Goal: Task Accomplishment & Management: Manage account settings

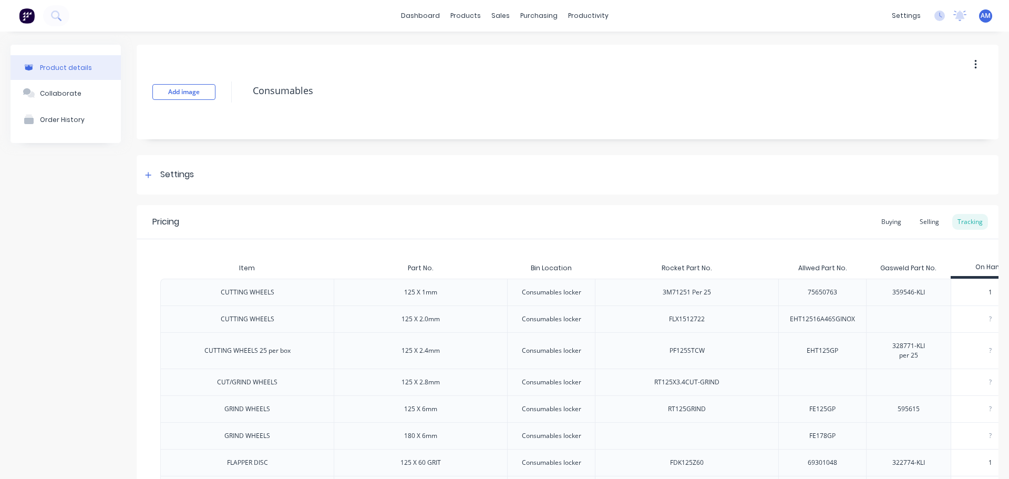
scroll to position [1481, 0]
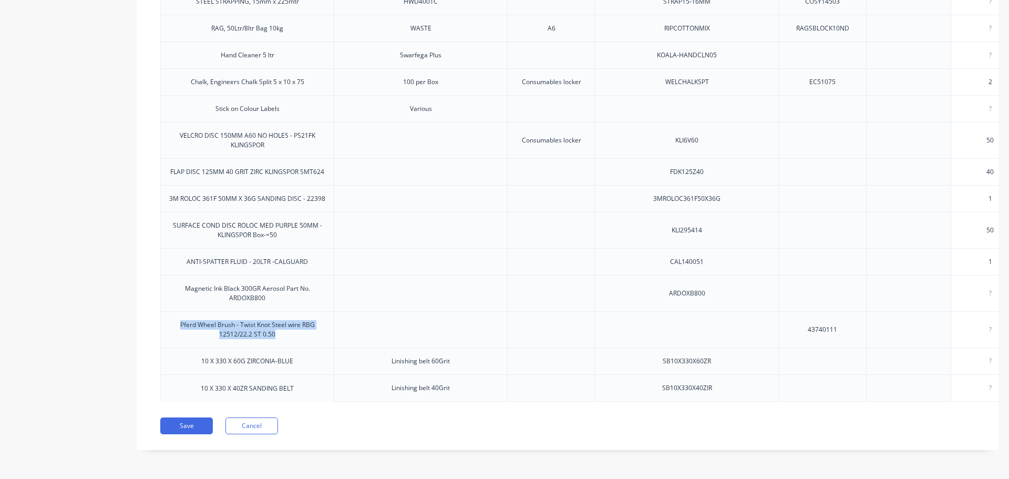
drag, startPoint x: 288, startPoint y: 331, endPoint x: 169, endPoint y: 316, distance: 120.6
click at [169, 316] on div "Pferd Wheel Brush - Twist Knot Steel wire RBG 12512/22.2 ST 0.50" at bounding box center [247, 330] width 173 height 36
copy div "Pferd Wheel Brush - Twist Knot Steel wire RBG 12512/22.2 ST 0.50"
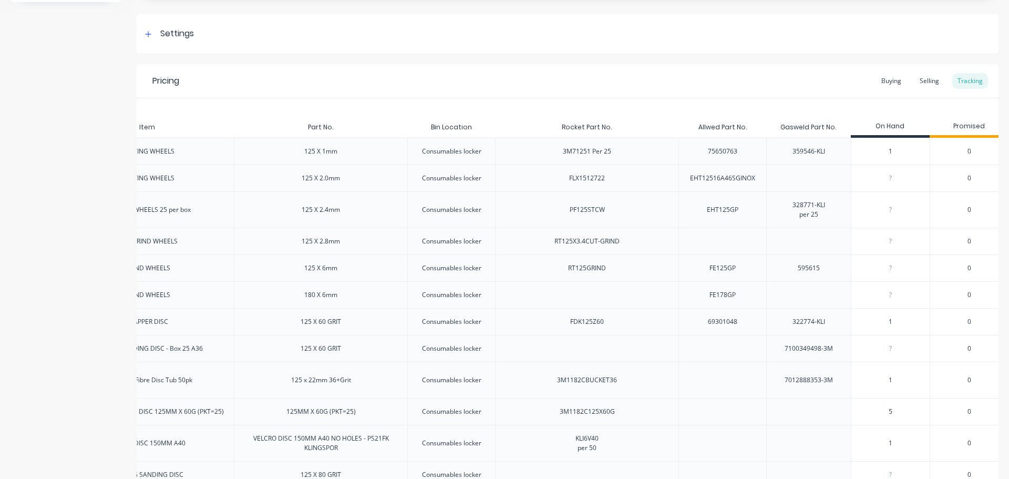
scroll to position [62, 0]
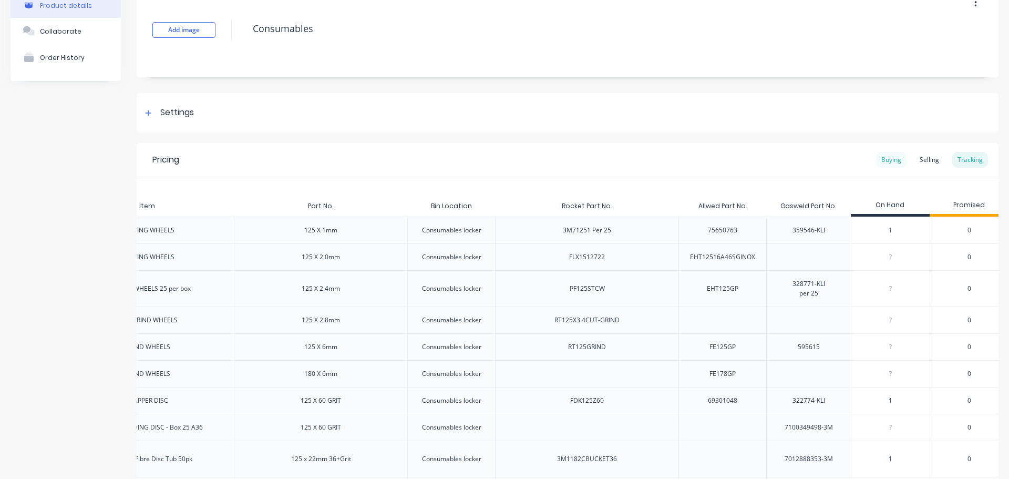
click at [883, 161] on div "Buying" at bounding box center [891, 160] width 30 height 16
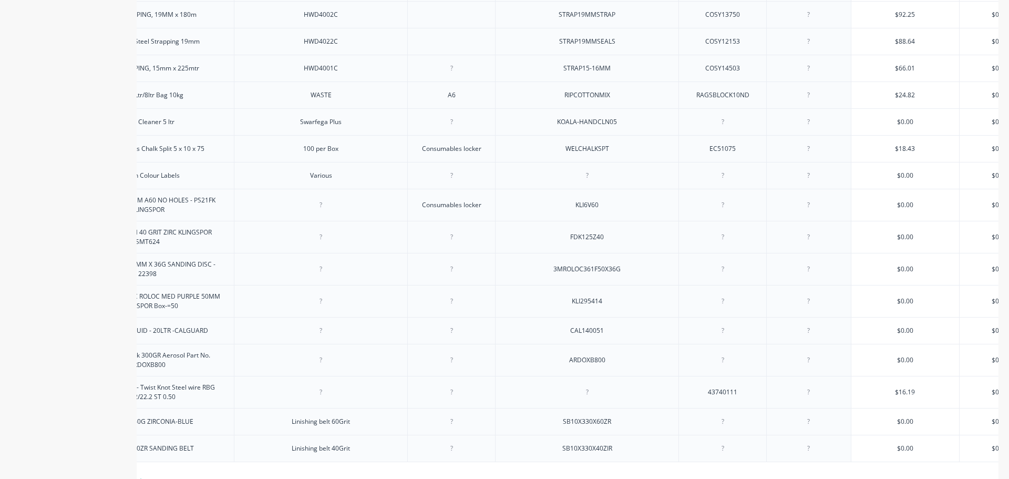
scroll to position [1492, 0]
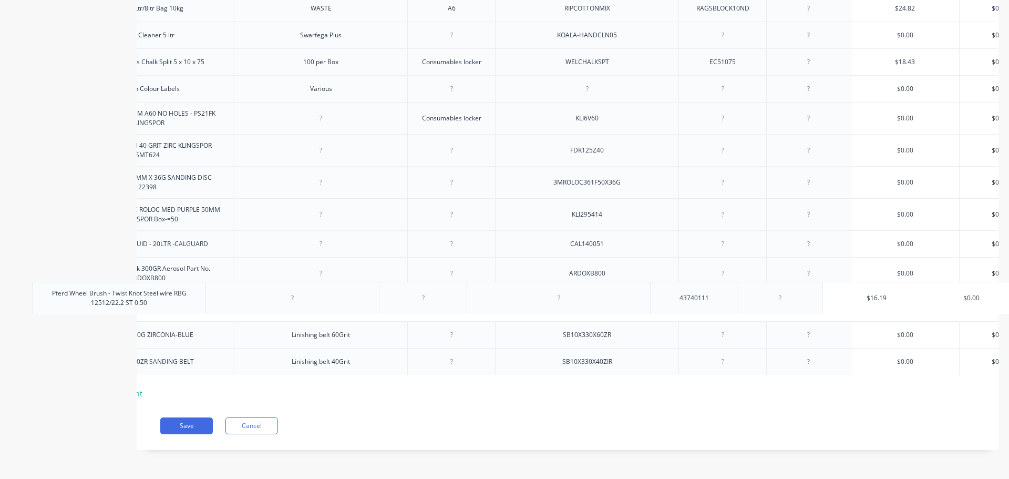
drag, startPoint x: 751, startPoint y: 297, endPoint x: 719, endPoint y: 298, distance: 32.1
drag, startPoint x: 744, startPoint y: 298, endPoint x: 702, endPoint y: 301, distance: 41.6
click at [702, 301] on div "43740111" at bounding box center [722, 305] width 53 height 14
copy div "43740111"
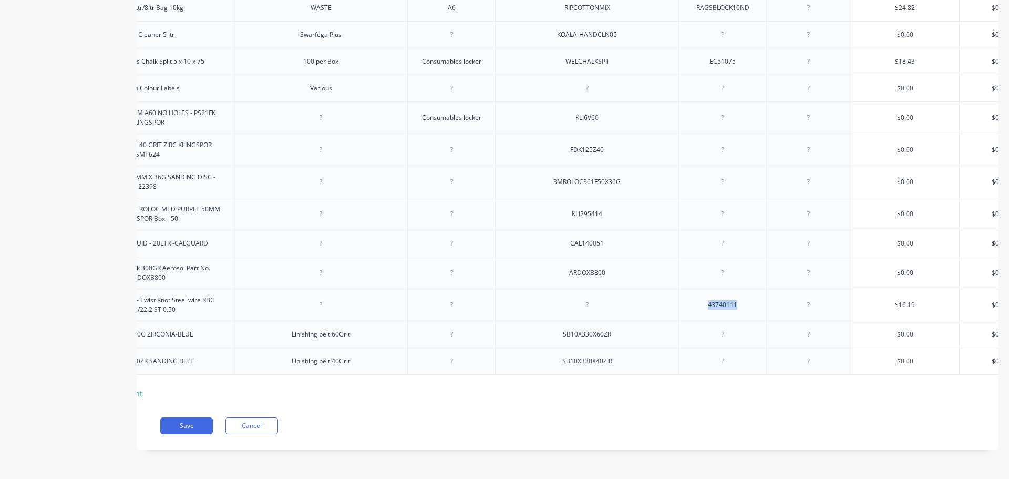
type textarea "x"
type input "$16.19"
drag, startPoint x: 916, startPoint y: 299, endPoint x: 886, endPoint y: 298, distance: 30.5
click at [886, 300] on input "$16.19" at bounding box center [905, 304] width 108 height 9
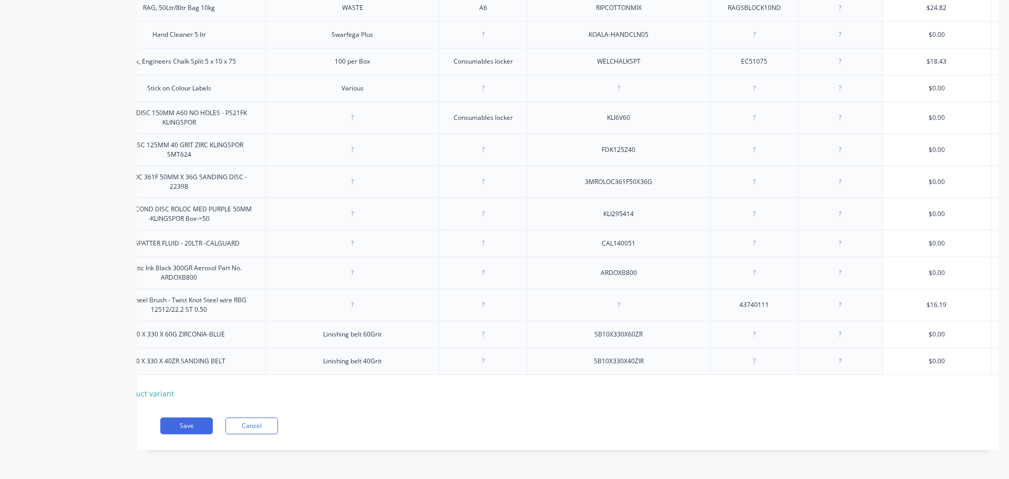
scroll to position [0, 0]
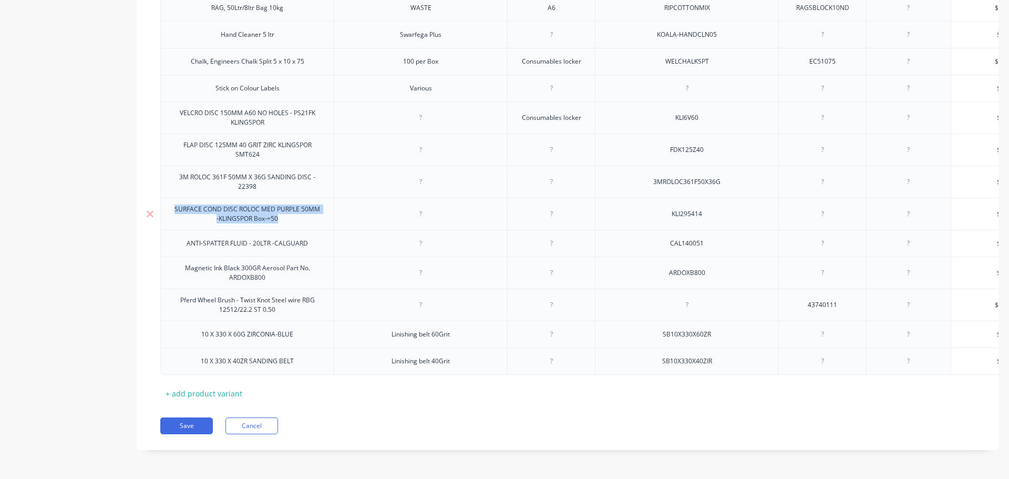
drag, startPoint x: 306, startPoint y: 215, endPoint x: 168, endPoint y: 200, distance: 139.1
click at [168, 202] on div "SURFACE COND DISC ROLOC MED PURPLE 50MM -KLINGSPOR Box-=50" at bounding box center [247, 213] width 164 height 23
copy div "SURFACE COND DISC ROLOC MED PURPLE 50MM -KLINGSPOR Box-=50"
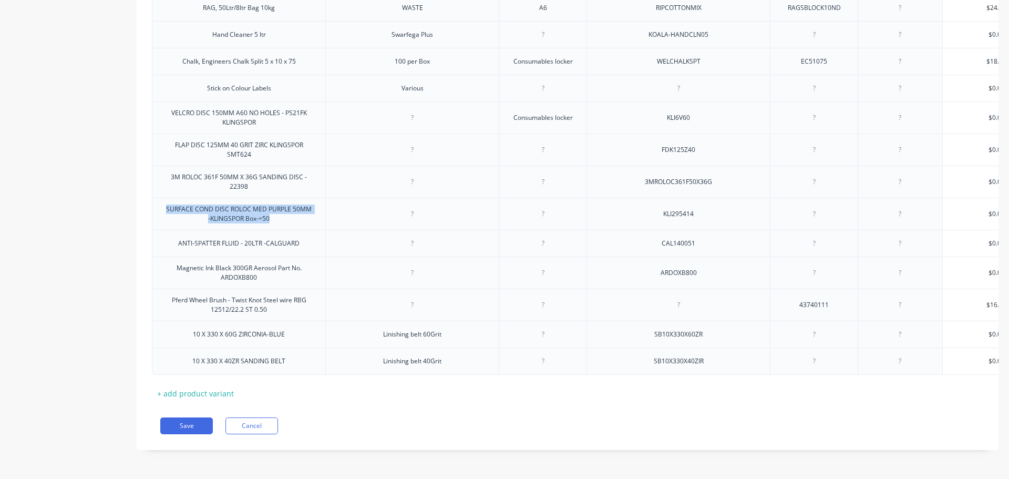
scroll to position [0, 1]
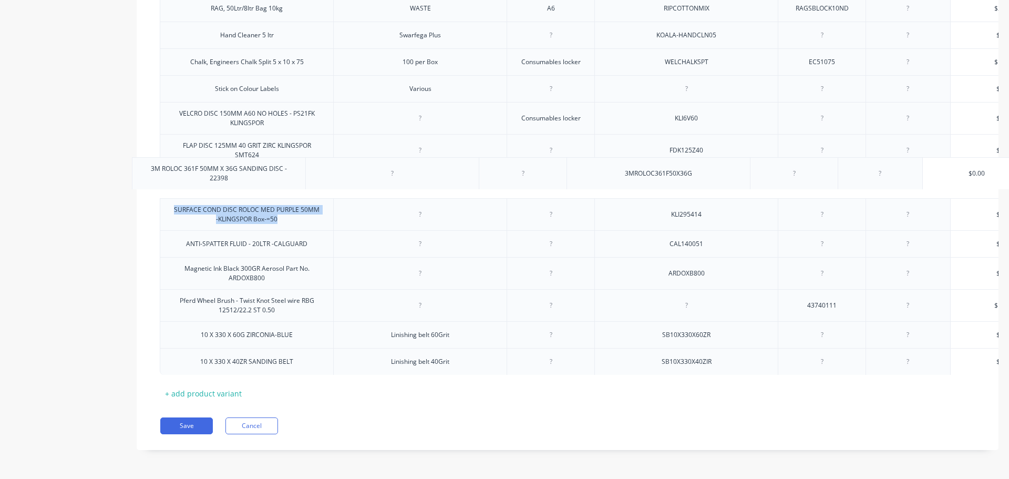
drag, startPoint x: 731, startPoint y: 177, endPoint x: 695, endPoint y: 176, distance: 36.8
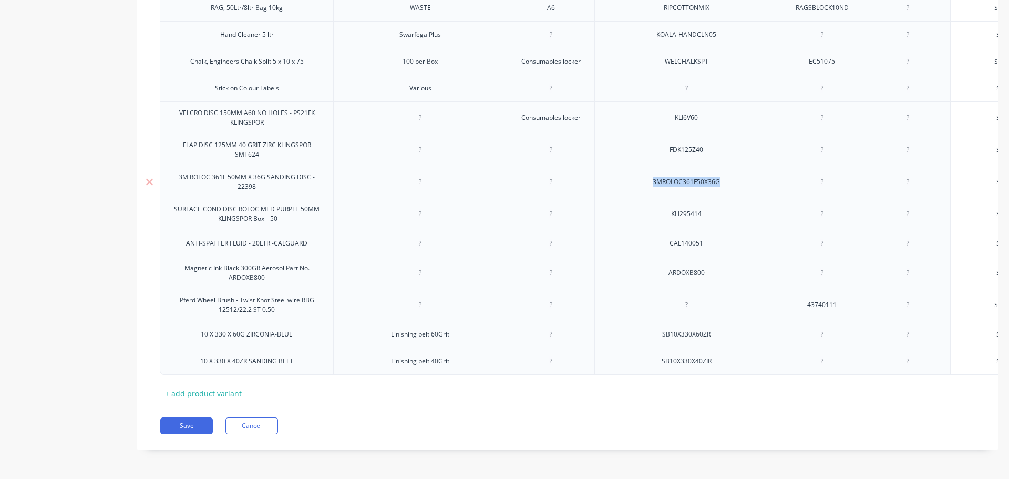
drag, startPoint x: 724, startPoint y: 177, endPoint x: 640, endPoint y: 180, distance: 84.2
click at [640, 180] on div "3MROLOC361F50X36G" at bounding box center [685, 182] width 183 height 32
copy div "3MROLOC361F50X36G"
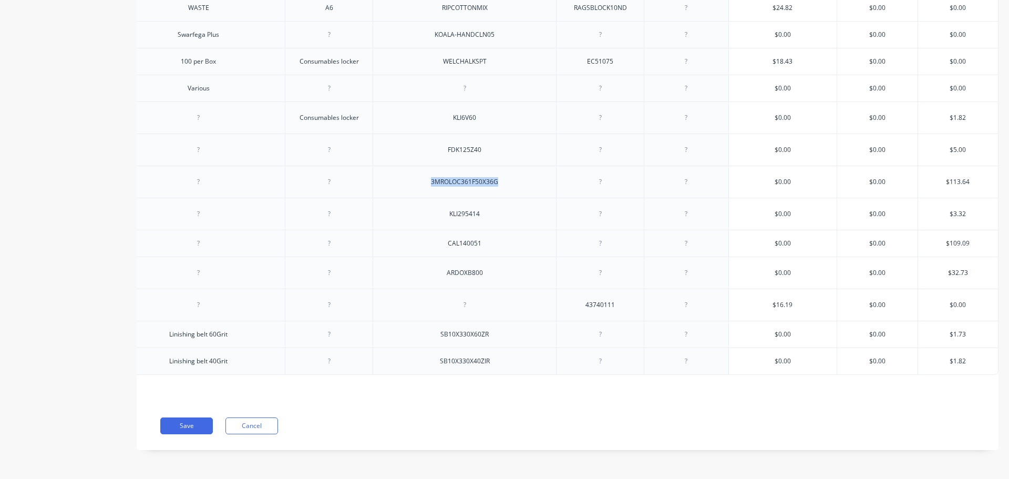
scroll to position [0, 230]
type textarea "x"
type input "$113.64"
drag, startPoint x: 964, startPoint y: 172, endPoint x: 931, endPoint y: 173, distance: 33.6
click at [931, 177] on input "$113.64" at bounding box center [958, 181] width 80 height 9
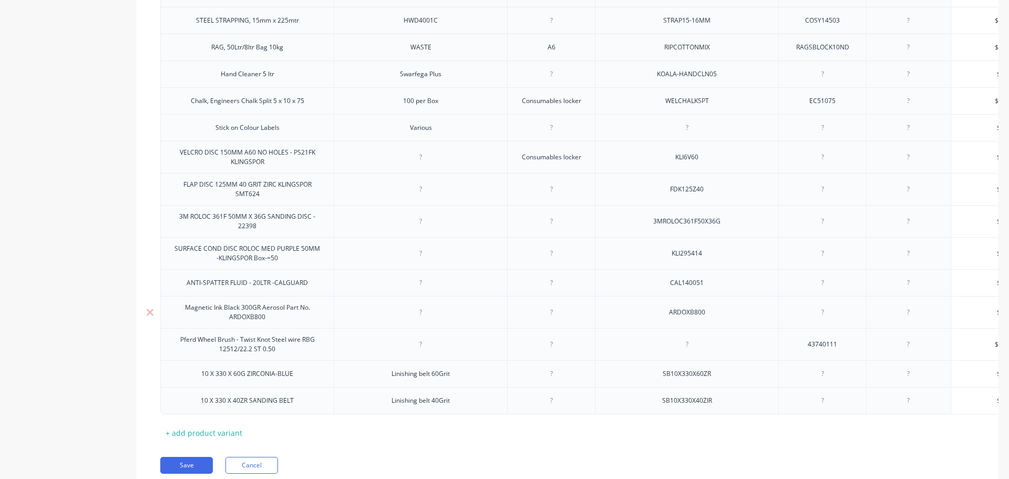
scroll to position [1387, 0]
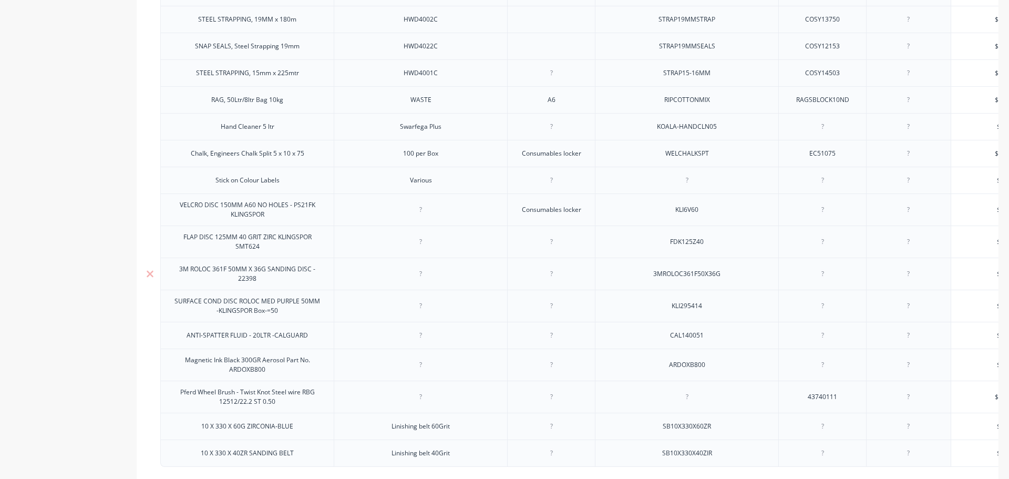
drag, startPoint x: 274, startPoint y: 287, endPoint x: 171, endPoint y: 273, distance: 103.9
click at [171, 273] on div "3M ROLOC 361F 50MM X 36G SANDING DISC - 22398" at bounding box center [247, 273] width 164 height 23
copy div "3M ROLOC 361F 50MM X 36G SANDING DISC - 22398"
drag, startPoint x: 727, startPoint y: 279, endPoint x: 646, endPoint y: 281, distance: 80.4
click at [646, 281] on div "3MROLOC361F50X36G" at bounding box center [687, 274] width 84 height 14
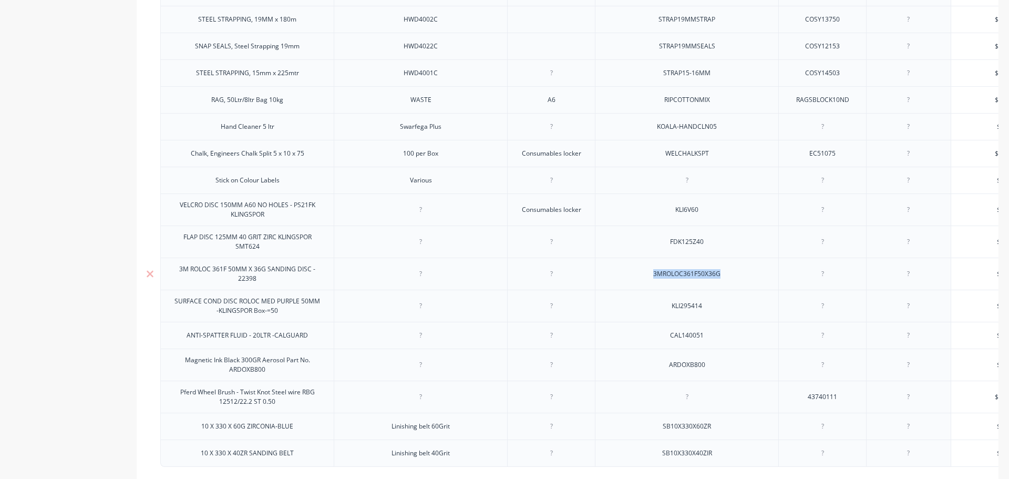
copy div "3MROLOC361F50X36G"
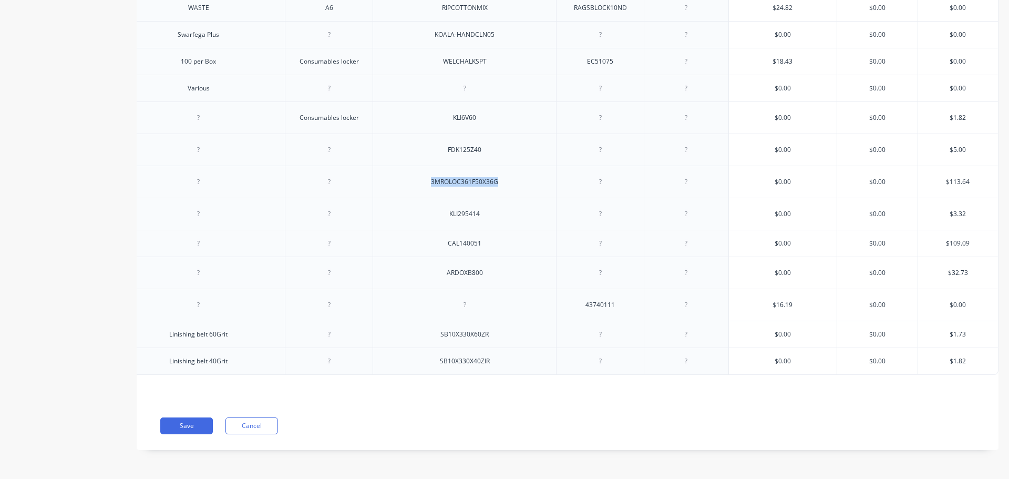
scroll to position [0, 230]
drag, startPoint x: 964, startPoint y: 172, endPoint x: 930, endPoint y: 173, distance: 34.2
click at [930, 177] on input "$113.64" at bounding box center [958, 181] width 80 height 9
drag, startPoint x: 963, startPoint y: 171, endPoint x: 927, endPoint y: 171, distance: 35.7
click at [927, 177] on input "$113.64" at bounding box center [958, 181] width 80 height 9
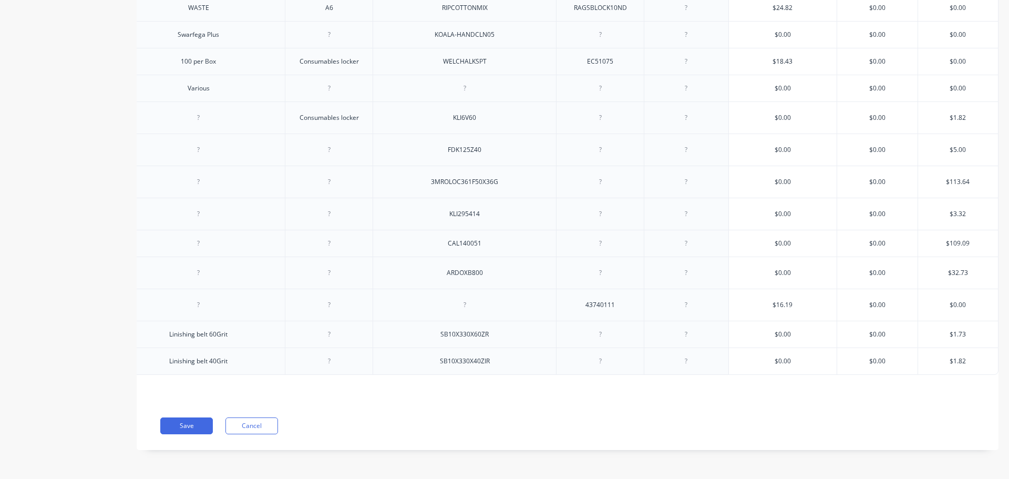
drag, startPoint x: 964, startPoint y: 174, endPoint x: 931, endPoint y: 172, distance: 33.2
click at [931, 177] on input "$113.64" at bounding box center [958, 181] width 80 height 9
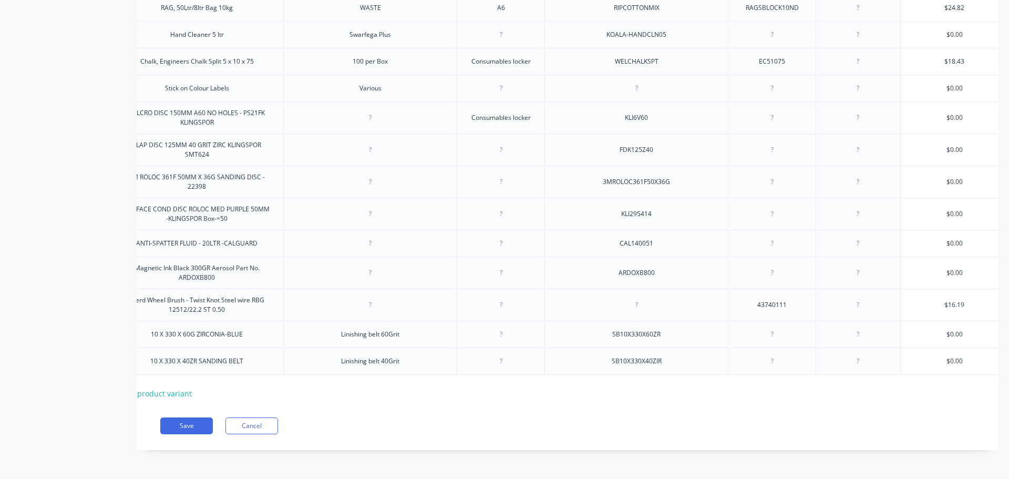
scroll to position [0, 0]
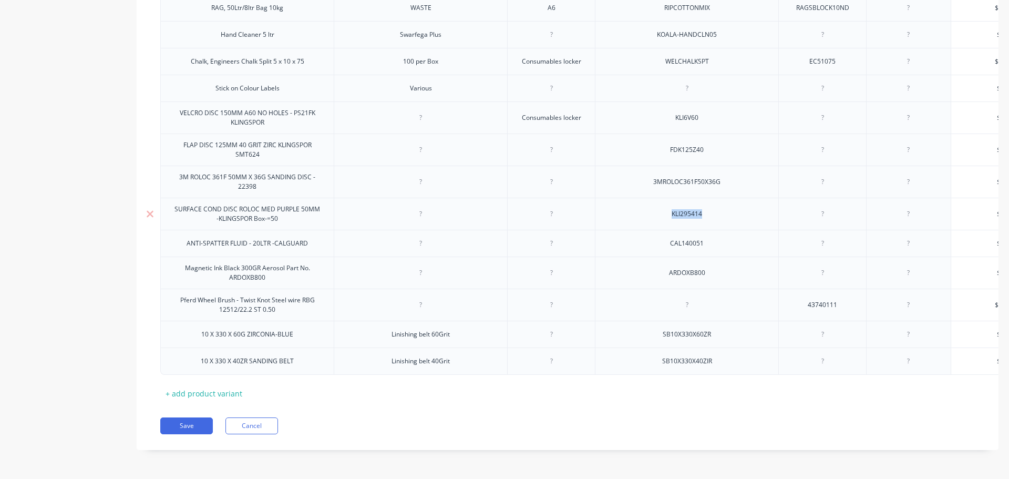
drag, startPoint x: 712, startPoint y: 206, endPoint x: 656, endPoint y: 210, distance: 55.9
click at [662, 209] on div "KLI295414" at bounding box center [687, 214] width 53 height 14
copy div "KLI295414"
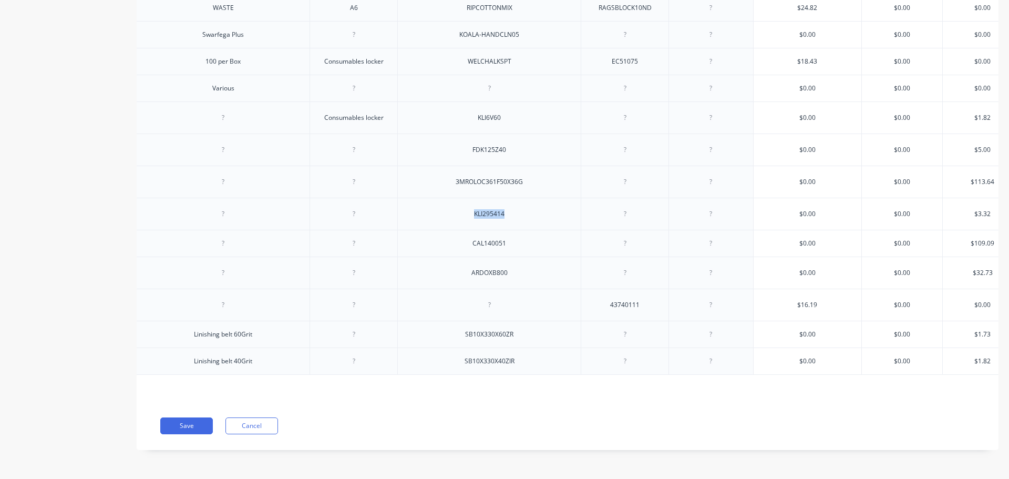
scroll to position [0, 230]
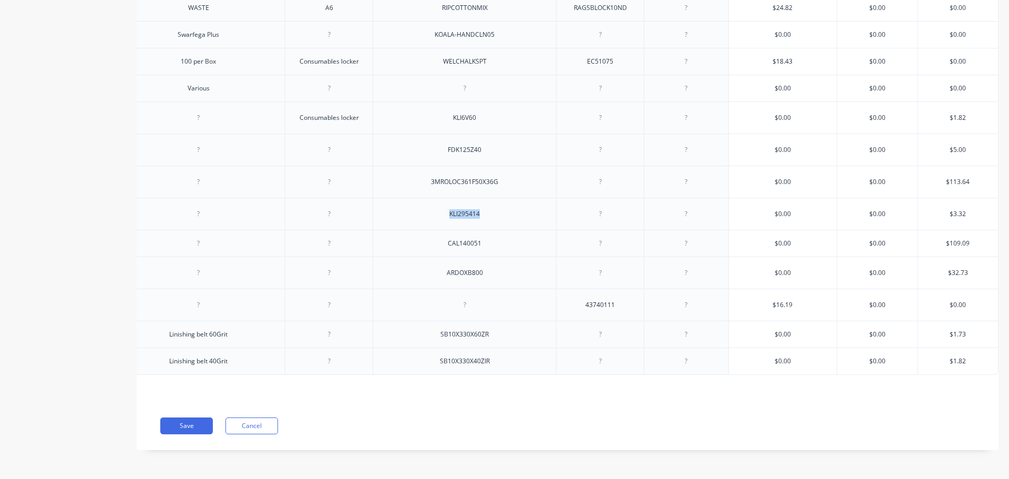
type textarea "x"
type input "$3.32"
drag, startPoint x: 958, startPoint y: 205, endPoint x: 934, endPoint y: 208, distance: 24.3
click at [934, 209] on input "$3.32" at bounding box center [958, 213] width 80 height 9
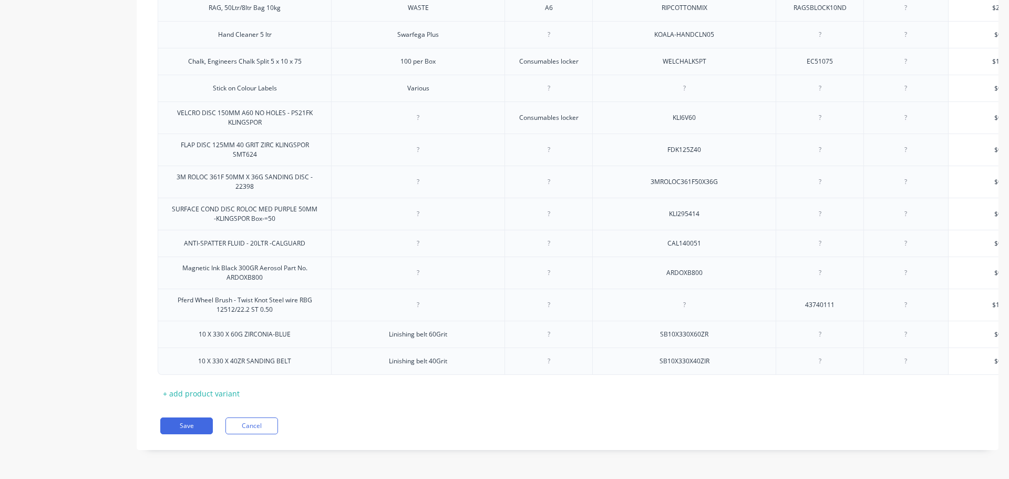
scroll to position [0, 0]
drag, startPoint x: 301, startPoint y: 356, endPoint x: 201, endPoint y: 357, distance: 99.3
click at [201, 357] on div "10 X 330 X 40ZR SANDING BELT" at bounding box center [247, 361] width 110 height 14
copy div "10 X 330 X 40ZR SANDING BELT"
drag, startPoint x: 460, startPoint y: 354, endPoint x: 410, endPoint y: 355, distance: 50.4
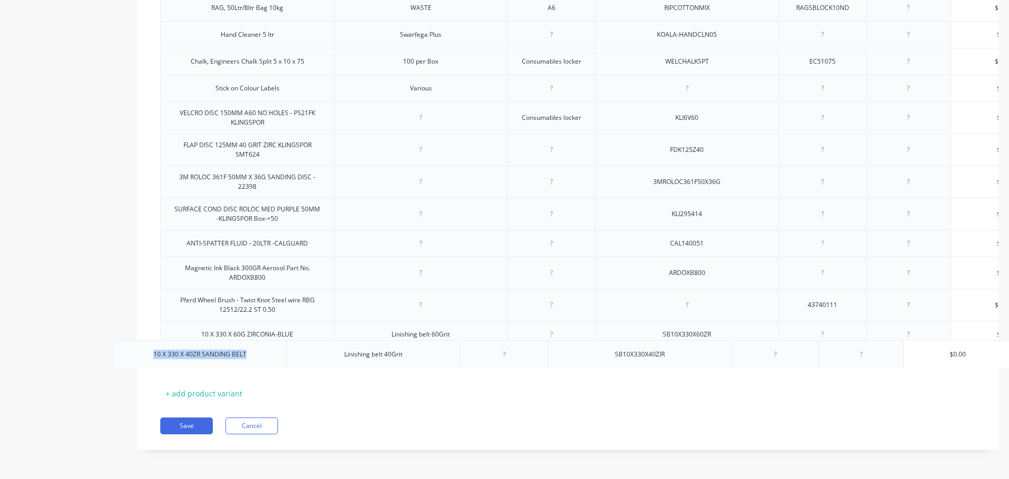
drag, startPoint x: 455, startPoint y: 356, endPoint x: 387, endPoint y: 355, distance: 68.3
click at [387, 355] on div "Linishing belt 40Grit" at bounding box center [420, 361] width 75 height 14
copy div "Linishing belt 40Grit"
drag, startPoint x: 721, startPoint y: 354, endPoint x: 689, endPoint y: 352, distance: 32.1
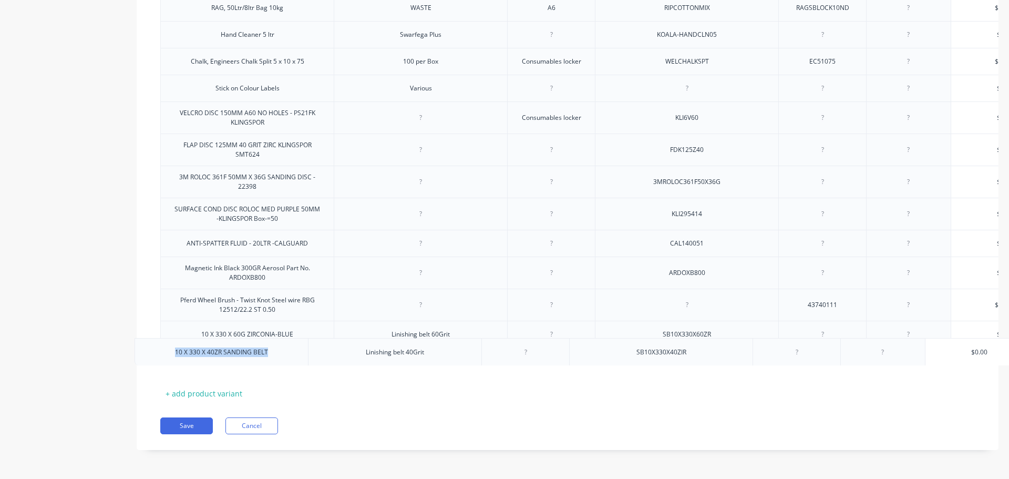
drag, startPoint x: 710, startPoint y: 355, endPoint x: 646, endPoint y: 356, distance: 64.1
click at [646, 356] on div "SB10X330X40ZIR" at bounding box center [686, 360] width 183 height 27
copy div "SB10X330X40ZIR"
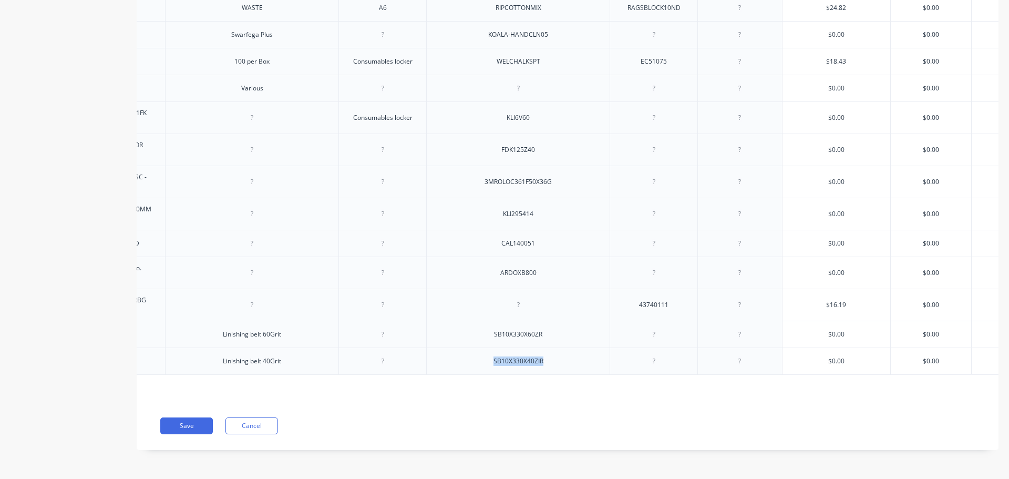
scroll to position [0, 230]
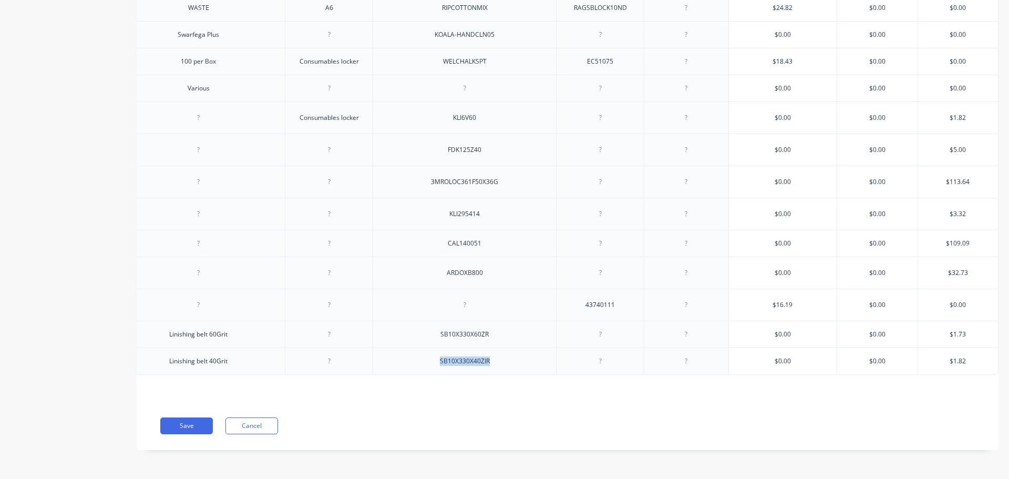
type textarea "x"
type input "$1.82"
drag, startPoint x: 964, startPoint y: 355, endPoint x: 932, endPoint y: 353, distance: 32.1
click at [932, 356] on input "$1.82" at bounding box center [958, 360] width 80 height 9
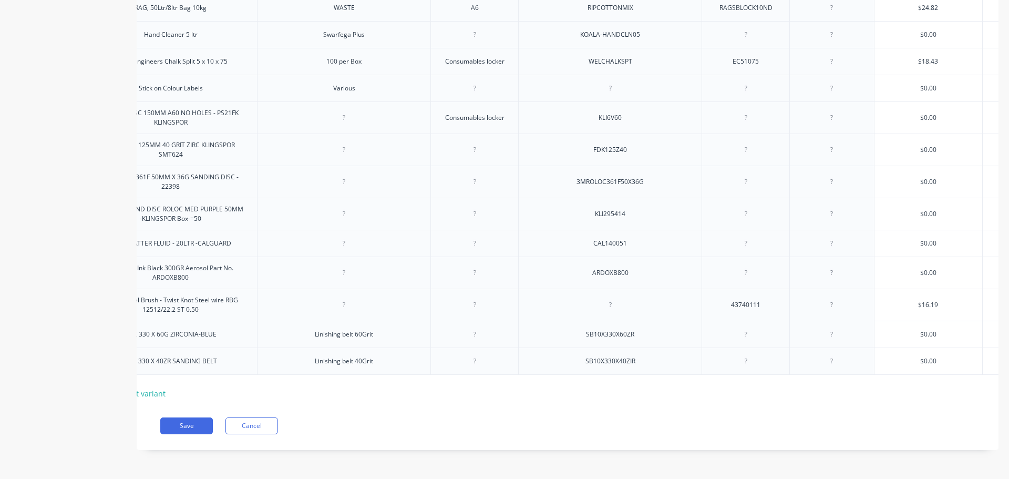
scroll to position [0, 0]
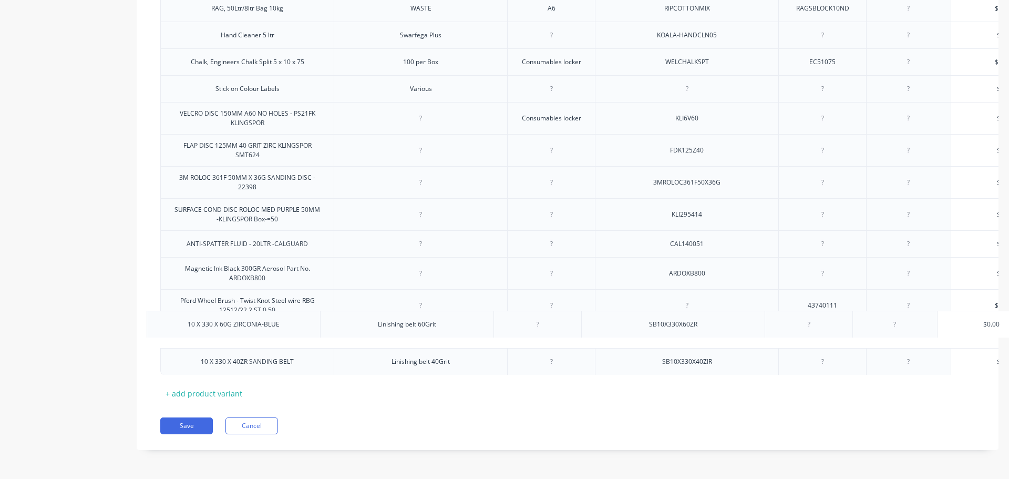
drag, startPoint x: 303, startPoint y: 331, endPoint x: 282, endPoint y: 328, distance: 21.3
drag, startPoint x: 302, startPoint y: 326, endPoint x: 275, endPoint y: 326, distance: 26.3
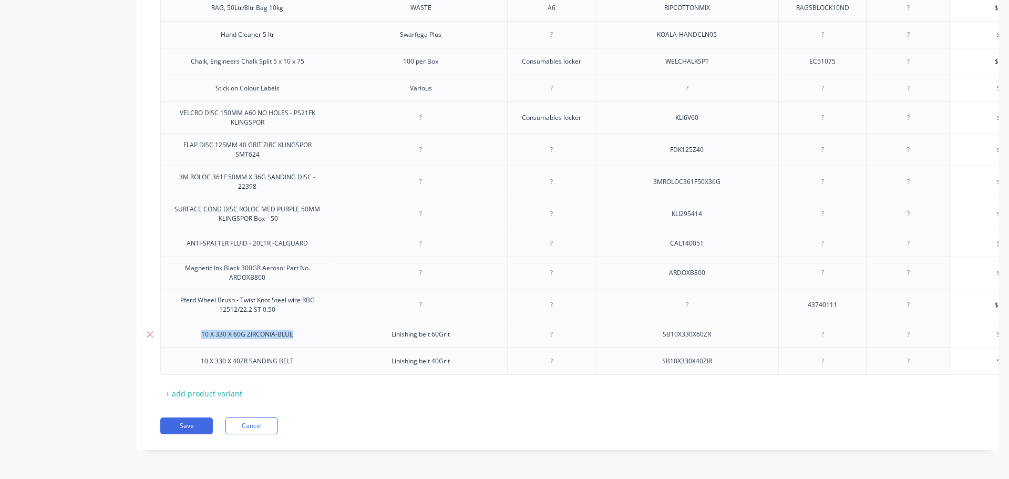
drag, startPoint x: 295, startPoint y: 328, endPoint x: 201, endPoint y: 328, distance: 93.5
click at [201, 328] on div "10 X 330 X 60G ZIRCONIA-BLUE" at bounding box center [247, 334] width 109 height 14
drag, startPoint x: 452, startPoint y: 327, endPoint x: 384, endPoint y: 324, distance: 68.9
click at [384, 327] on div "Linishing belt 60Grit" at bounding box center [420, 334] width 75 height 14
drag, startPoint x: 708, startPoint y: 327, endPoint x: 652, endPoint y: 329, distance: 56.8
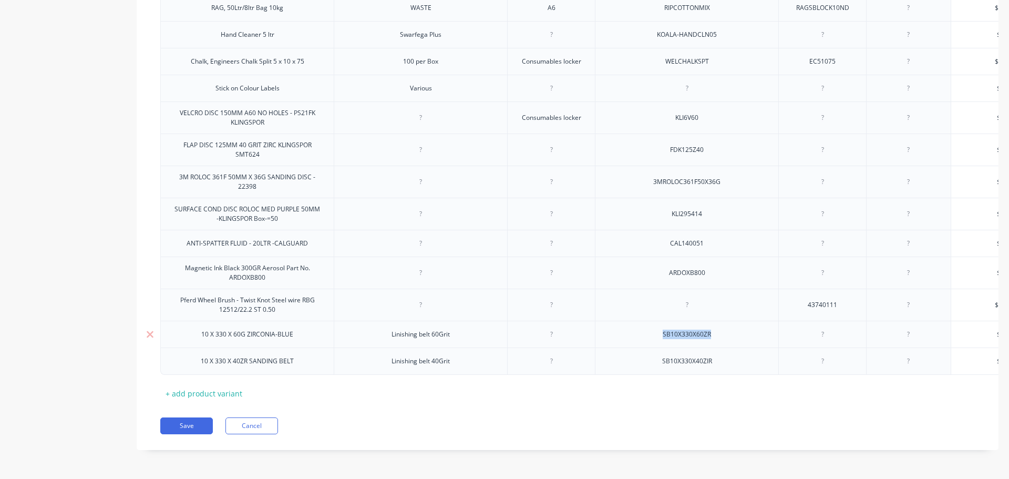
click at [653, 329] on div "SB10X330X60ZR" at bounding box center [686, 334] width 183 height 27
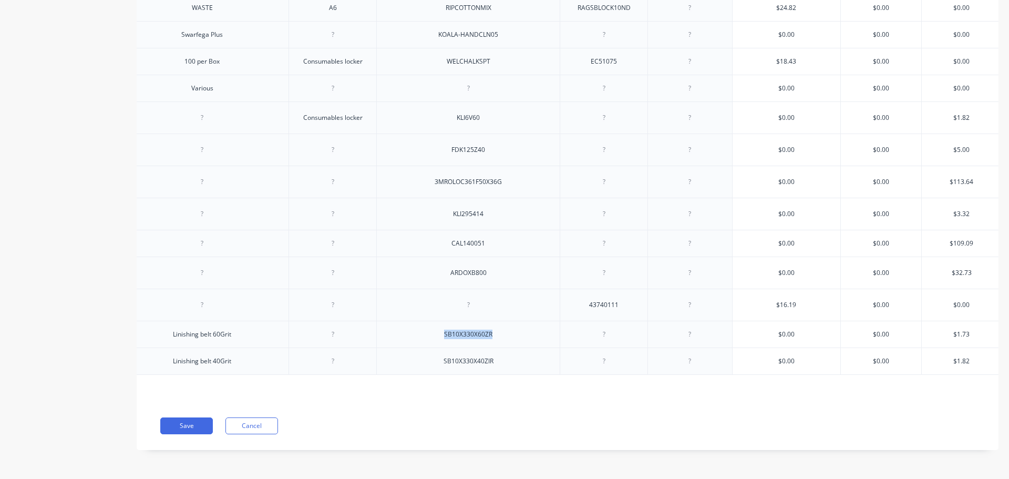
scroll to position [0, 230]
type textarea "x"
type input "$1.73"
drag, startPoint x: 963, startPoint y: 326, endPoint x: 935, endPoint y: 326, distance: 27.9
click at [935, 329] on input "$1.73" at bounding box center [958, 333] width 80 height 9
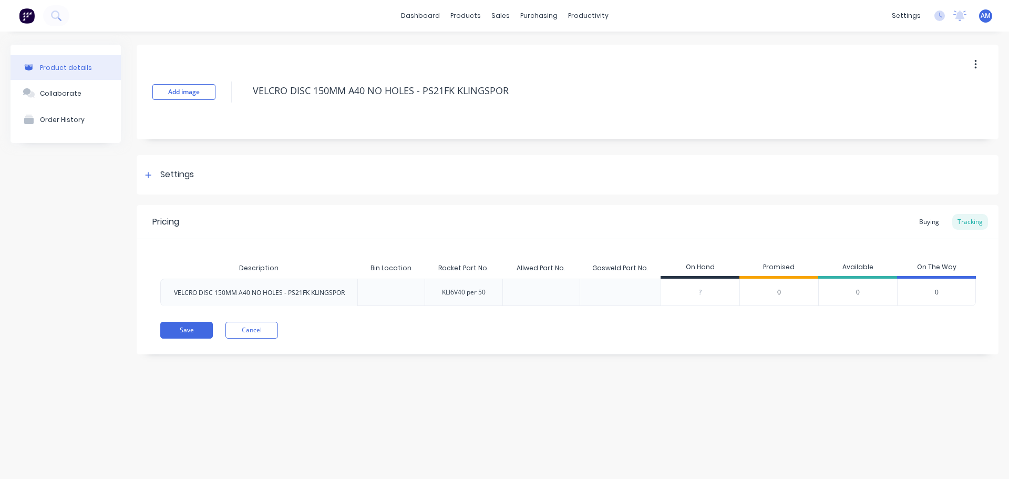
click at [977, 65] on button "button" at bounding box center [975, 64] width 25 height 19
click at [916, 91] on span "Duplicate" at bounding box center [937, 92] width 79 height 11
click at [57, 467] on div "× Product duplicated." at bounding box center [77, 458] width 112 height 25
click at [65, 460] on div "Product duplicated." at bounding box center [66, 458] width 69 height 11
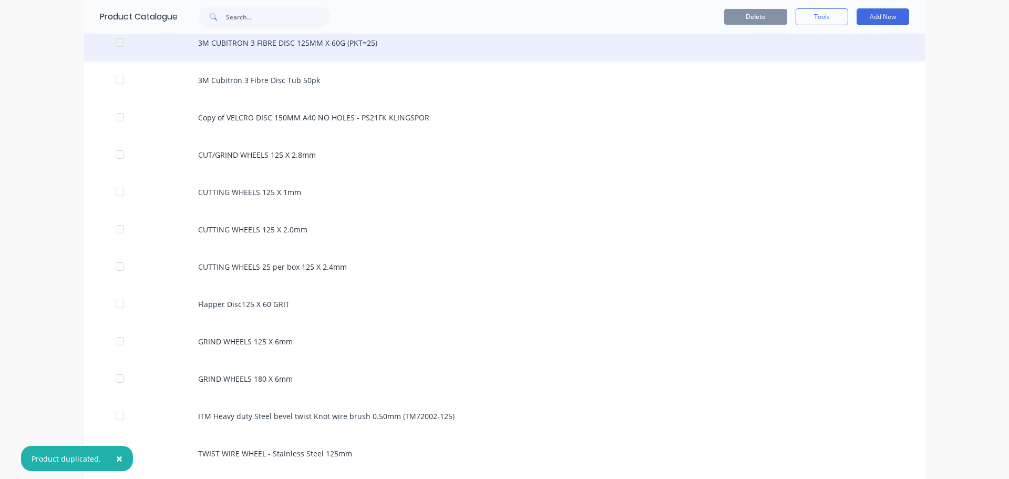
scroll to position [841, 0]
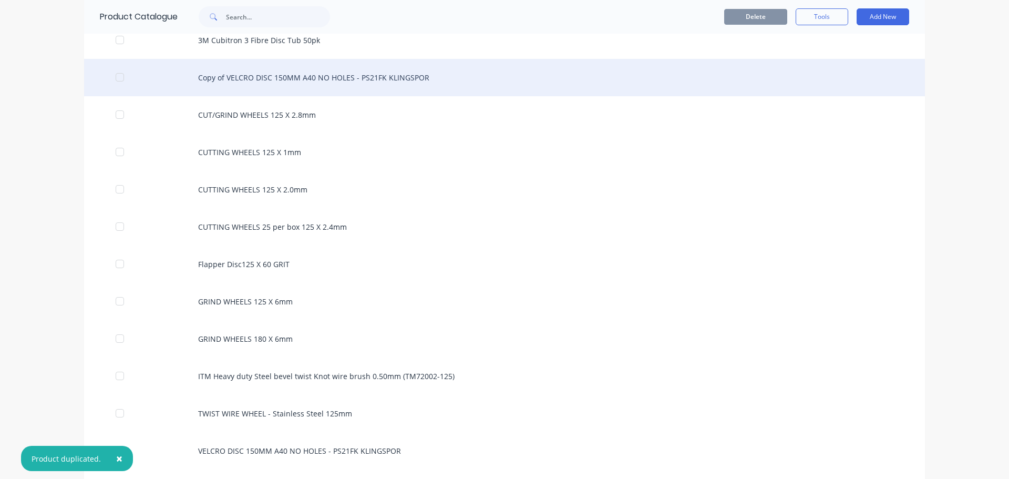
click at [259, 74] on div "Copy of VELCRO DISC 150MM A40 NO HOLES - PS21FK KLINGSPOR" at bounding box center [504, 77] width 841 height 37
type textarea "x"
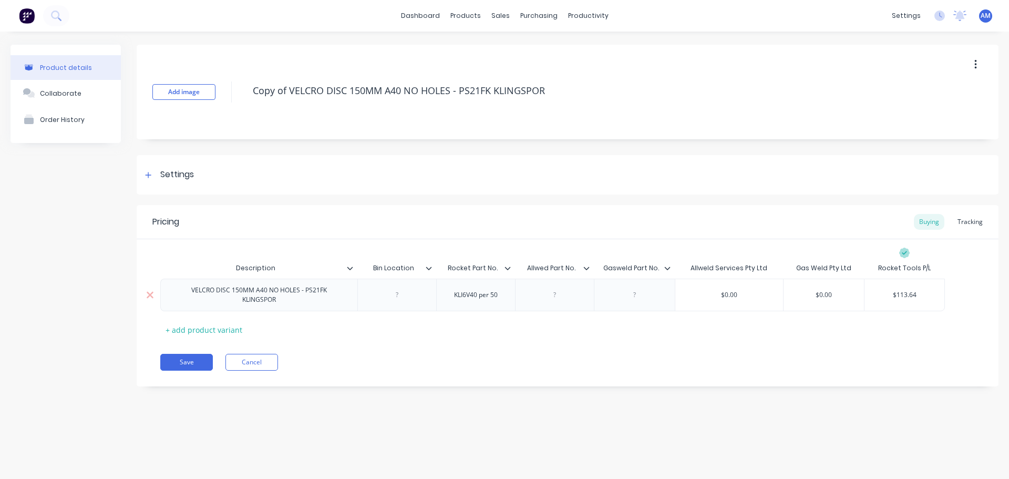
drag, startPoint x: 294, startPoint y: 304, endPoint x: 187, endPoint y: 289, distance: 107.8
click at [187, 289] on div "VELCRO DISC 150MM A40 NO HOLES - PS21FK KLINGSPOR" at bounding box center [258, 294] width 173 height 23
paste div
drag, startPoint x: 544, startPoint y: 89, endPoint x: 236, endPoint y: 99, distance: 308.1
click at [236, 99] on div "Add image Copy of VELCRO DISC 150MM A40 NO HOLES - PS21FK KLINGSPOR" at bounding box center [568, 92] width 862 height 95
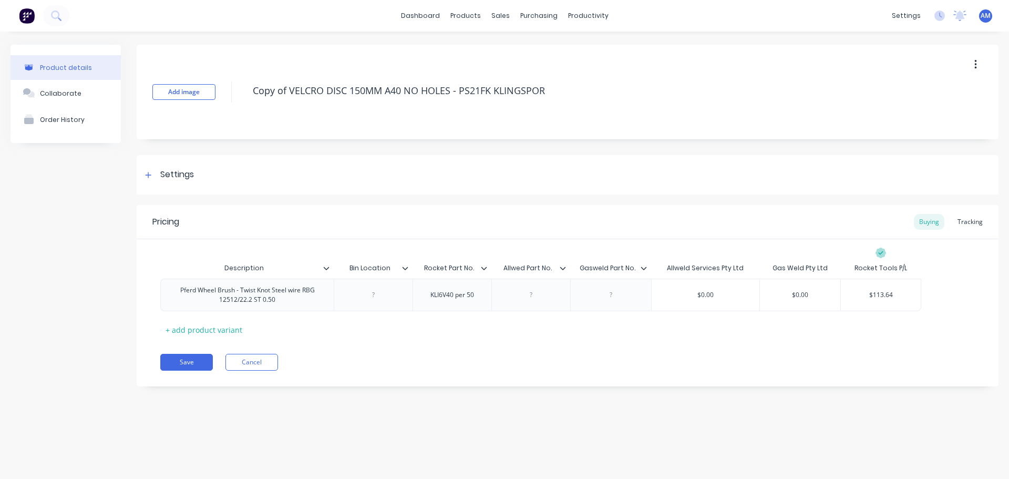
paste textarea "Pferd Wheel Brush - Twist Knot Steel wire RBG 12512/22.2 ST 0.50"
type textarea "x"
type textarea "Pferd Wheel Brush - Twist Knot Steel wire RBG 12512/22.2 ST 0.50"
type textarea "x"
type textarea "Pferd Wheel Brush - Twist Knot Steel wire RBG 12512/22.2 ST 0.50"
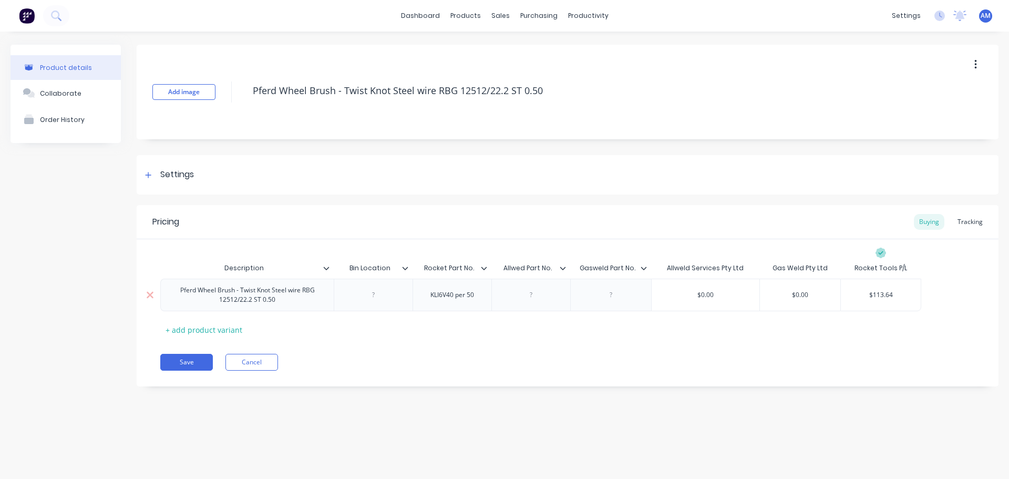
type textarea "x"
click at [533, 295] on div at bounding box center [531, 295] width 53 height 14
paste div
type textarea "x"
drag, startPoint x: 478, startPoint y: 296, endPoint x: 415, endPoint y: 300, distance: 62.6
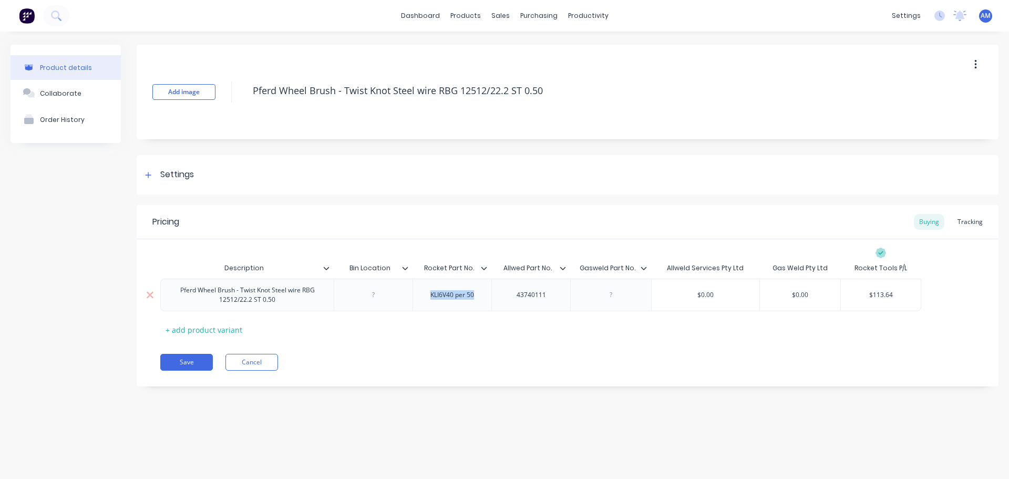
click at [415, 300] on div "KLI6V40 per 50" at bounding box center [452, 295] width 79 height 33
type textarea "x"
type input "$0.00"
drag, startPoint x: 721, startPoint y: 295, endPoint x: 681, endPoint y: 295, distance: 39.9
click at [682, 295] on input "$0.00" at bounding box center [706, 294] width 108 height 9
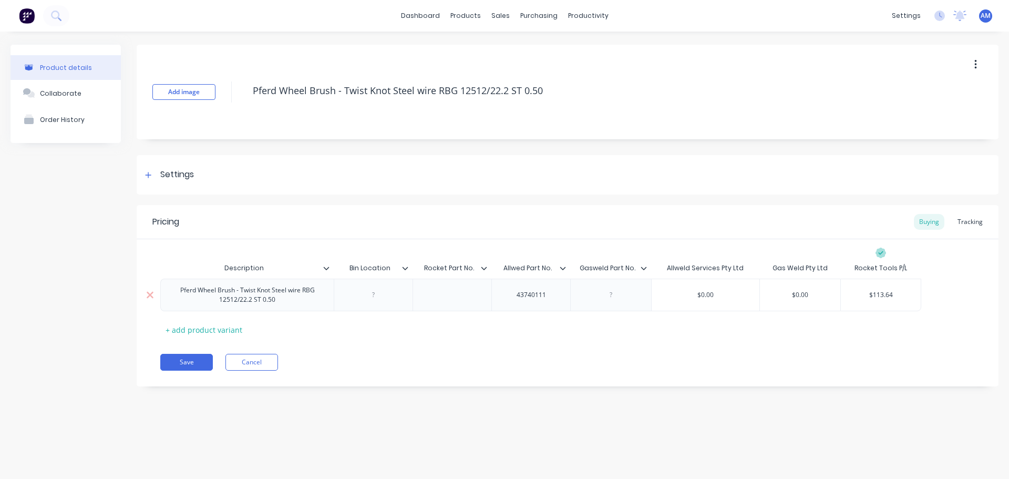
paste input "16.19"
type textarea "x"
type input "$16.19"
click at [149, 175] on icon at bounding box center [149, 175] width 6 height 6
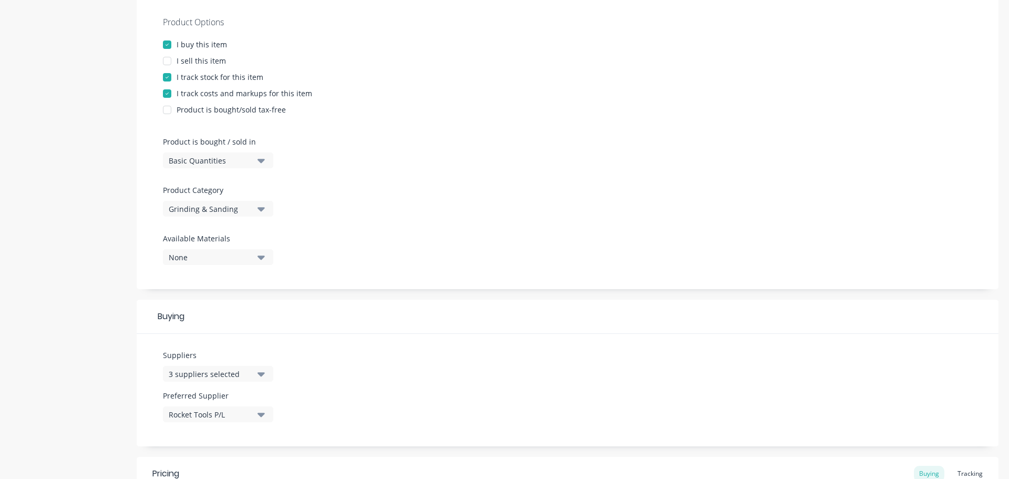
scroll to position [210, 0]
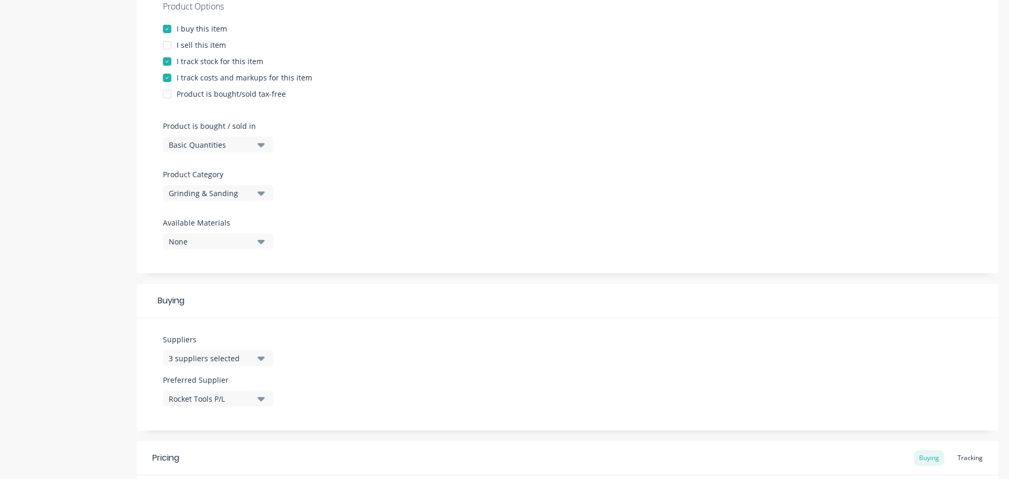
click at [254, 399] on button "Rocket Tools P/L" at bounding box center [218, 398] width 110 height 16
click at [194, 355] on button "Allweld Services Pty Ltd" at bounding box center [242, 353] width 158 height 21
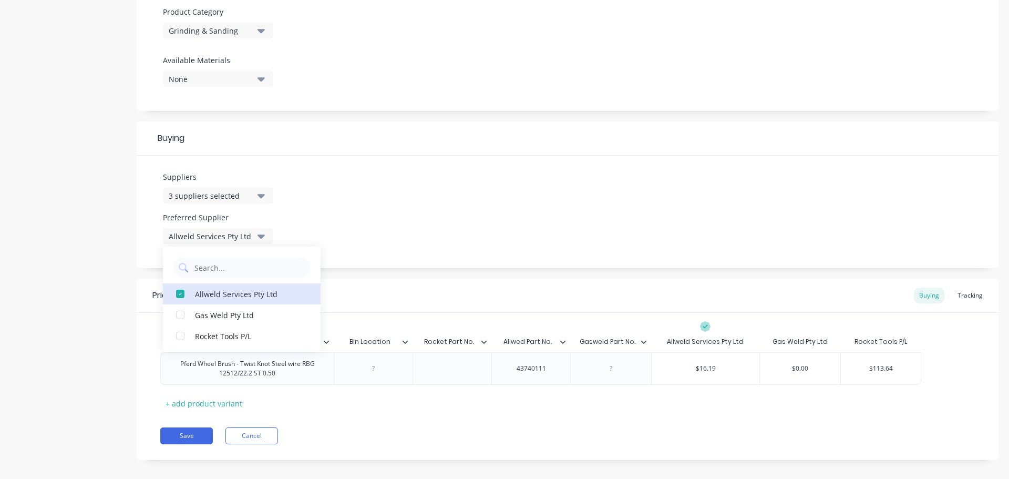
scroll to position [383, 0]
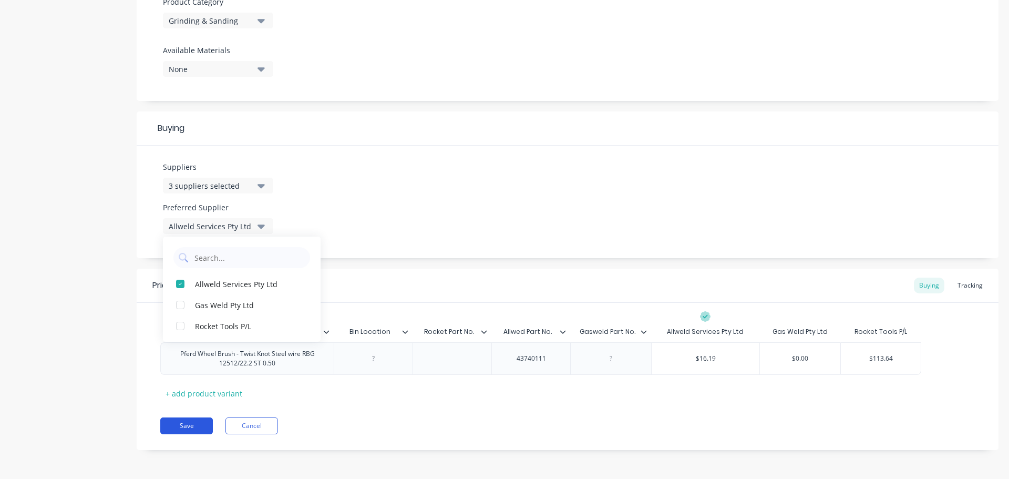
click at [182, 427] on button "Save" at bounding box center [186, 425] width 53 height 17
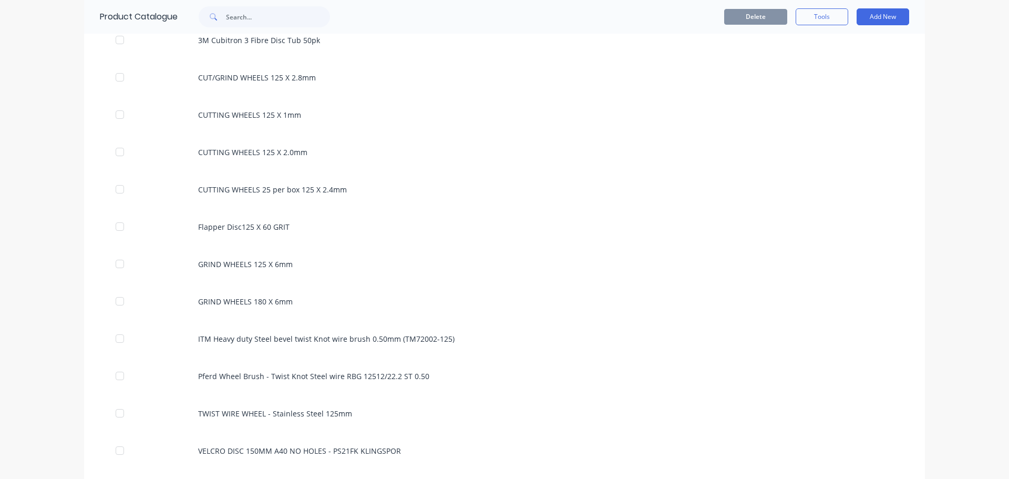
scroll to position [683, 0]
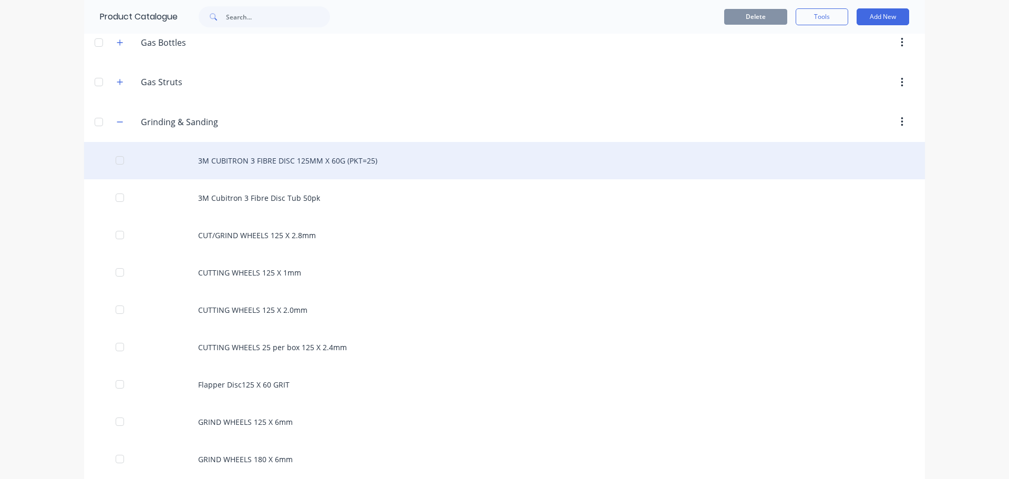
click at [312, 169] on div "3M CUBITRON 3 FIBRE DISC 125MM X 60G (PKT=25)" at bounding box center [504, 160] width 841 height 37
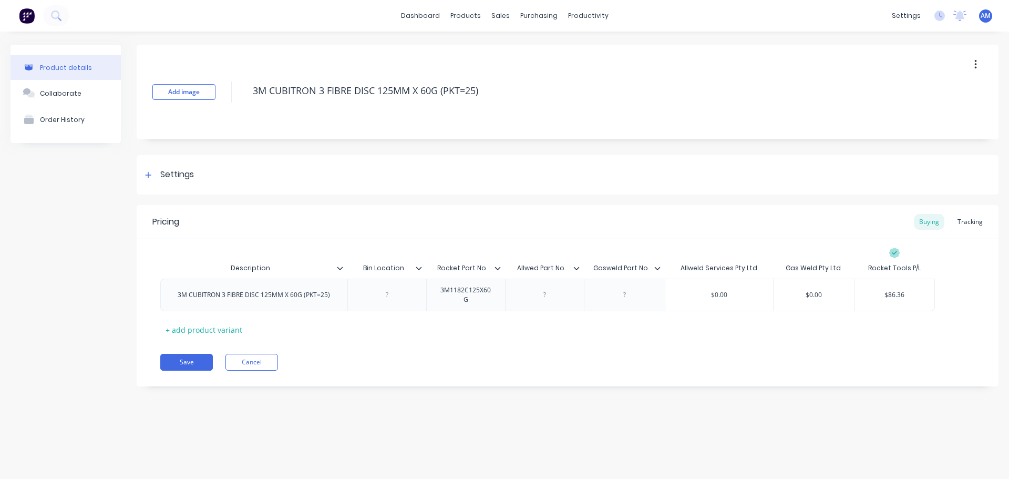
click at [976, 67] on icon "button" at bounding box center [975, 65] width 3 height 12
click at [913, 90] on span "Duplicate" at bounding box center [937, 92] width 79 height 11
click at [176, 358] on button "Save" at bounding box center [186, 362] width 53 height 17
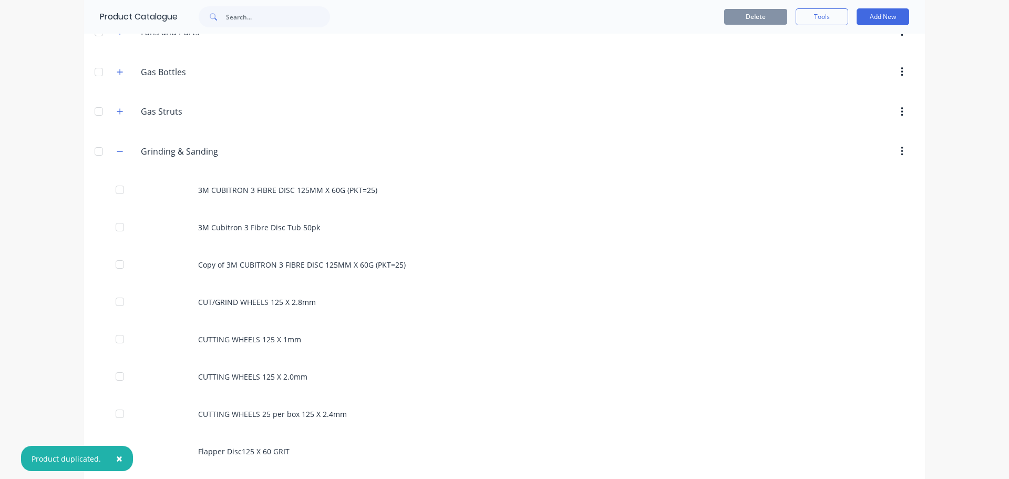
scroll to position [683, 0]
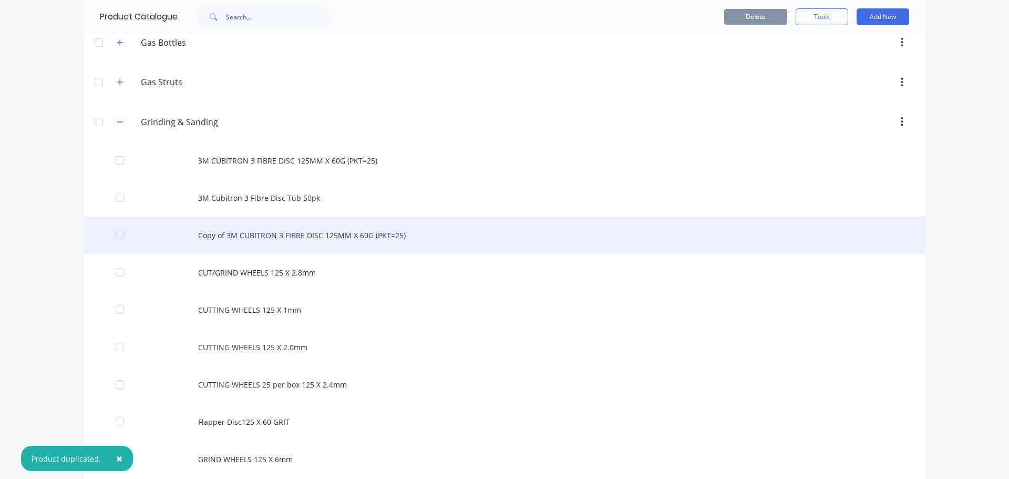
click at [321, 238] on div "Copy of 3M CUBITRON 3 FIBRE DISC 125MM X 60G (PKT=25)" at bounding box center [504, 235] width 841 height 37
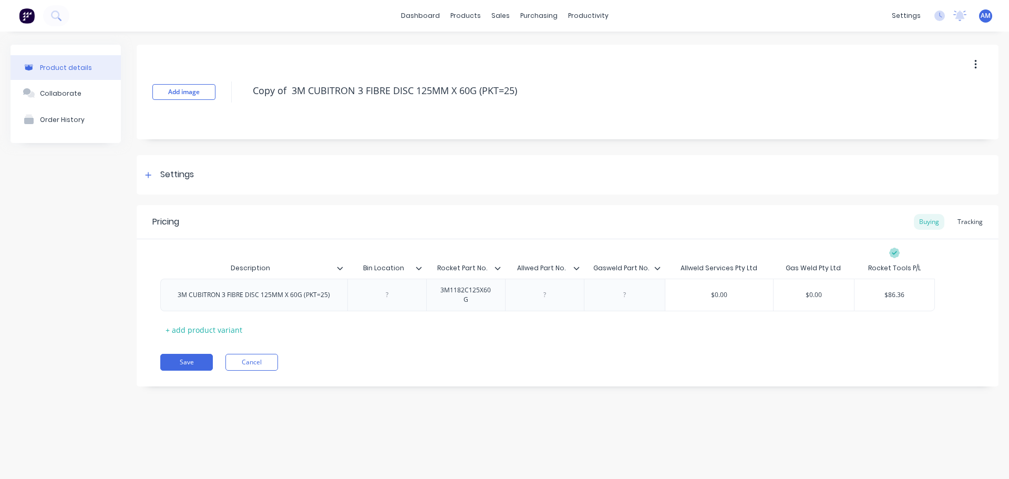
drag, startPoint x: 537, startPoint y: 88, endPoint x: 239, endPoint y: 90, distance: 298.5
click at [239, 90] on div "Add image Copy of 3M CUBITRON 3 FIBRE DISC 125MM X 60G (PKT=25)" at bounding box center [568, 92] width 862 height 95
paste textarea "SURFACE COND DISC ROLOC MED PURPLE 50MM -KLINGSPOR Box-=50"
type textarea "x"
type textarea "SURFACE COND DISC ROLOC MED PURPLE 50MM -KLINGSPOR Box-=50"
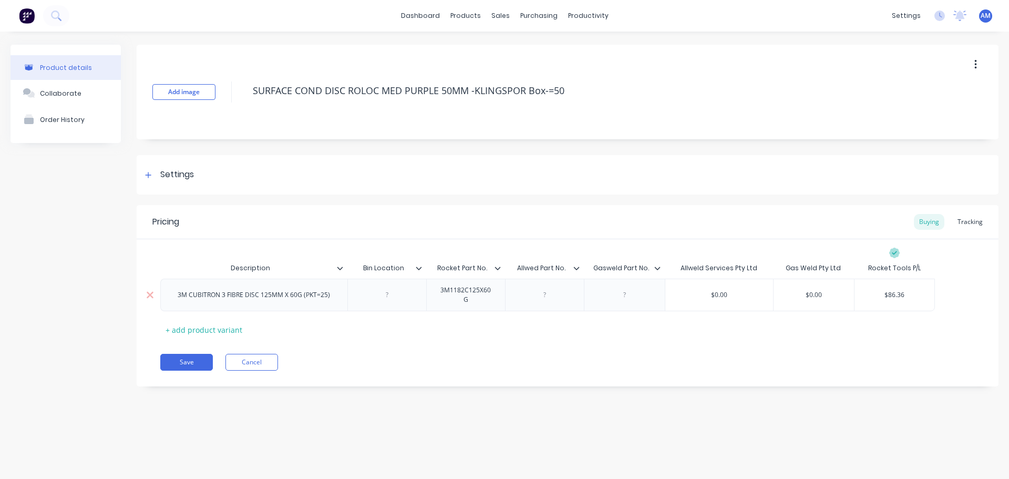
type textarea "x"
type textarea "SURFACE COND DISC ROLOC MED PURPLE 50MM -KLINGSPOR Box-=50"
drag, startPoint x: 330, startPoint y: 297, endPoint x: 164, endPoint y: 296, distance: 166.1
click at [166, 296] on div "3M CUBITRON 3 FIBRE DISC 125MM X 60G (PKT=25)" at bounding box center [253, 295] width 187 height 33
paste div
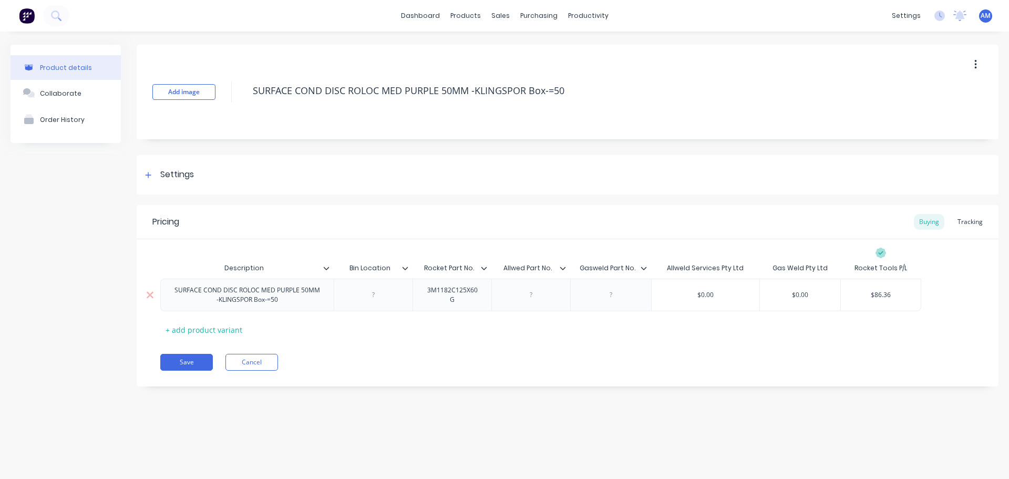
type textarea "x"
drag, startPoint x: 474, startPoint y: 305, endPoint x: 421, endPoint y: 288, distance: 55.7
click at [421, 288] on div "3M1182C125X60G" at bounding box center [452, 294] width 70 height 23
paste div
type textarea "x"
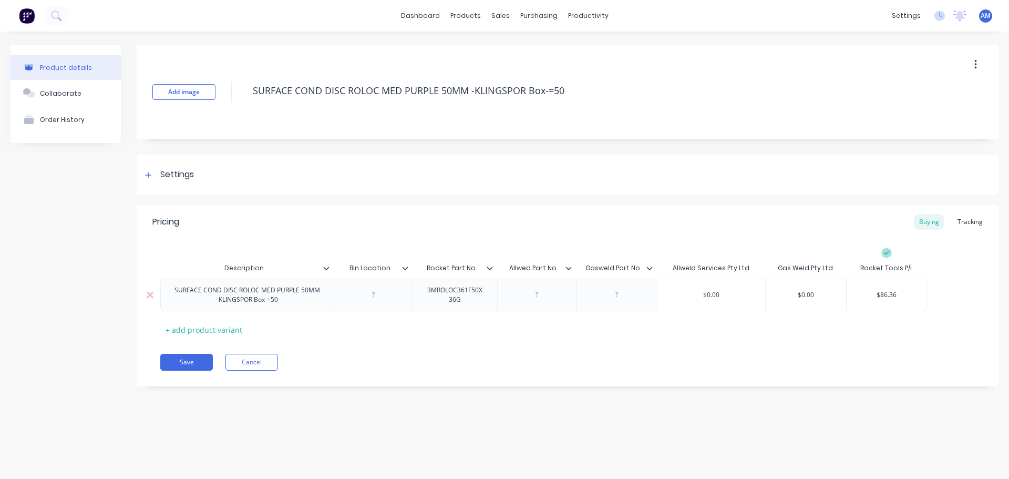
type input "$86.36"
drag, startPoint x: 900, startPoint y: 296, endPoint x: 870, endPoint y: 294, distance: 30.5
click at [870, 294] on input "$86.36" at bounding box center [887, 294] width 80 height 9
paste input "113.64"
type textarea "x"
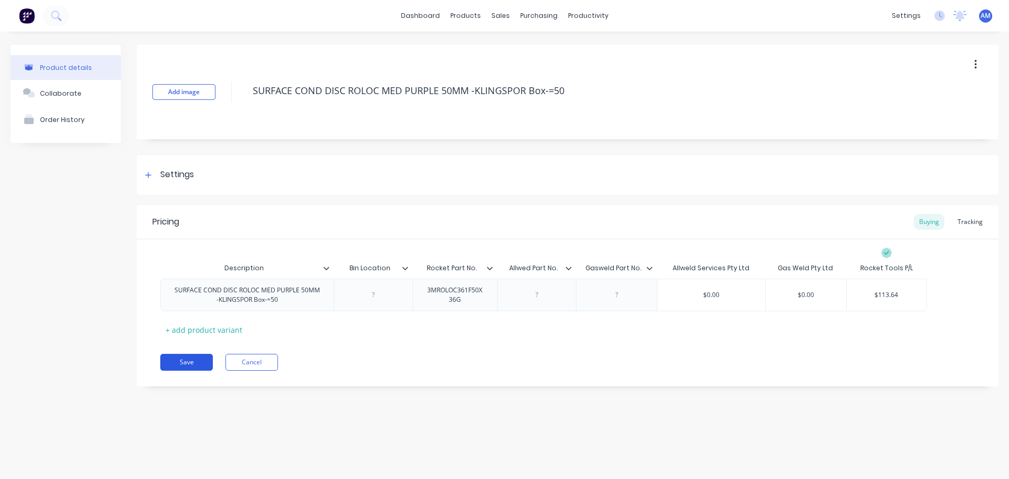
type input "$113.64"
click at [185, 357] on button "Save" at bounding box center [186, 362] width 53 height 17
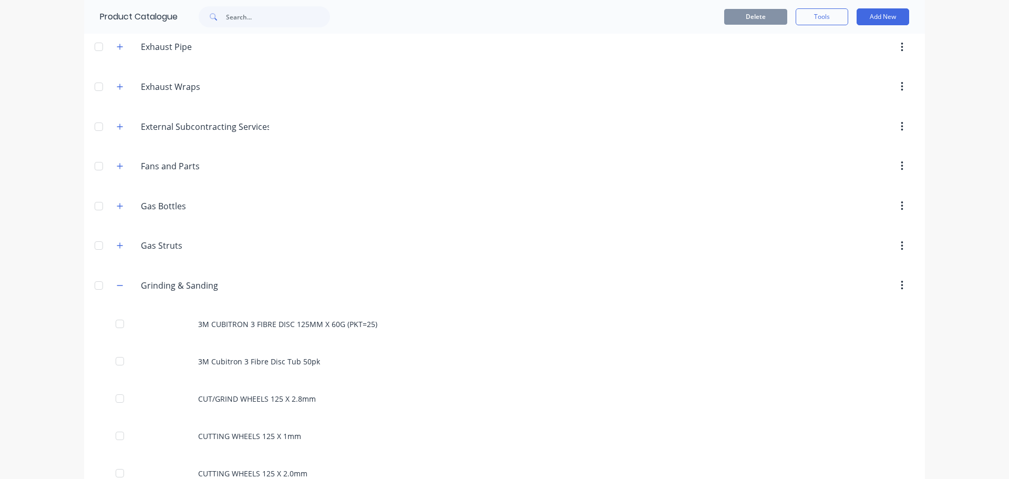
scroll to position [578, 0]
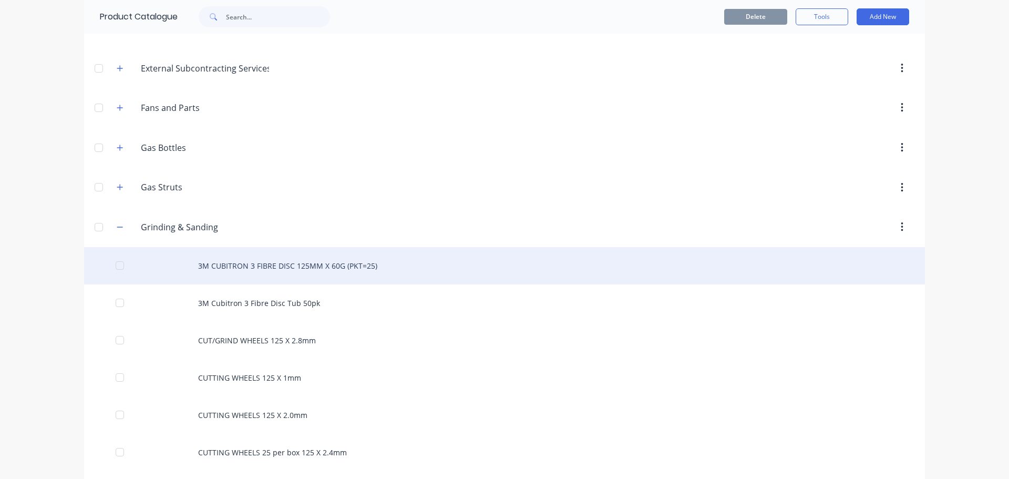
click at [328, 264] on div "3M CUBITRON 3 FIBRE DISC 125MM X 60G (PKT=25)" at bounding box center [504, 265] width 841 height 37
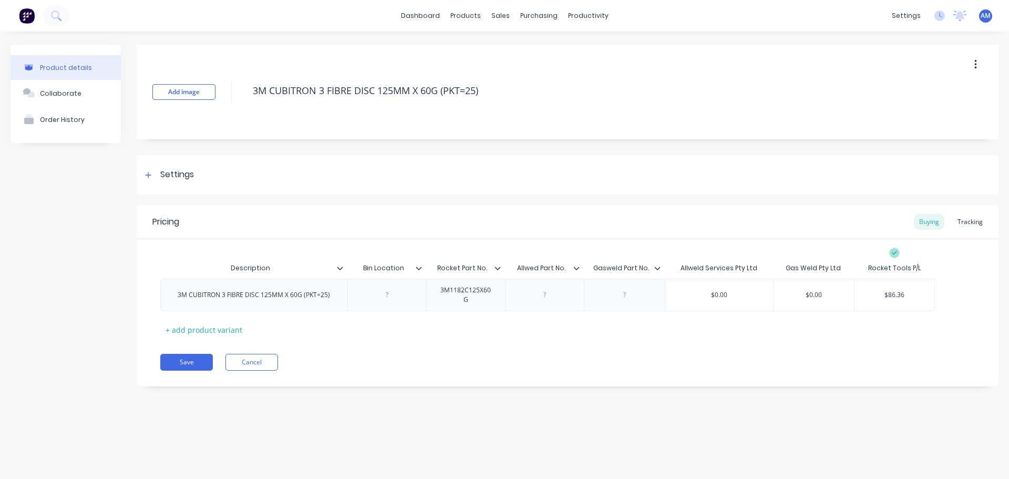
click at [976, 63] on icon "button" at bounding box center [975, 65] width 3 height 12
click at [922, 90] on span "Duplicate" at bounding box center [937, 92] width 79 height 11
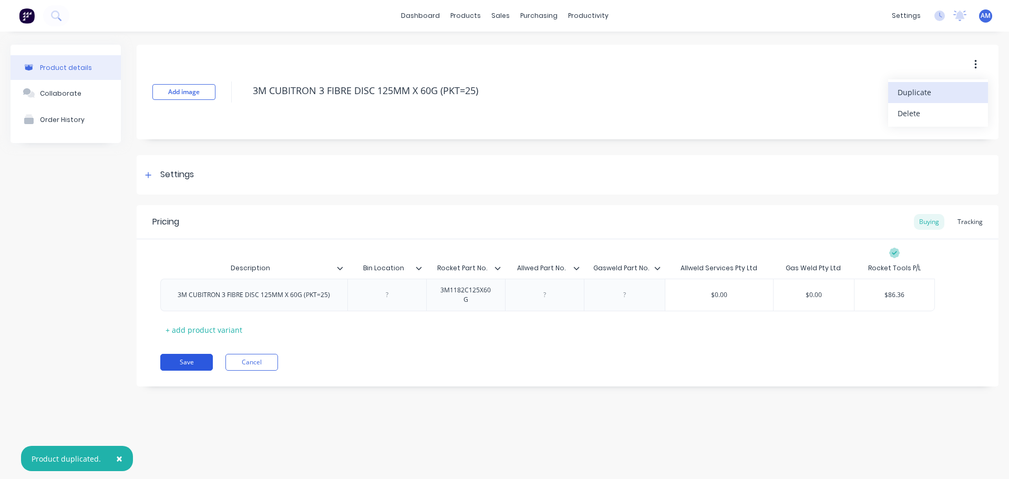
click at [202, 362] on button "Save" at bounding box center [186, 362] width 53 height 17
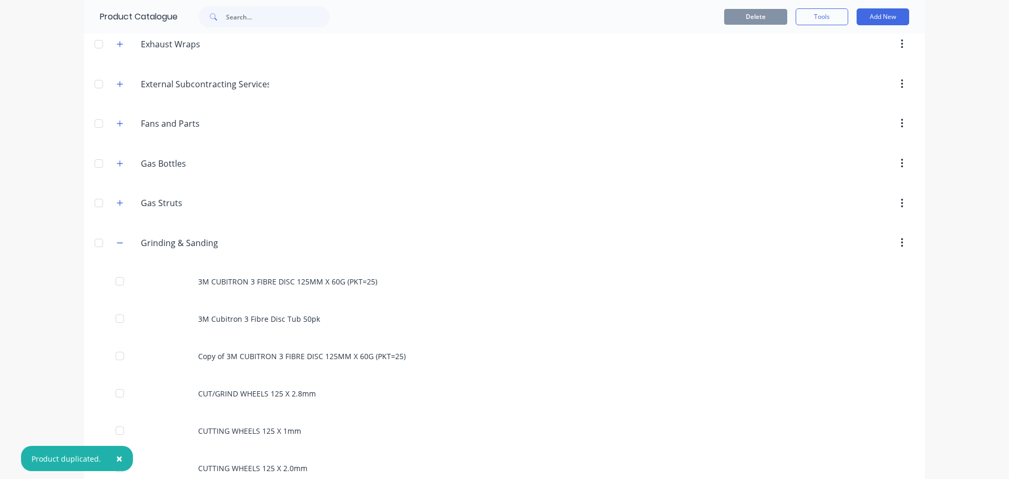
scroll to position [578, 0]
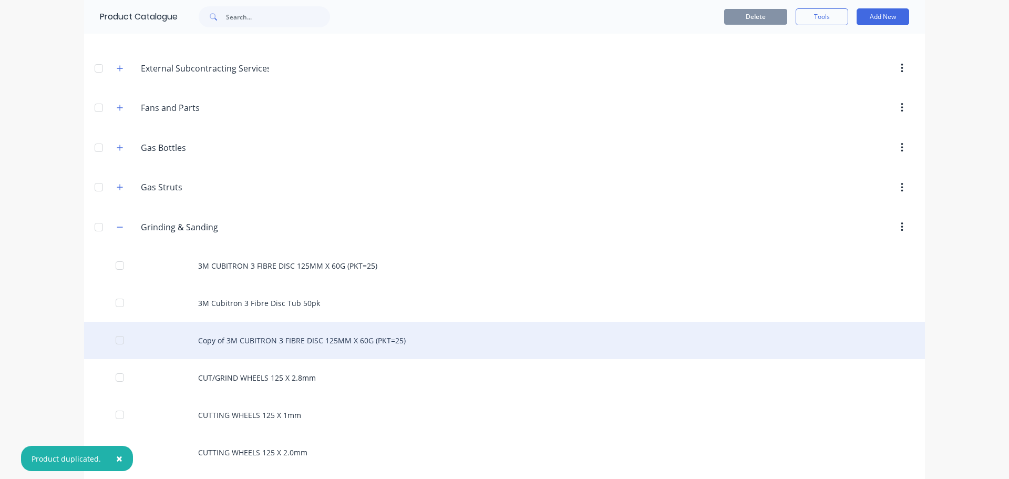
click at [331, 339] on div "Copy of 3M CUBITRON 3 FIBRE DISC 125MM X 60G (PKT=25)" at bounding box center [504, 340] width 841 height 37
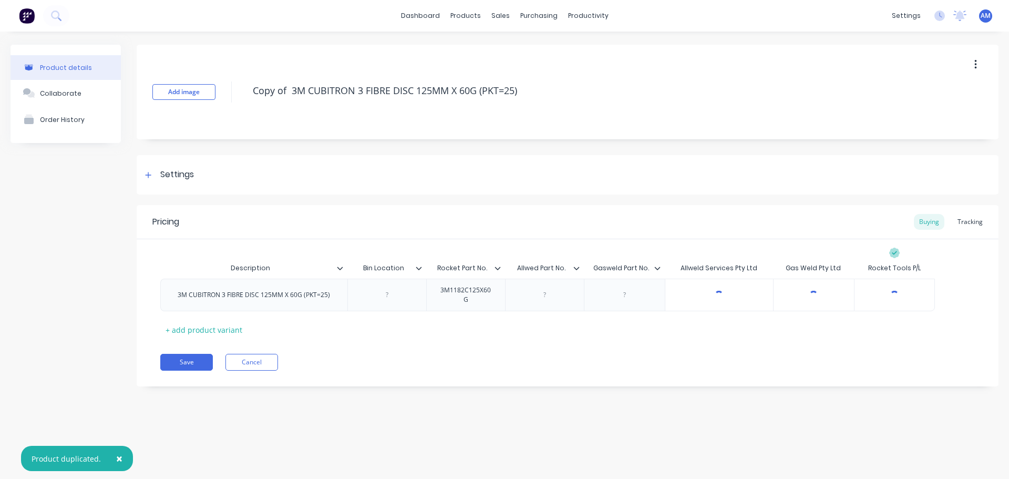
type textarea "x"
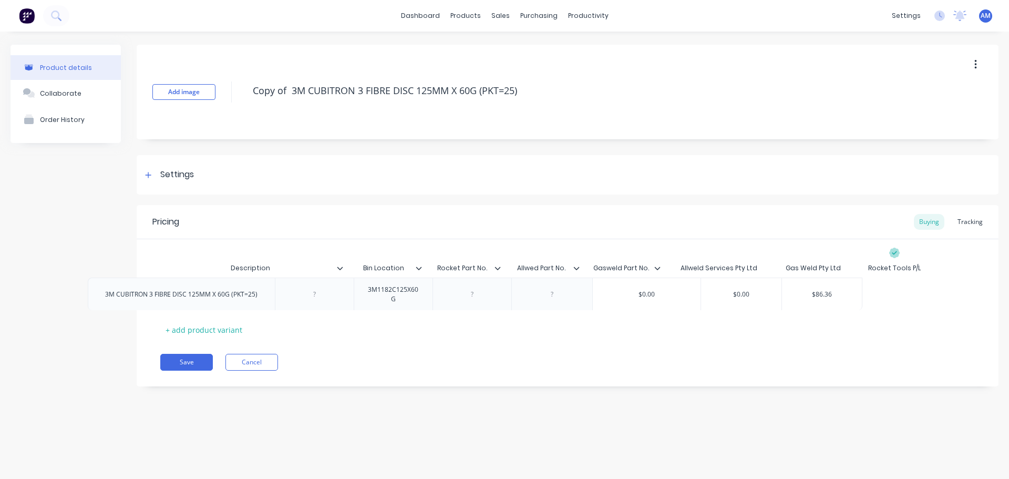
drag, startPoint x: 340, startPoint y: 295, endPoint x: 267, endPoint y: 294, distance: 73.1
click at [267, 294] on div "3M CUBITRON 3 FIBRE DISC 125MM X 60G (PKT=25) 3M1182C125X60G $0.00 $0.00 $86.36" at bounding box center [567, 295] width 815 height 33
drag, startPoint x: 331, startPoint y: 298, endPoint x: 169, endPoint y: 297, distance: 162.4
click at [169, 297] on div "3M CUBITRON 3 FIBRE DISC 125MM X 60G (PKT=25)" at bounding box center [253, 295] width 169 height 14
paste div
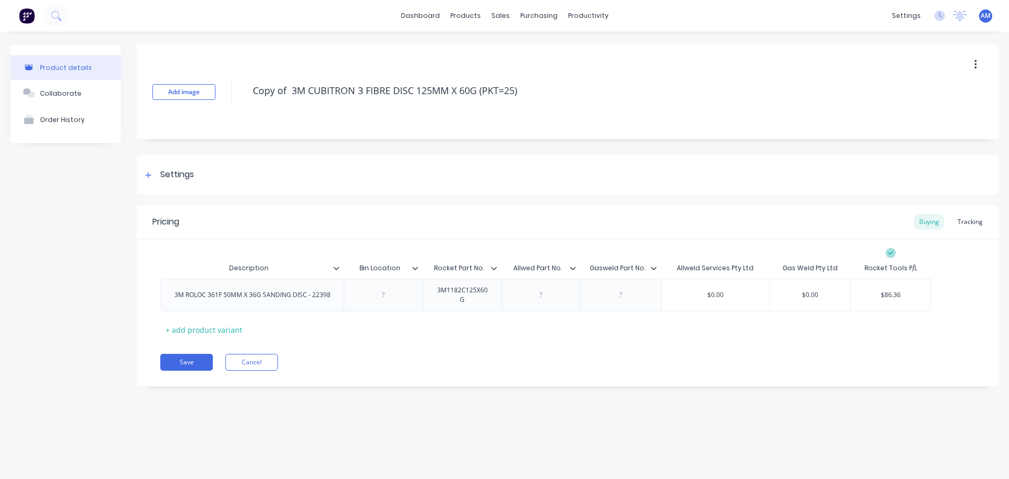
drag, startPoint x: 521, startPoint y: 90, endPoint x: 246, endPoint y: 85, distance: 274.3
click at [246, 85] on div "Add image Copy of 3M CUBITRON 3 FIBRE DISC 125MM X 60G (PKT=25)" at bounding box center [568, 92] width 862 height 95
paste textarea "3M ROLOC 361F 50MM X 36G SANDING DISC - 22398"
type textarea "x"
type textarea "3M ROLOC 361F 50MM X 36G SANDING DISC - 22398"
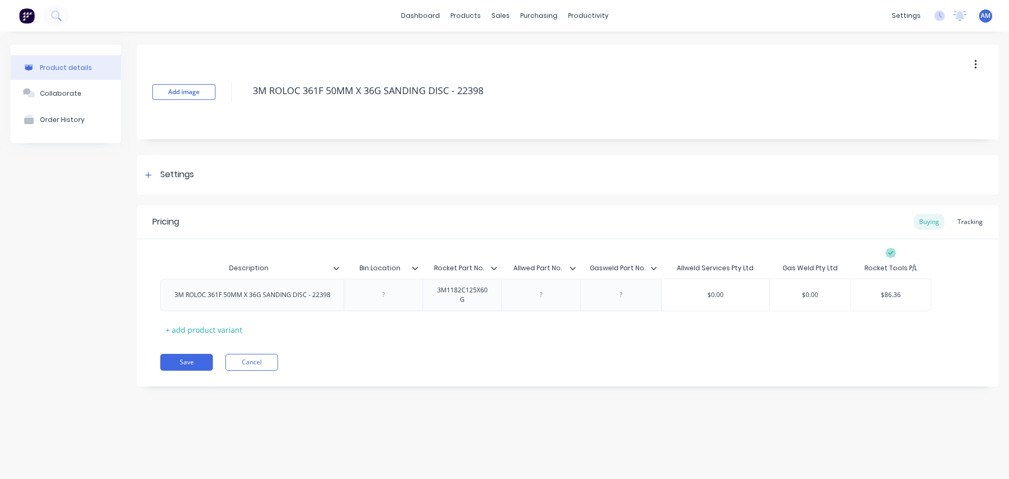
type textarea "x"
type textarea "3M ROLOC 361F 50MM X 36G SANDING DISC - 22398"
type textarea "x"
drag, startPoint x: 472, startPoint y: 301, endPoint x: 436, endPoint y: 288, distance: 39.1
click at [436, 288] on div "3M1182C125X60G" at bounding box center [462, 294] width 70 height 23
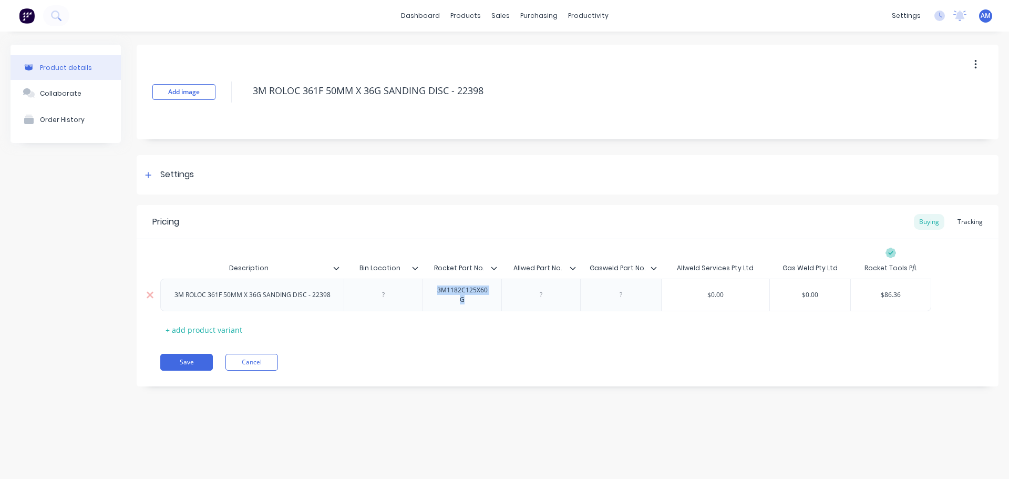
paste div
type textarea "x"
type input "$86.36"
drag, startPoint x: 910, startPoint y: 295, endPoint x: 868, endPoint y: 291, distance: 42.2
click at [868, 291] on input "$86.36" at bounding box center [897, 294] width 80 height 9
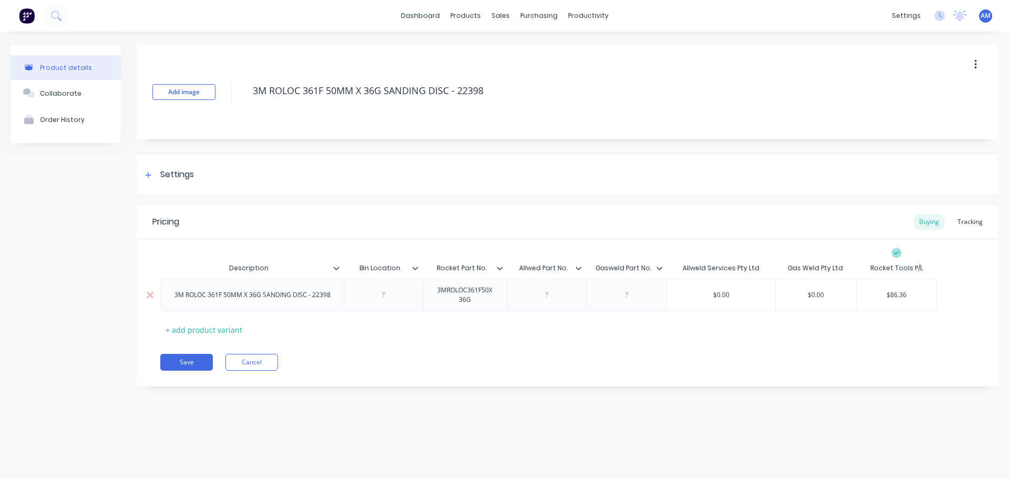
drag, startPoint x: 911, startPoint y: 294, endPoint x: 882, endPoint y: 292, distance: 29.0
click at [882, 292] on input "$86.36" at bounding box center [897, 294] width 80 height 9
drag, startPoint x: 885, startPoint y: 293, endPoint x: 915, endPoint y: 292, distance: 30.0
click at [915, 292] on input "$86.36" at bounding box center [897, 294] width 80 height 9
paste input "113.64"
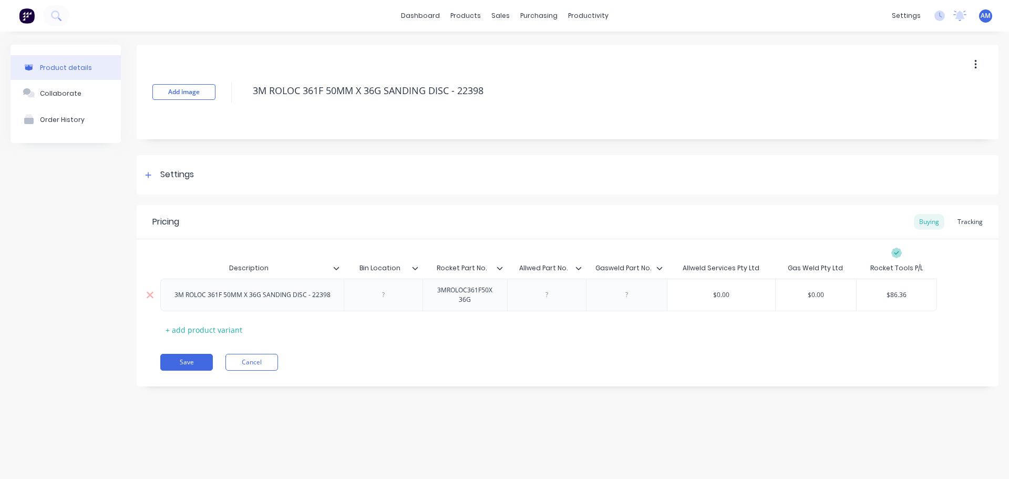
type textarea "x"
type input "$113.64"
click at [187, 362] on button "Save" at bounding box center [186, 362] width 53 height 17
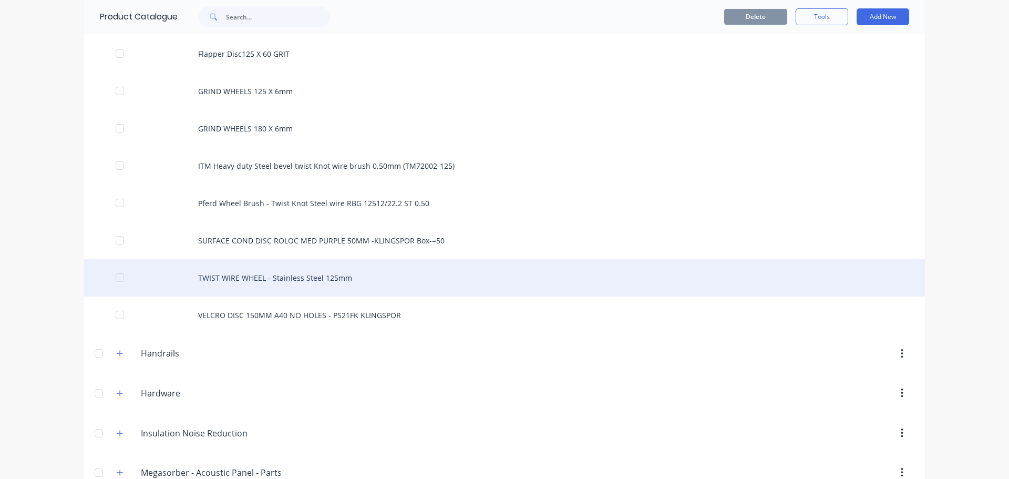
scroll to position [998, 0]
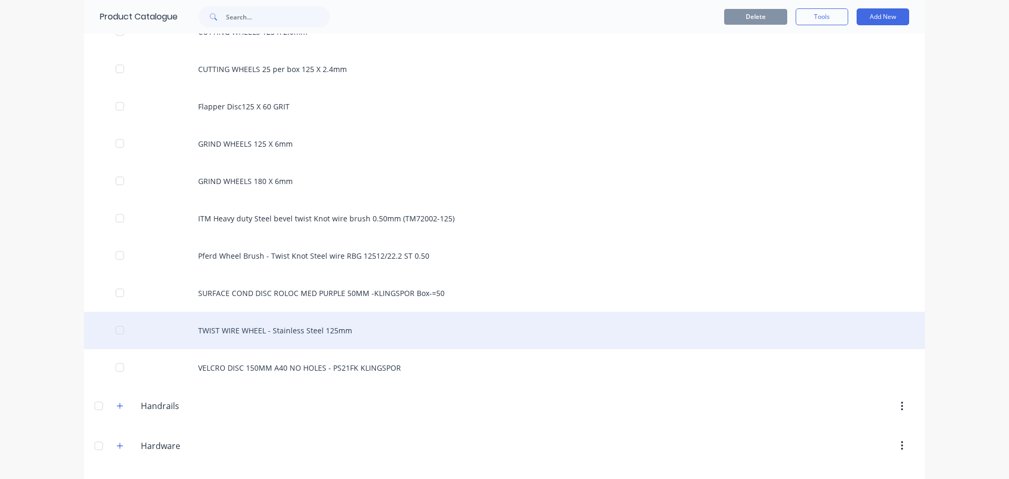
click at [322, 293] on div "SURFACE COND DISC ROLOC MED PURPLE 50MM -KLINGSPOR Box-=50" at bounding box center [504, 292] width 841 height 37
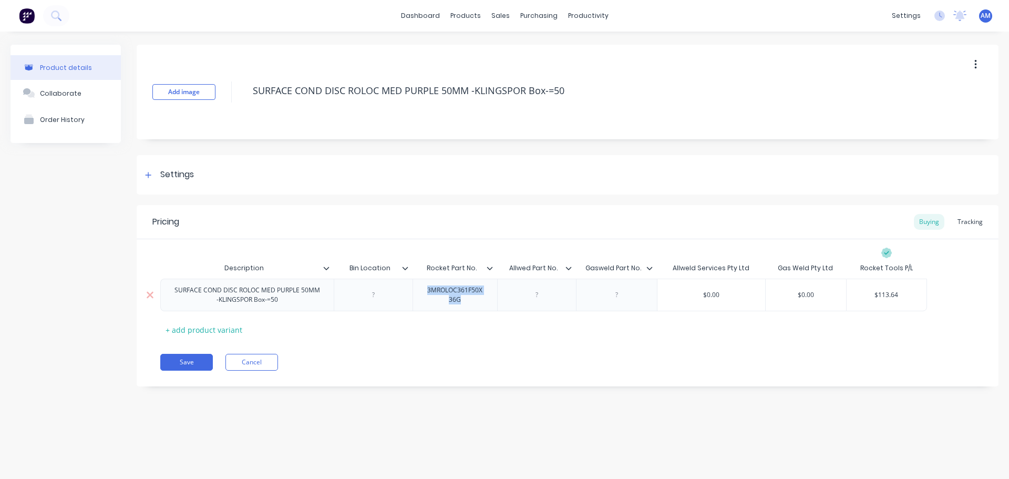
drag, startPoint x: 470, startPoint y: 303, endPoint x: 423, endPoint y: 291, distance: 48.2
click at [423, 291] on div "3MROLOC361F50X36G" at bounding box center [455, 294] width 76 height 23
copy div "3MROLOC361F50X36G"
type textarea "x"
click at [539, 295] on div at bounding box center [536, 295] width 53 height 14
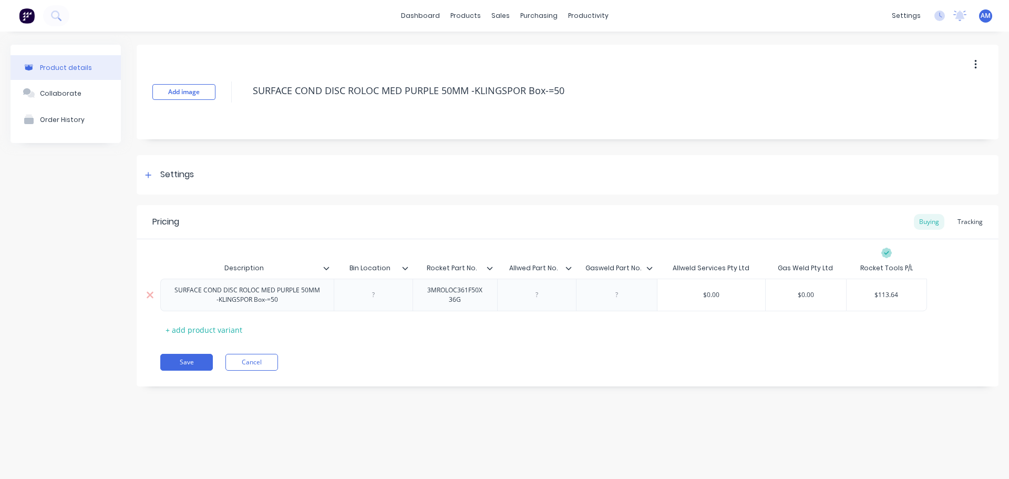
paste div
type textarea "x"
drag, startPoint x: 468, startPoint y: 304, endPoint x: 420, endPoint y: 286, distance: 51.2
click at [420, 286] on div "3MROLOC361F50X36G" at bounding box center [455, 294] width 76 height 23
drag, startPoint x: 548, startPoint y: 304, endPoint x: 500, endPoint y: 288, distance: 50.4
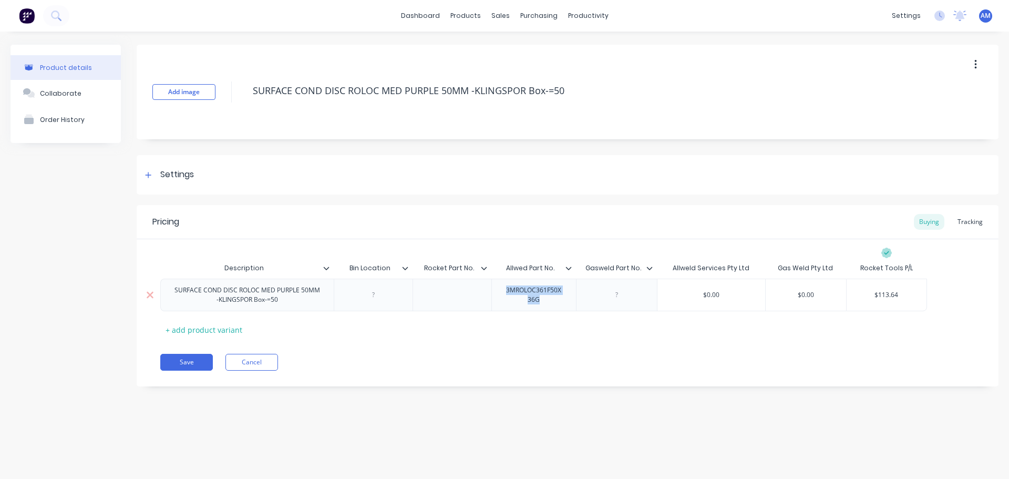
click at [500, 288] on div "3MROLOC361F50X36G" at bounding box center [534, 294] width 76 height 23
click at [450, 290] on div at bounding box center [452, 295] width 53 height 14
drag, startPoint x: 554, startPoint y: 301, endPoint x: 502, endPoint y: 290, distance: 53.6
click at [502, 290] on div "3MROLOC361F50X36G" at bounding box center [534, 294] width 76 height 23
type textarea "x"
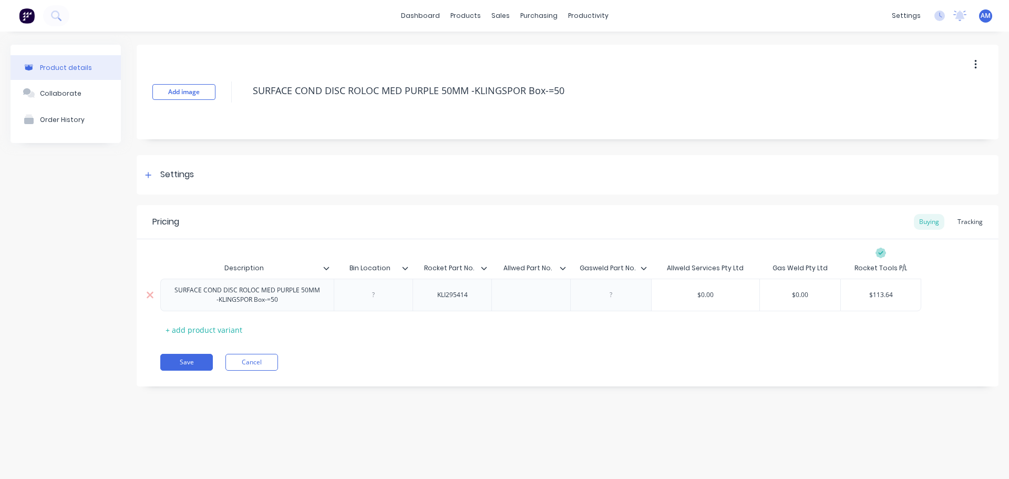
type input "$113.64"
drag, startPoint x: 893, startPoint y: 293, endPoint x: 860, endPoint y: 295, distance: 33.7
click at [860, 295] on input "$113.64" at bounding box center [881, 294] width 80 height 9
paste input "3.32"
type textarea "x"
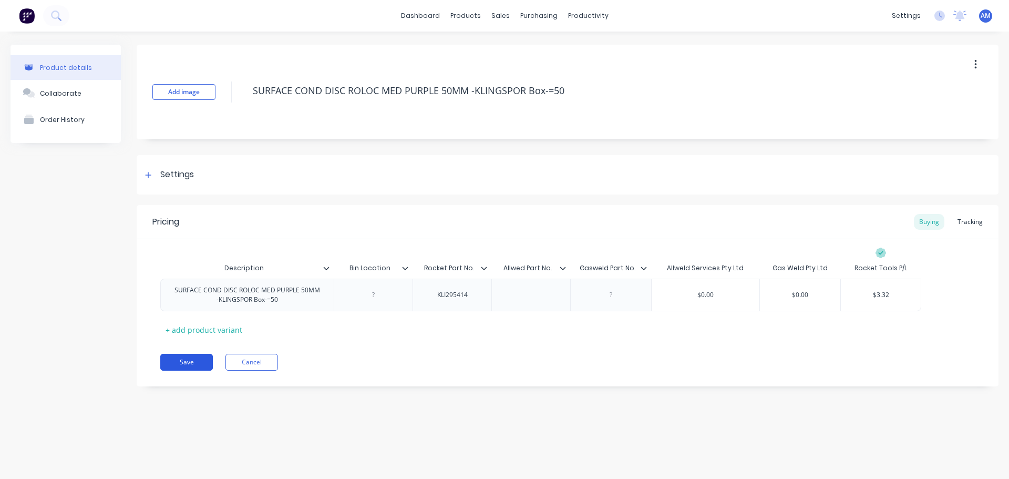
type input "$3.32"
click at [191, 362] on button "Save" at bounding box center [186, 362] width 53 height 17
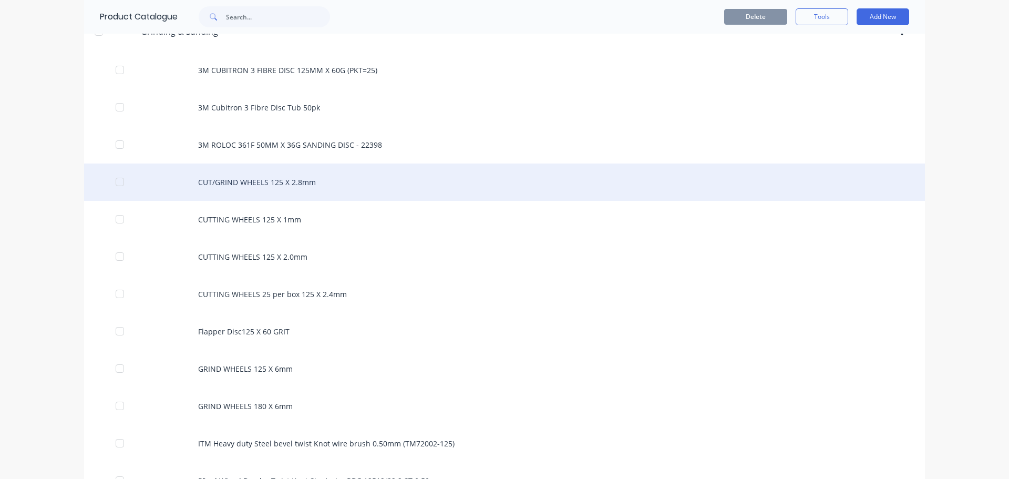
scroll to position [788, 0]
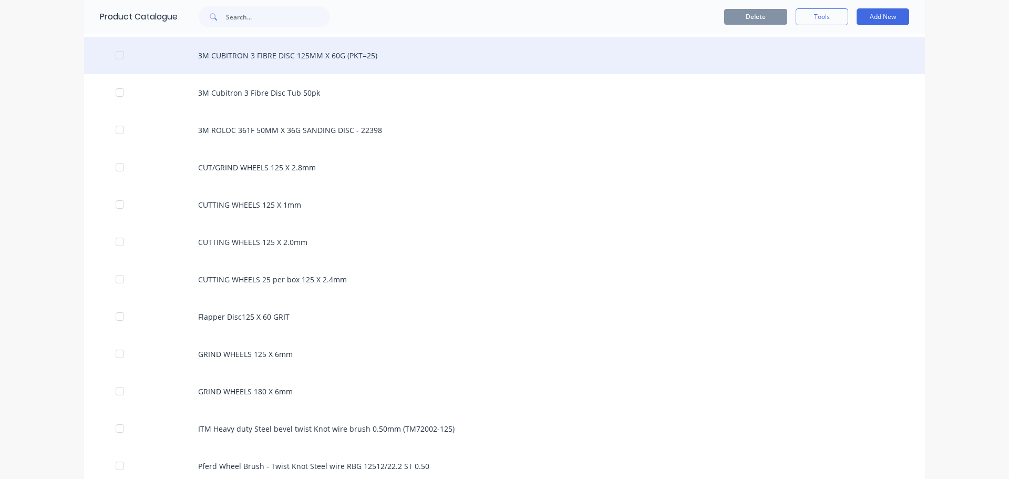
click at [361, 59] on div "3M CUBITRON 3 FIBRE DISC 125MM X 60G (PKT=25)" at bounding box center [504, 55] width 841 height 37
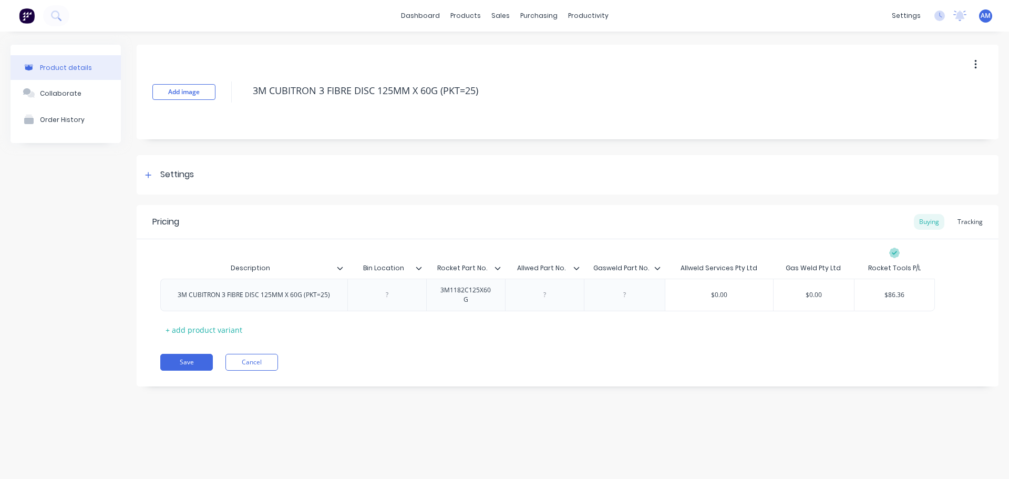
click at [978, 59] on button "button" at bounding box center [975, 64] width 25 height 19
click at [920, 90] on span "Duplicate" at bounding box center [937, 92] width 79 height 11
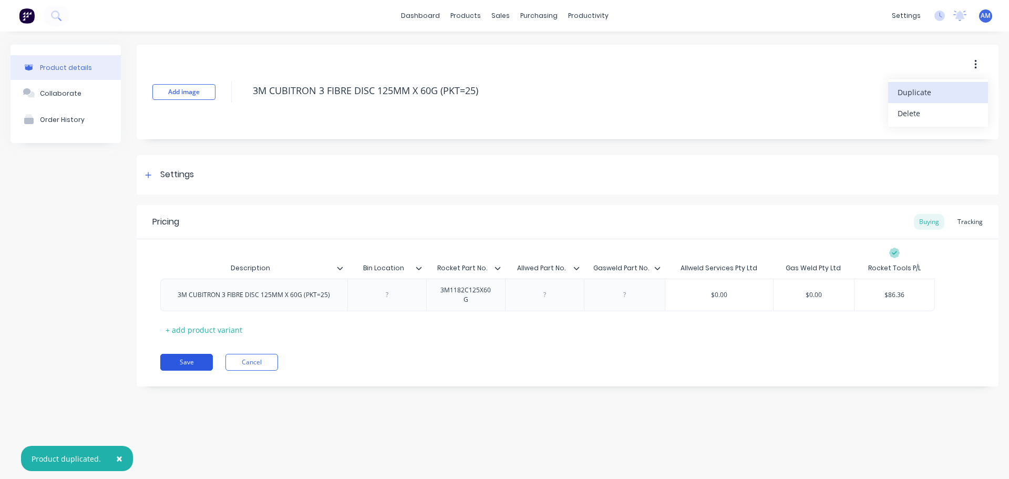
click at [198, 361] on button "Save" at bounding box center [186, 362] width 53 height 17
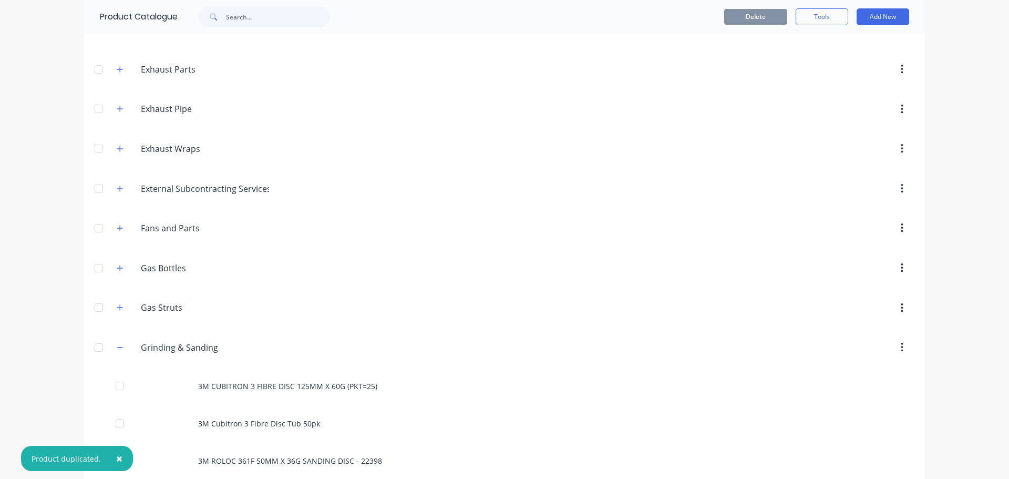
scroll to position [736, 0]
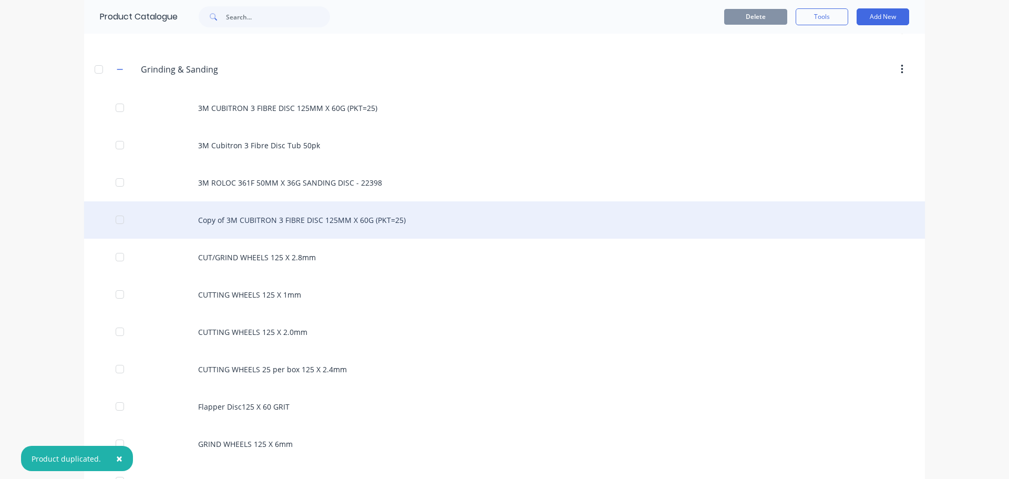
click at [255, 218] on div "Copy of 3M CUBITRON 3 FIBRE DISC 125MM X 60G (PKT=25)" at bounding box center [504, 219] width 841 height 37
type textarea "x"
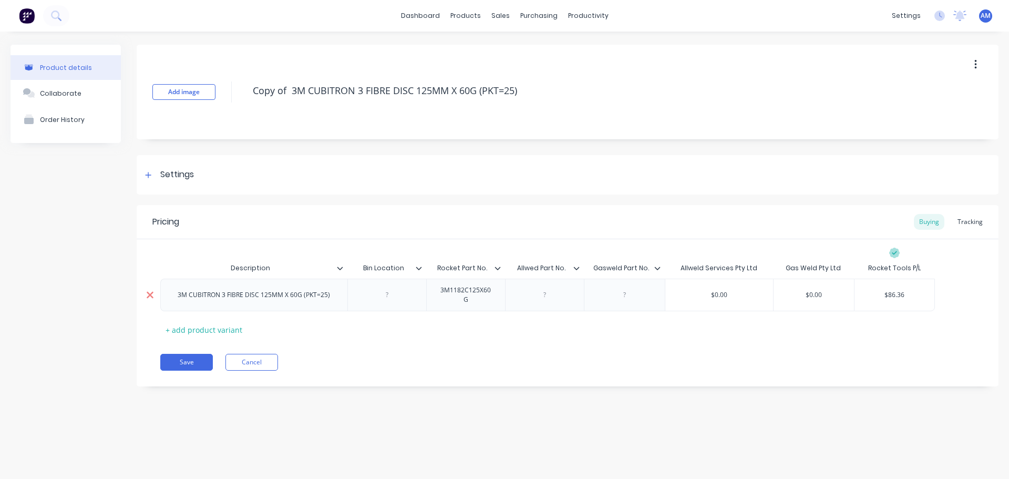
drag, startPoint x: 337, startPoint y: 297, endPoint x: 154, endPoint y: 299, distance: 182.4
click at [160, 299] on div "3M CUBITRON 3 FIBRE DISC 125MM X 60G (PKT=25) 3M1182C125X60G $0.00 $0.00 $86.36" at bounding box center [547, 295] width 775 height 33
paste div
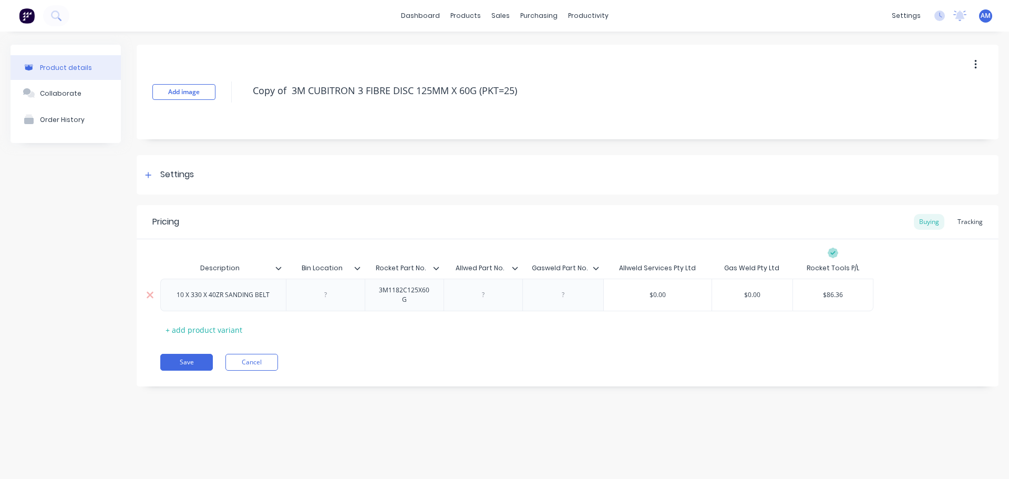
click at [274, 298] on div "10 X 330 X 40ZR SANDING BELT" at bounding box center [223, 295] width 110 height 14
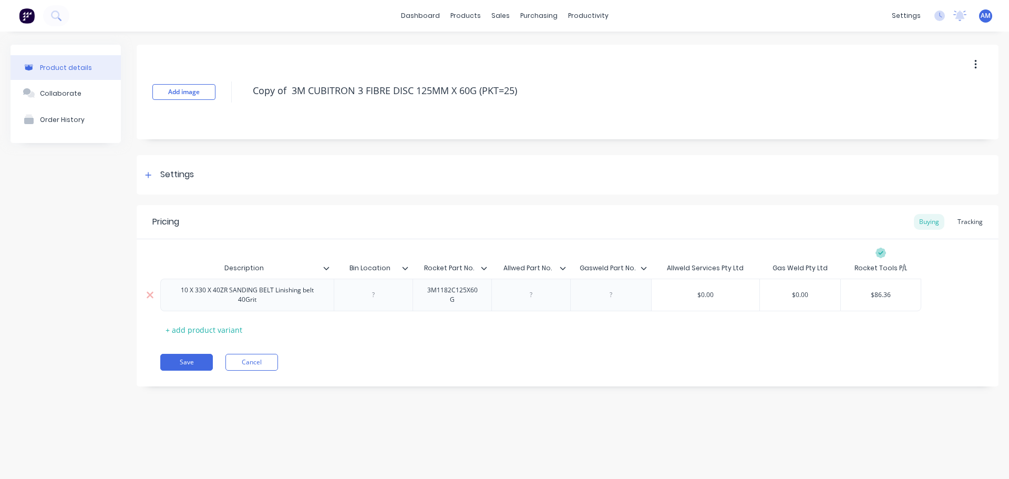
type textarea "x"
drag, startPoint x: 465, startPoint y: 302, endPoint x: 419, endPoint y: 288, distance: 48.2
click at [419, 288] on div "3M1182C125X60G" at bounding box center [452, 294] width 70 height 23
paste div
type textarea "x"
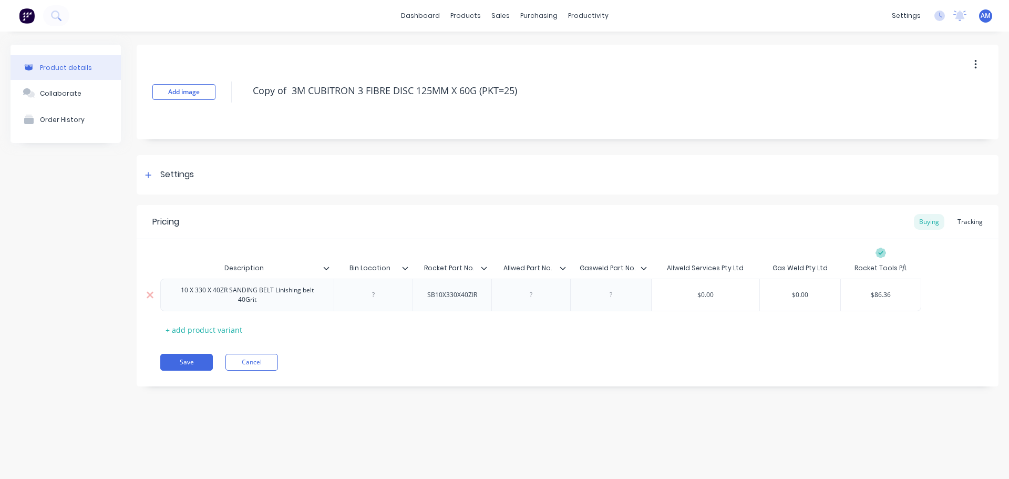
type input "$86.36"
drag, startPoint x: 891, startPoint y: 295, endPoint x: 851, endPoint y: 296, distance: 39.4
click at [860, 294] on input "$86.36" at bounding box center [881, 294] width 80 height 9
paste input "1.82"
type textarea "x"
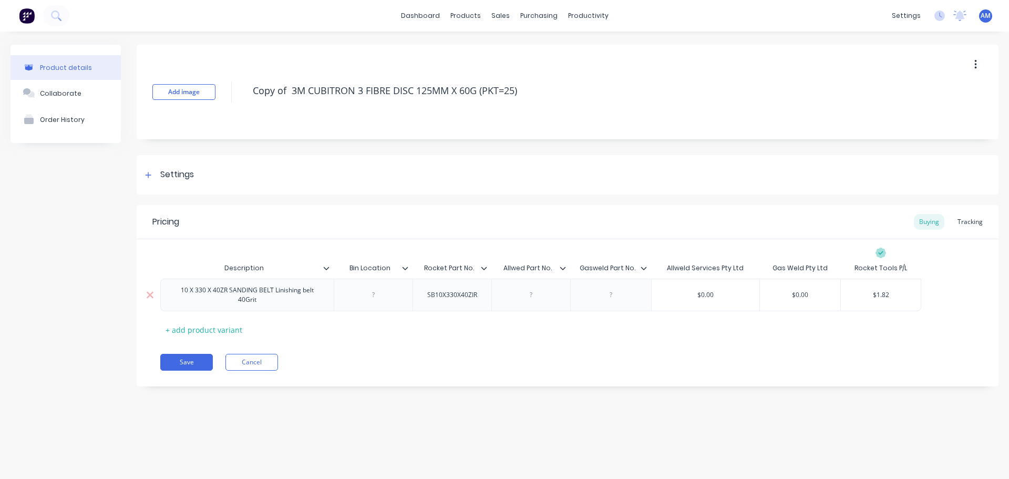
type input "$1.82"
drag, startPoint x: 269, startPoint y: 302, endPoint x: 178, endPoint y: 288, distance: 91.4
click at [178, 288] on div "10 X 330 X 40ZR SANDING BELT Linishing belt 40Grit" at bounding box center [247, 294] width 164 height 23
copy div "10 X 330 X 40ZR SANDING BELT Linishing belt 40Grit"
drag, startPoint x: 527, startPoint y: 94, endPoint x: 244, endPoint y: 94, distance: 283.2
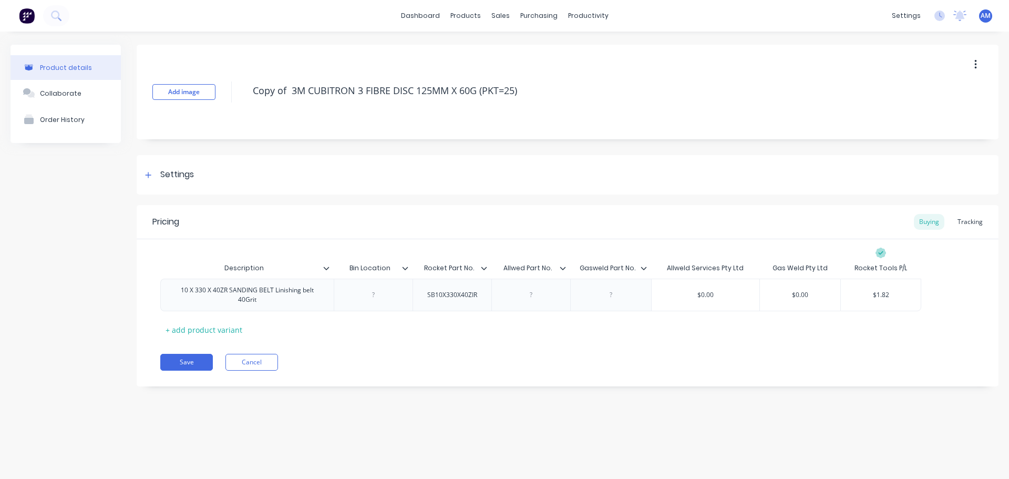
click at [244, 94] on div "Add image Copy of 3M CUBITRON 3 FIBRE DISC 125MM X 60G (PKT=25)" at bounding box center [568, 92] width 862 height 95
paste textarea "10 X 330 X 40ZR SANDING BELT Linishing belt 40Grit"
type textarea "x"
type textarea "10 X 330 X 40ZR SANDING BELT Linishing belt 40Grit"
type textarea "x"
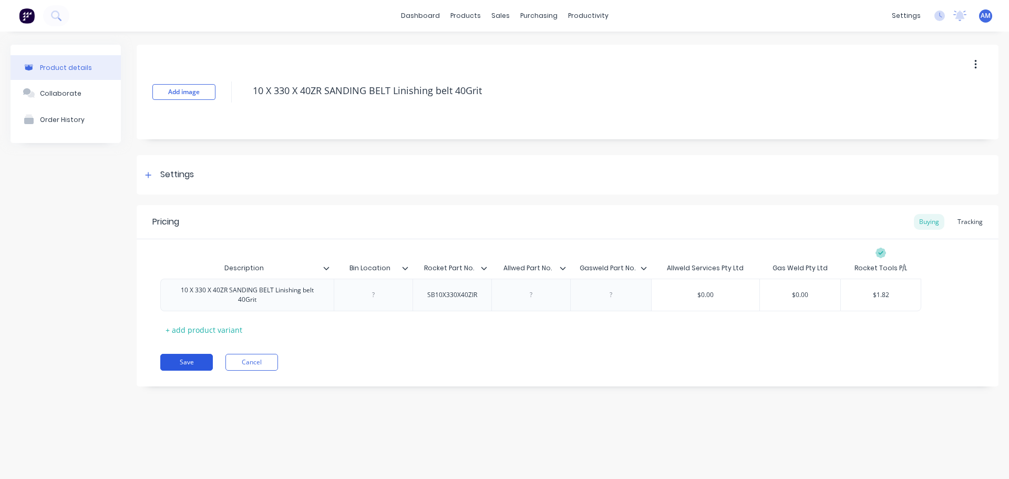
type textarea "10 X 330 X 40ZR SANDING BELT Linishing belt 40Grit"
click at [189, 360] on button "Save" at bounding box center [186, 362] width 53 height 17
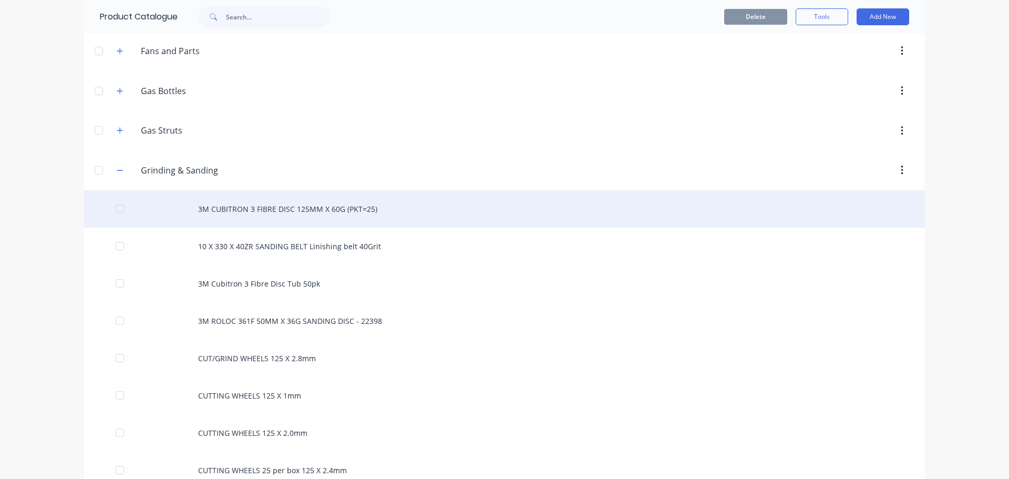
scroll to position [473, 0]
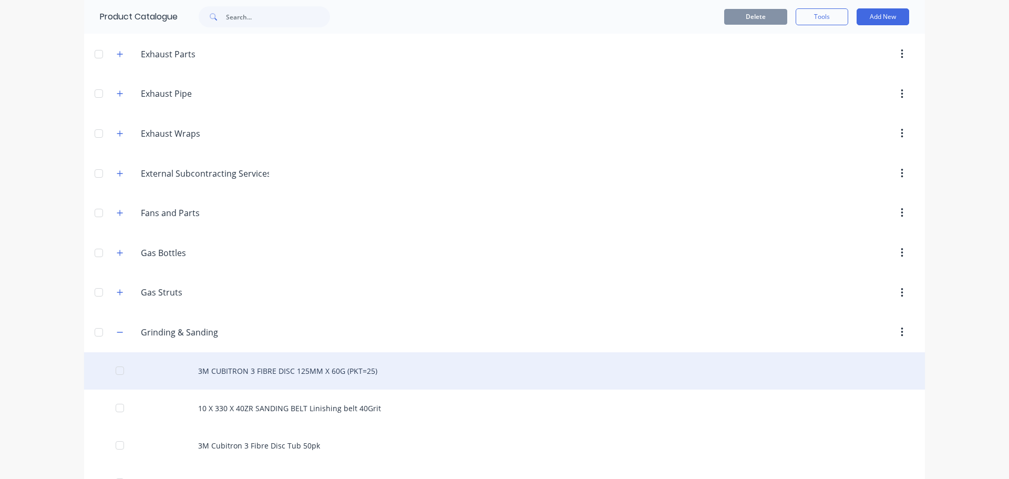
click at [267, 376] on div "3M CUBITRON 3 FIBRE DISC 125MM X 60G (PKT=25)" at bounding box center [504, 370] width 841 height 37
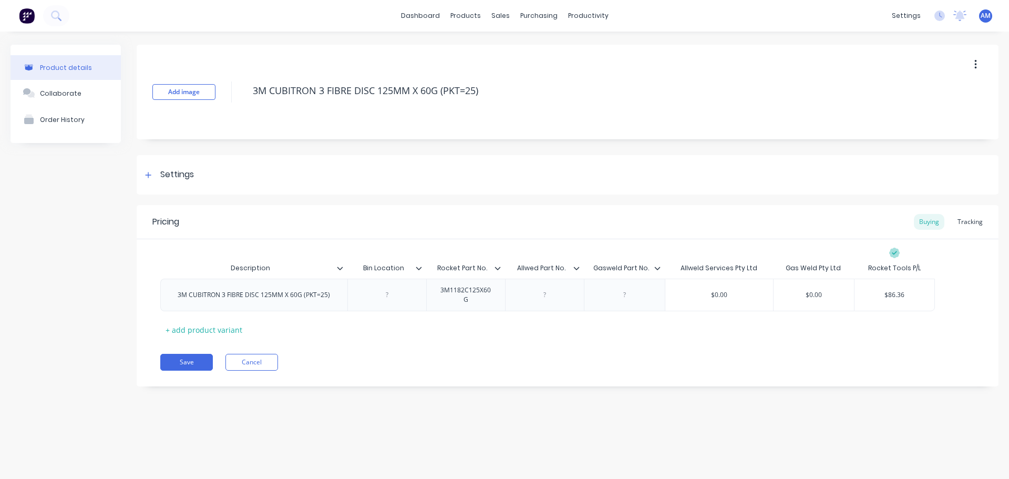
click at [974, 61] on icon "button" at bounding box center [975, 65] width 3 height 12
click at [936, 89] on span "Duplicate" at bounding box center [937, 92] width 79 height 11
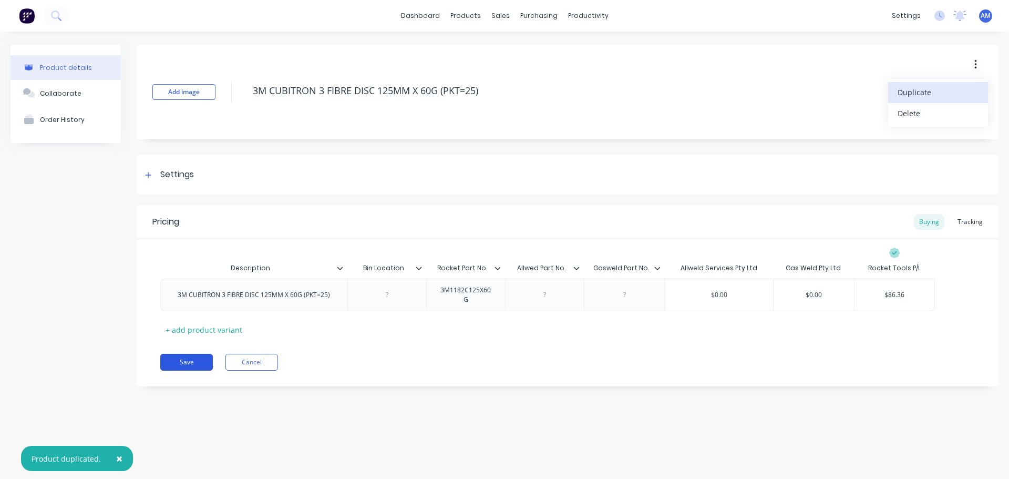
click at [195, 362] on button "Save" at bounding box center [186, 362] width 53 height 17
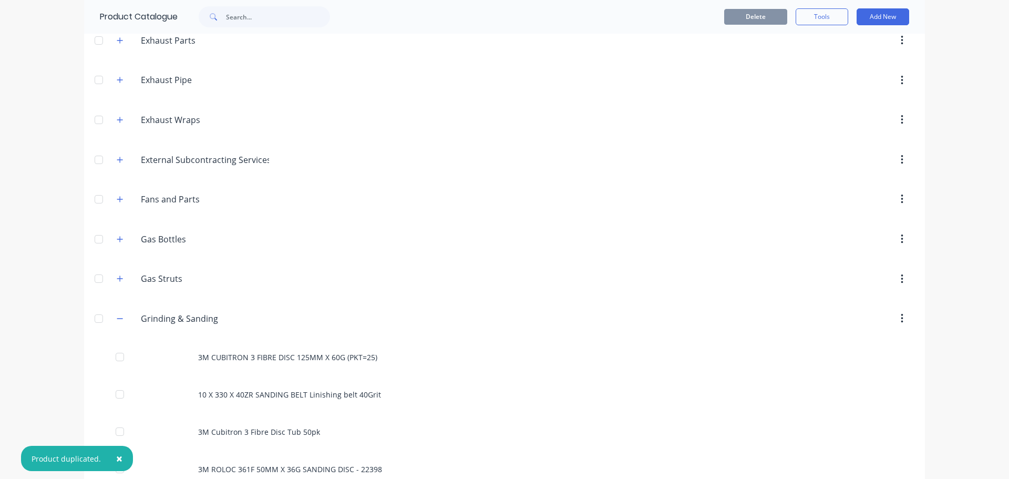
scroll to position [578, 0]
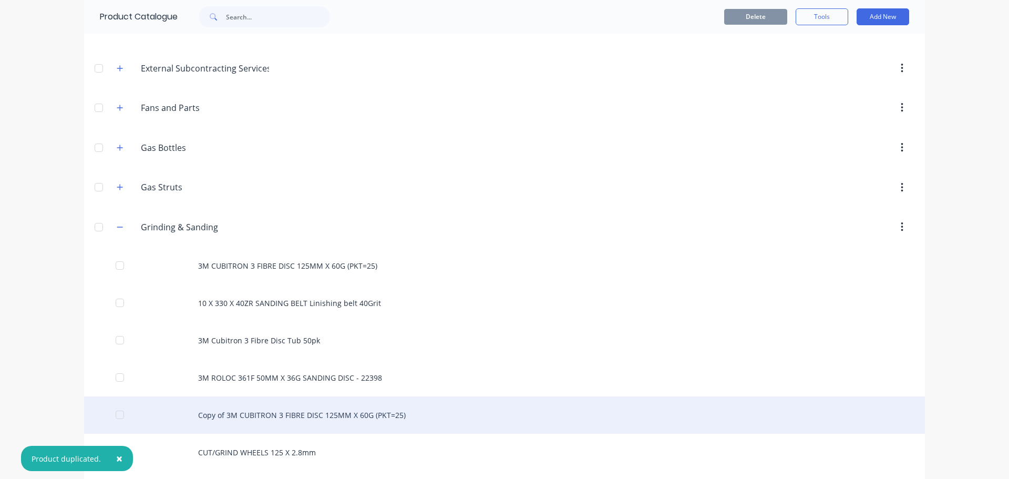
click at [276, 415] on div "Copy of 3M CUBITRON 3 FIBRE DISC 125MM X 60G (PKT=25)" at bounding box center [504, 414] width 841 height 37
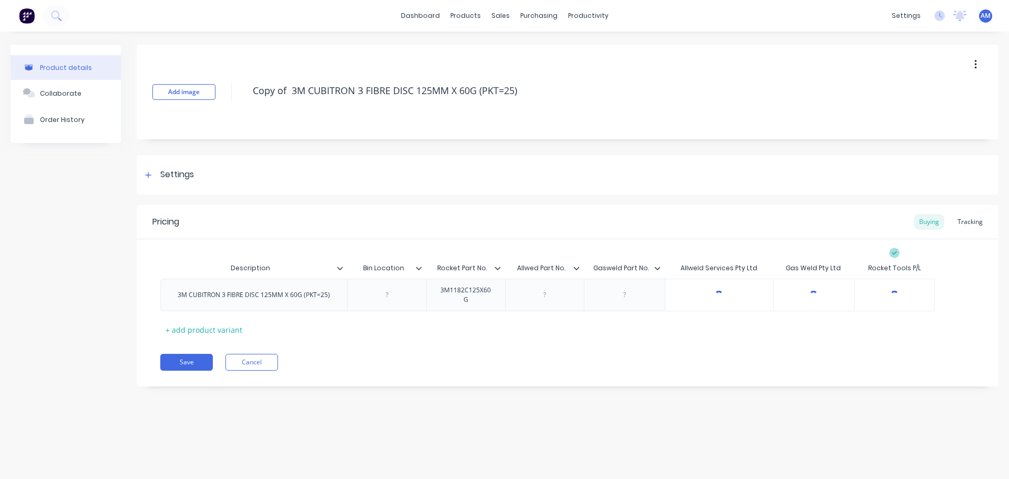
type textarea "x"
drag, startPoint x: 333, startPoint y: 297, endPoint x: 165, endPoint y: 293, distance: 168.2
click at [166, 293] on div "3M CUBITRON 3 FIBRE DISC 125MM X 60G (PKT=25)" at bounding box center [253, 295] width 187 height 33
paste div
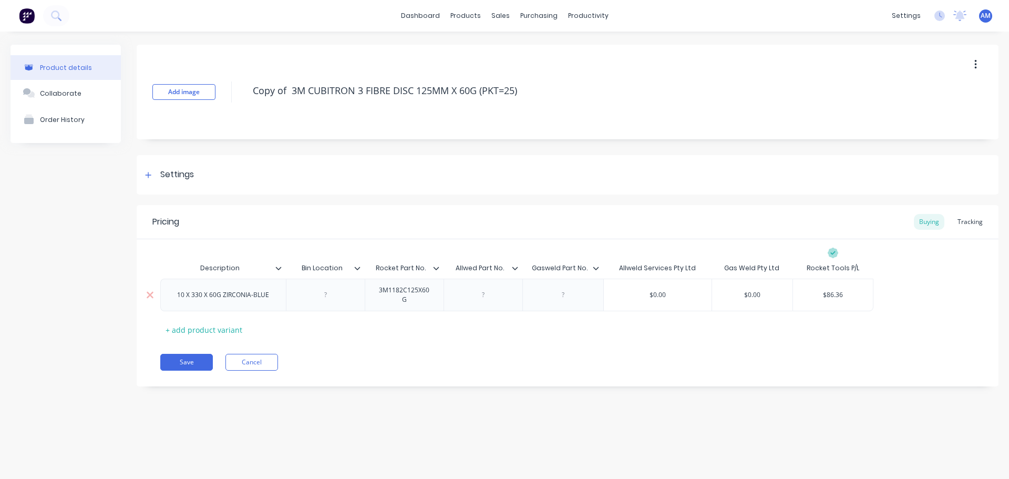
click at [284, 296] on div "10 X 330 X 60G ZIRCONIA-BLUE" at bounding box center [223, 295] width 126 height 33
type textarea "x"
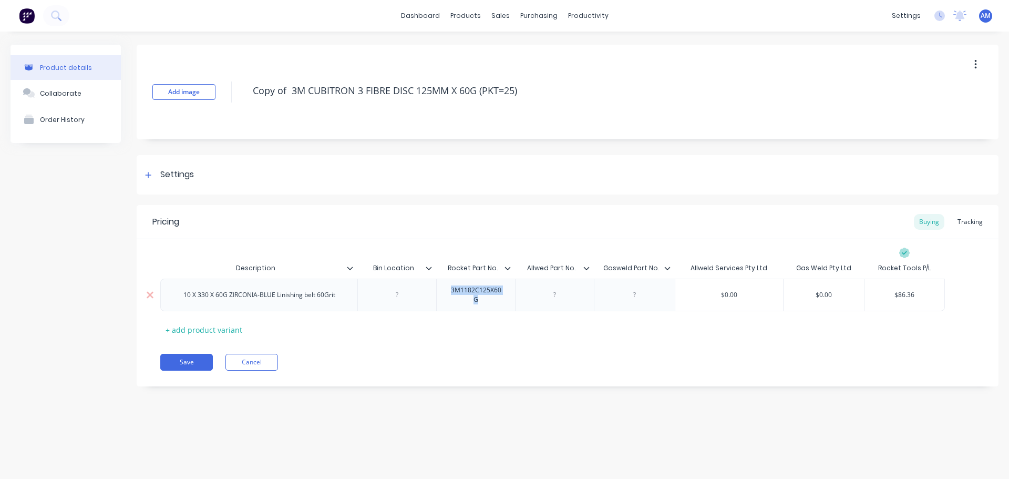
drag, startPoint x: 488, startPoint y: 303, endPoint x: 449, endPoint y: 289, distance: 41.4
click at [449, 289] on div "3M1182C125X60G" at bounding box center [476, 294] width 70 height 23
paste div
type textarea "x"
type input "$86.36"
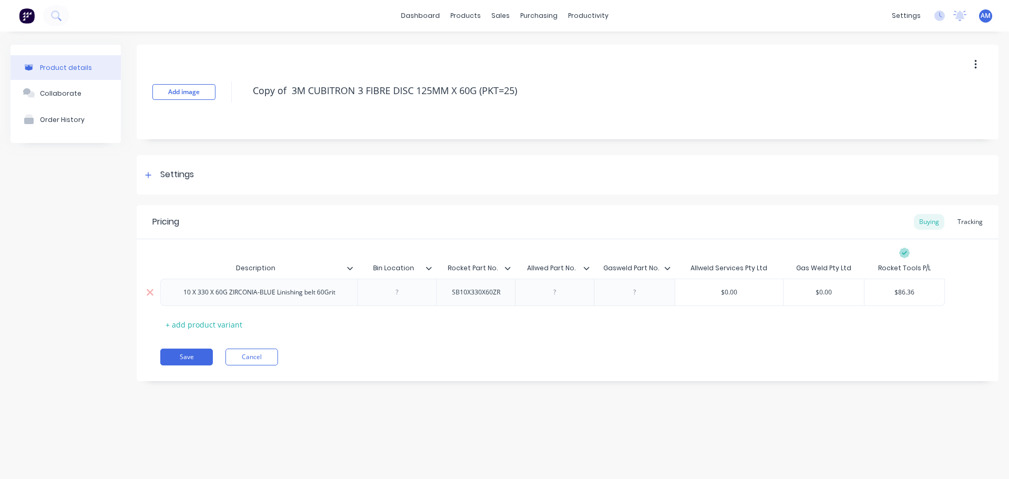
drag, startPoint x: 920, startPoint y: 292, endPoint x: 885, endPoint y: 292, distance: 34.2
click at [885, 292] on input "$86.36" at bounding box center [904, 291] width 80 height 9
paste input "1.73"
type textarea "x"
type input "$1.73"
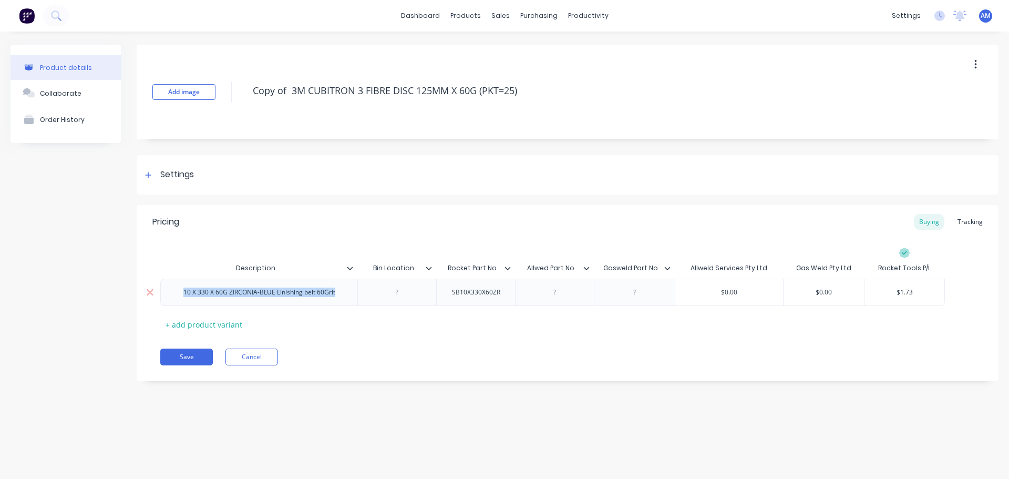
drag, startPoint x: 343, startPoint y: 295, endPoint x: 183, endPoint y: 294, distance: 159.8
click at [183, 294] on div "10 X 330 X 60G ZIRCONIA-BLUE Linishing belt 60Grit" at bounding box center [259, 292] width 169 height 14
copy div "10 X 330 X 60G ZIRCONIA-BLUE Linishing belt 60Grit"
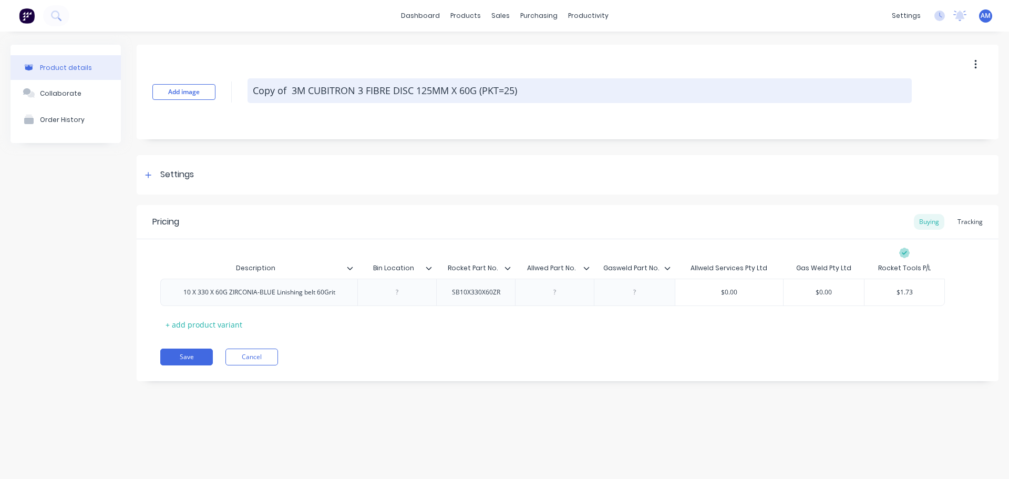
drag, startPoint x: 534, startPoint y: 93, endPoint x: 250, endPoint y: 92, distance: 284.3
click at [250, 92] on textarea "Copy of 3M CUBITRON 3 FIBRE DISC 125MM X 60G (PKT=25)" at bounding box center [580, 90] width 664 height 25
paste textarea "10 X 330 X 60G ZIRCONIA-BLUE Linishing belt 60Grit"
type textarea "x"
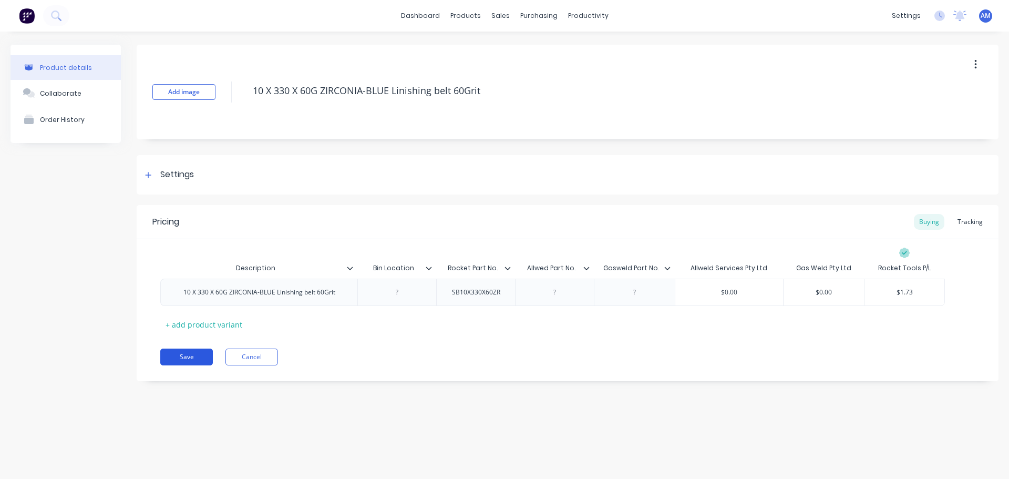
type textarea "10 X 330 X 60G ZIRCONIA-BLUE Linishing belt 60Grit"
type textarea "x"
type textarea "10 X 330 X 60G ZIRCONIA-BLUE Linishing belt 60Grit"
click at [195, 353] on button "Save" at bounding box center [186, 356] width 53 height 17
type textarea "x"
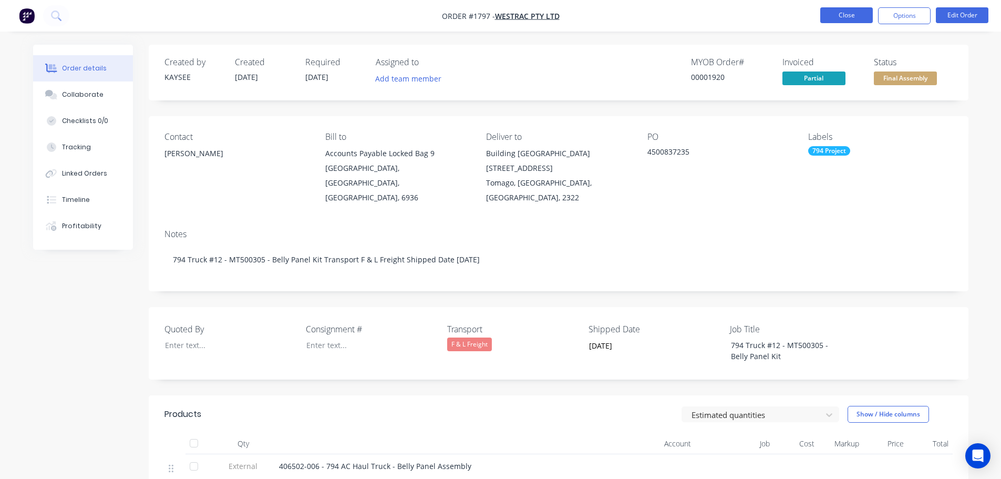
click at [841, 20] on button "Close" at bounding box center [846, 15] width 53 height 16
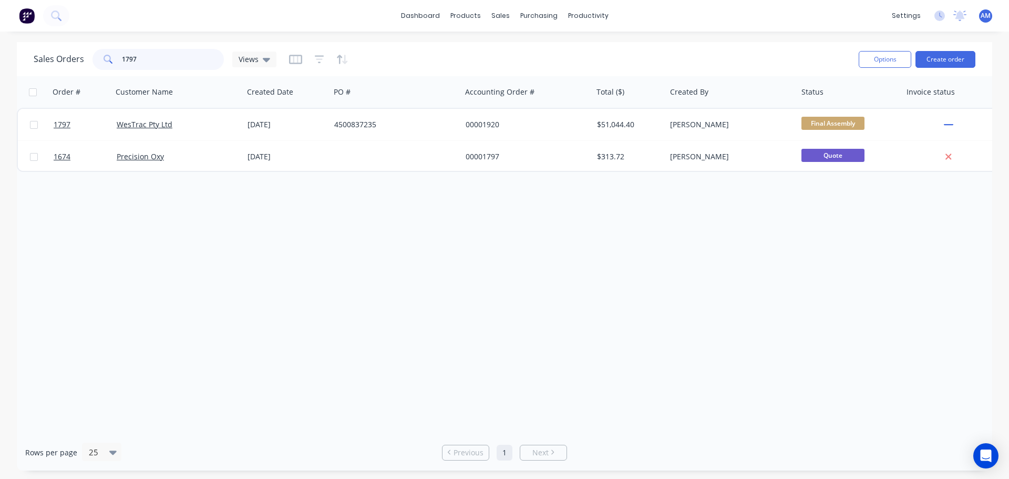
drag, startPoint x: 158, startPoint y: 61, endPoint x: 100, endPoint y: 60, distance: 57.3
click at [100, 60] on div "1797" at bounding box center [157, 59] width 131 height 21
type input "1653"
click at [559, 49] on div "Purchase Orders" at bounding box center [573, 50] width 56 height 9
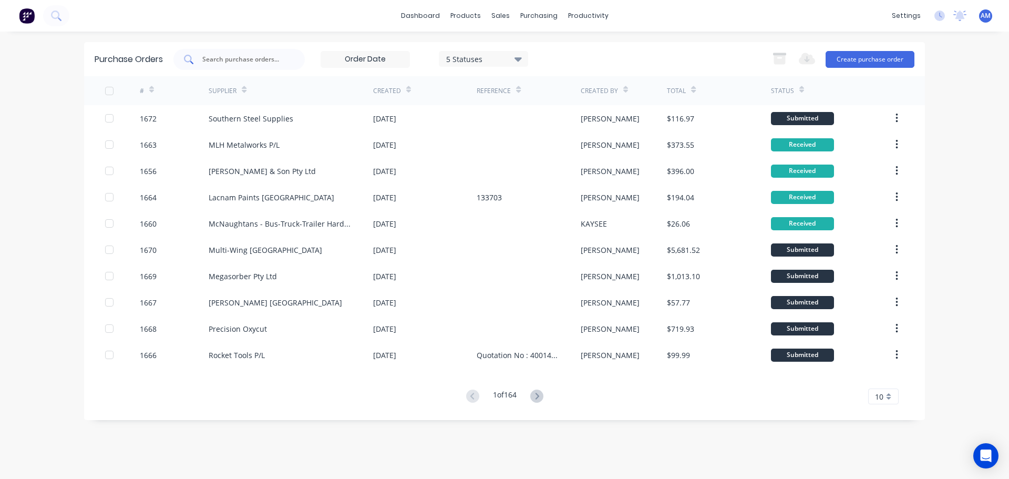
click at [263, 59] on input "text" at bounding box center [244, 59] width 87 height 11
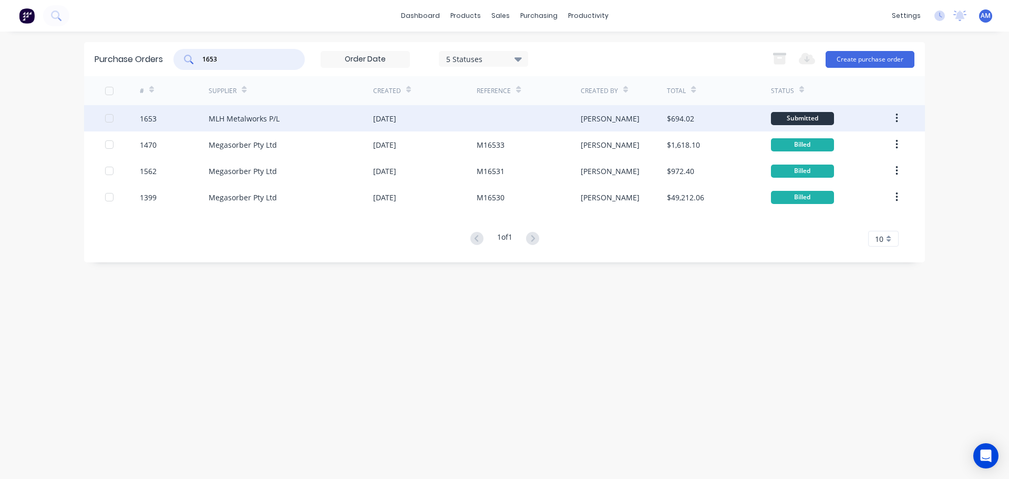
type input "1653"
click at [273, 123] on div "MLH Metalworks P/L" at bounding box center [244, 118] width 71 height 11
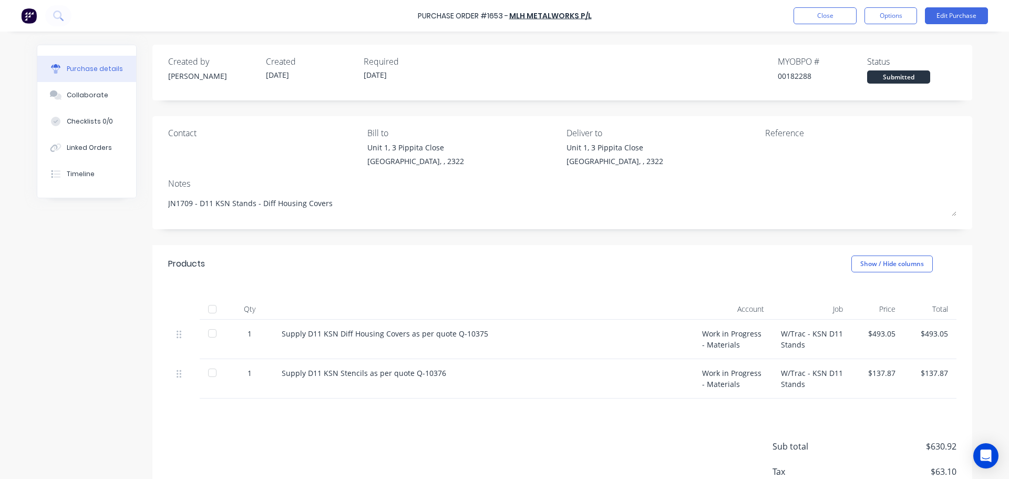
click at [206, 312] on div at bounding box center [212, 308] width 21 height 21
type textarea "x"
click at [826, 16] on button "Close" at bounding box center [824, 15] width 63 height 17
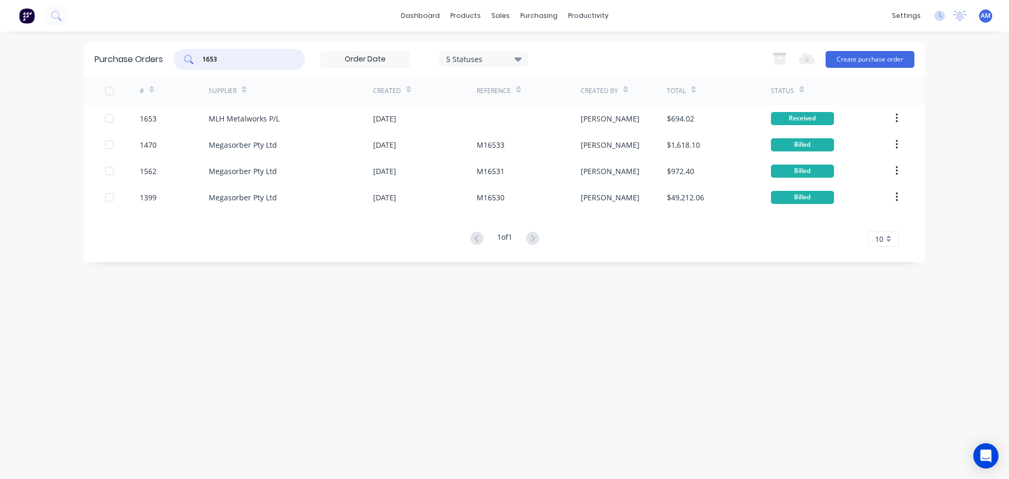
drag, startPoint x: 262, startPoint y: 59, endPoint x: 193, endPoint y: 56, distance: 69.4
click at [193, 56] on div "1653" at bounding box center [238, 59] width 131 height 21
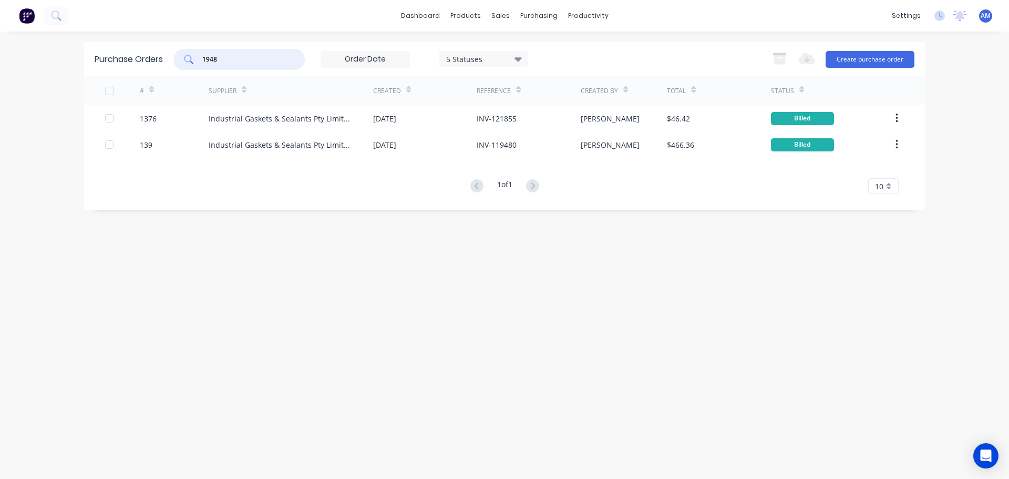
drag, startPoint x: 242, startPoint y: 60, endPoint x: 196, endPoint y: 53, distance: 46.7
click at [196, 53] on div "1948" at bounding box center [238, 59] width 131 height 21
type input "1662"
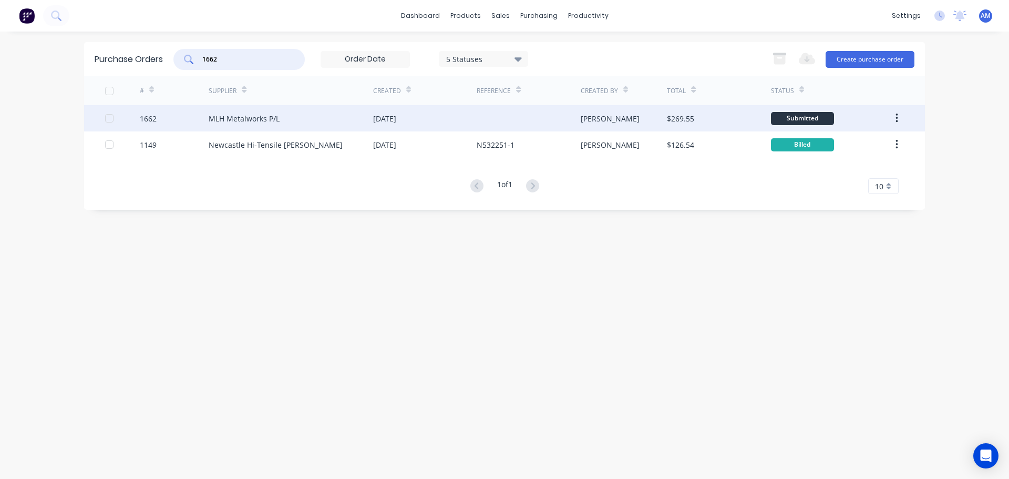
click at [269, 116] on div "MLH Metalworks P/L" at bounding box center [244, 118] width 71 height 11
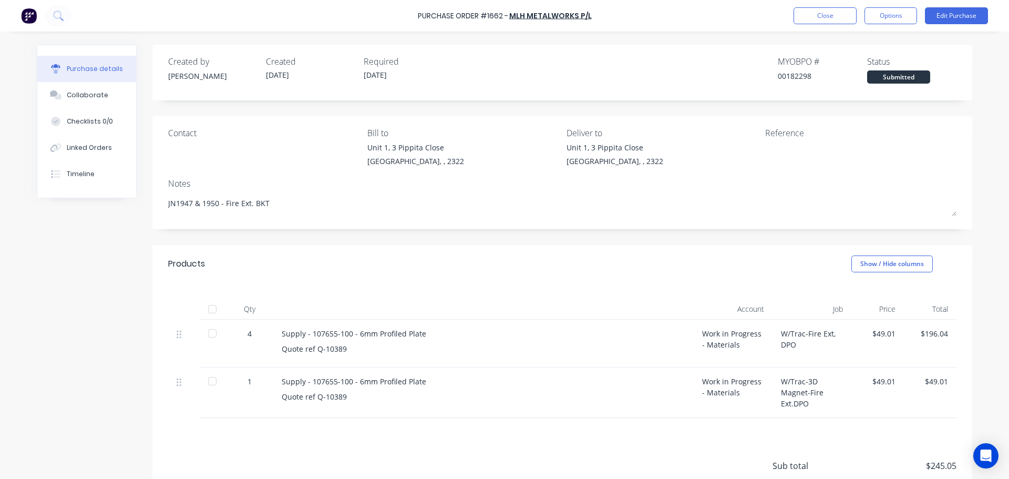
click at [213, 307] on div at bounding box center [212, 308] width 21 height 21
type textarea "x"
click at [819, 19] on button "Close" at bounding box center [824, 15] width 63 height 17
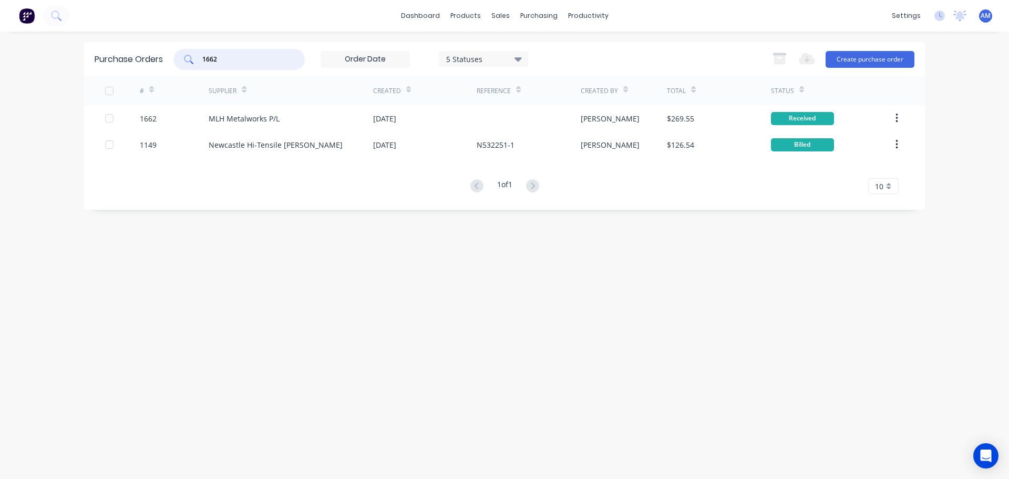
drag, startPoint x: 244, startPoint y: 59, endPoint x: 189, endPoint y: 62, distance: 55.8
click at [189, 62] on div "1662" at bounding box center [238, 59] width 131 height 21
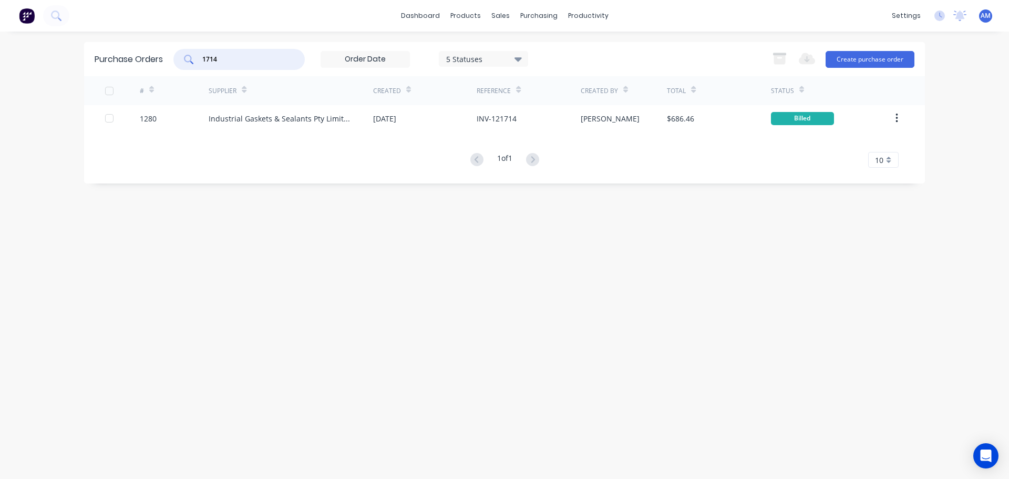
drag, startPoint x: 233, startPoint y: 56, endPoint x: 190, endPoint y: 50, distance: 44.0
click at [190, 50] on div "1714" at bounding box center [238, 59] width 131 height 21
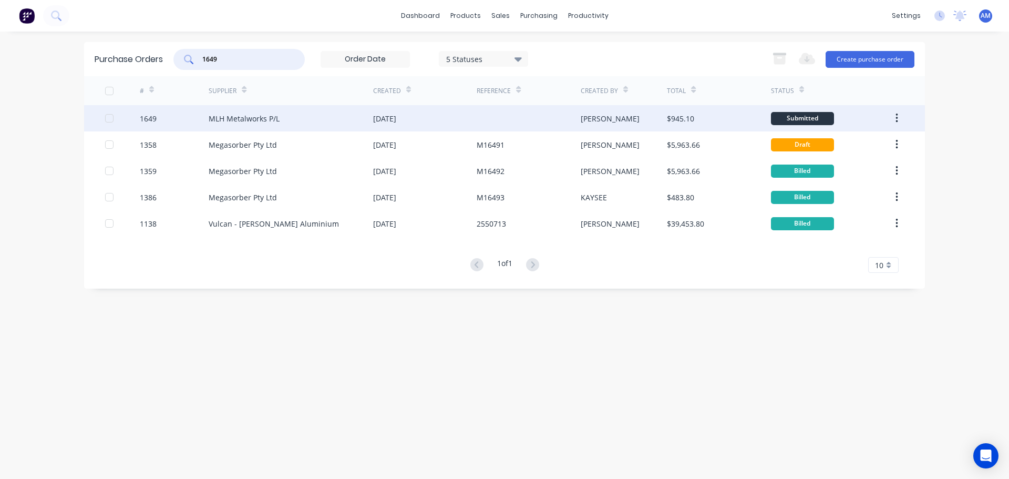
type input "1649"
click at [396, 114] on div "07 Oct 2025" at bounding box center [384, 118] width 23 height 11
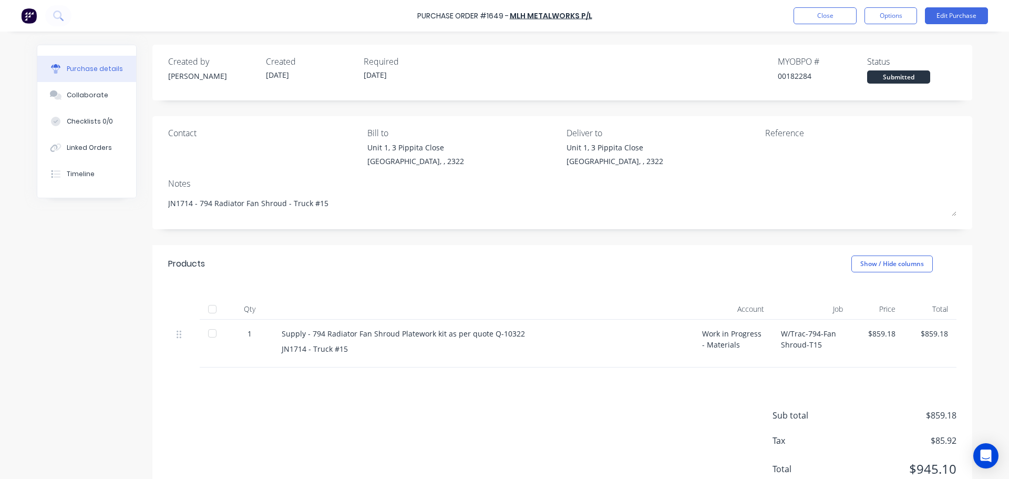
click at [215, 306] on div at bounding box center [212, 308] width 21 height 21
type textarea "x"
click at [823, 15] on button "Close" at bounding box center [824, 15] width 63 height 17
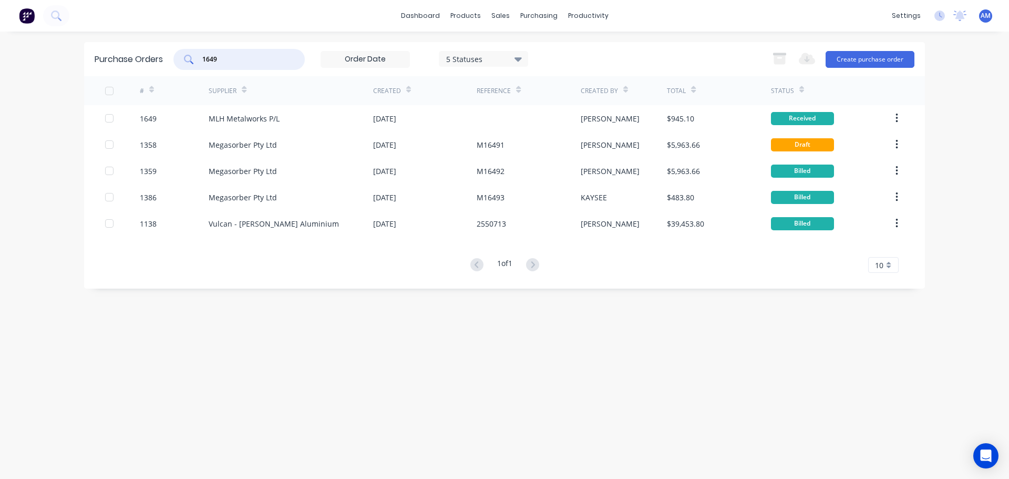
drag, startPoint x: 221, startPoint y: 63, endPoint x: 192, endPoint y: 56, distance: 30.2
click at [192, 56] on div "1649" at bounding box center [238, 59] width 131 height 21
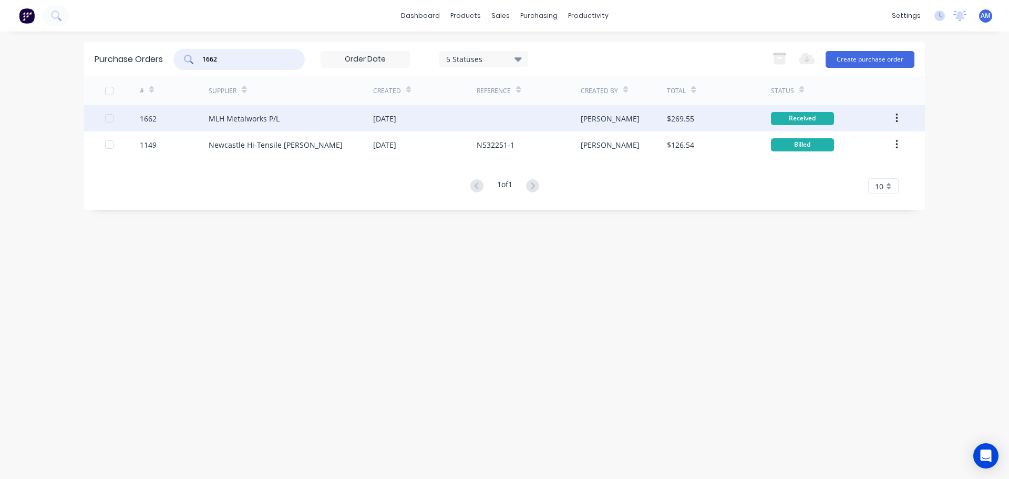
type input "1662"
click at [288, 115] on div "MLH Metalworks P/L" at bounding box center [291, 118] width 164 height 26
type textarea "x"
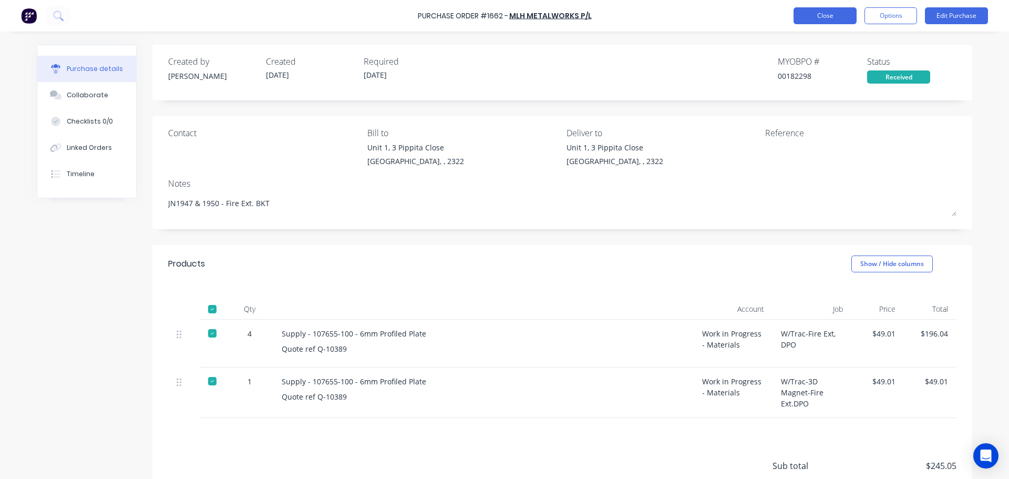
click at [811, 17] on button "Close" at bounding box center [824, 15] width 63 height 17
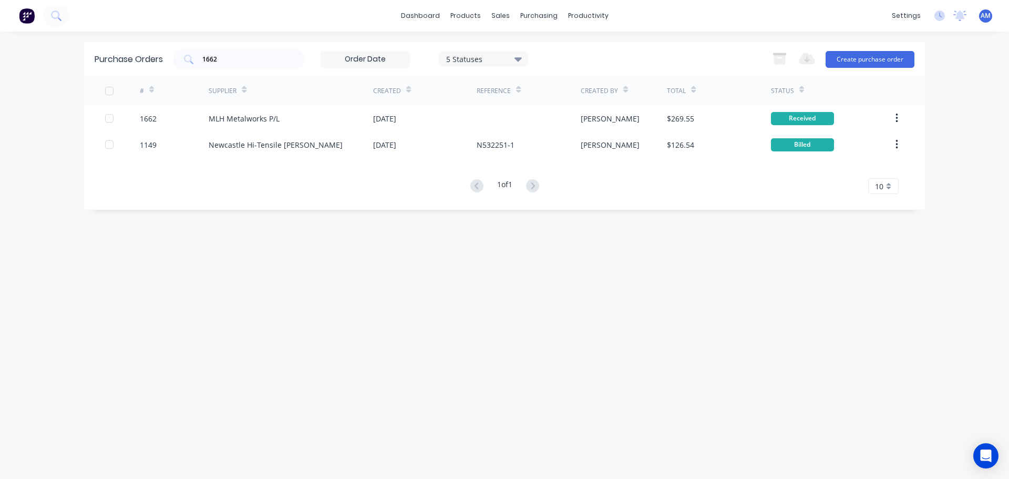
drag, startPoint x: 233, startPoint y: 59, endPoint x: 195, endPoint y: 43, distance: 41.0
click at [199, 45] on div "Purchase Orders 1662 5 Statuses 5 Statuses Export to Excel (XLSX) Create purcha…" at bounding box center [504, 59] width 841 height 34
click at [219, 61] on input "1662" at bounding box center [244, 59] width 87 height 11
drag, startPoint x: 223, startPoint y: 58, endPoint x: 190, endPoint y: 58, distance: 32.6
click at [190, 58] on div "1662" at bounding box center [238, 59] width 131 height 21
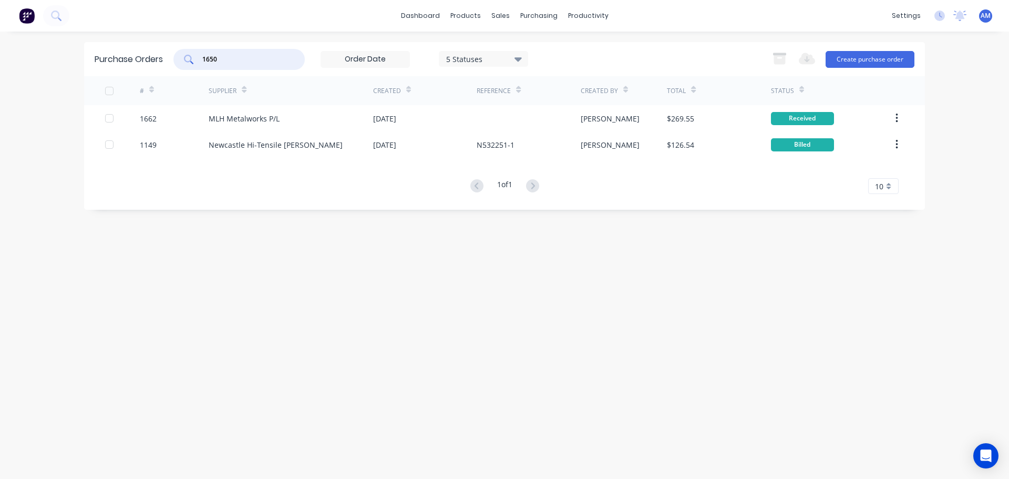
type input "1650"
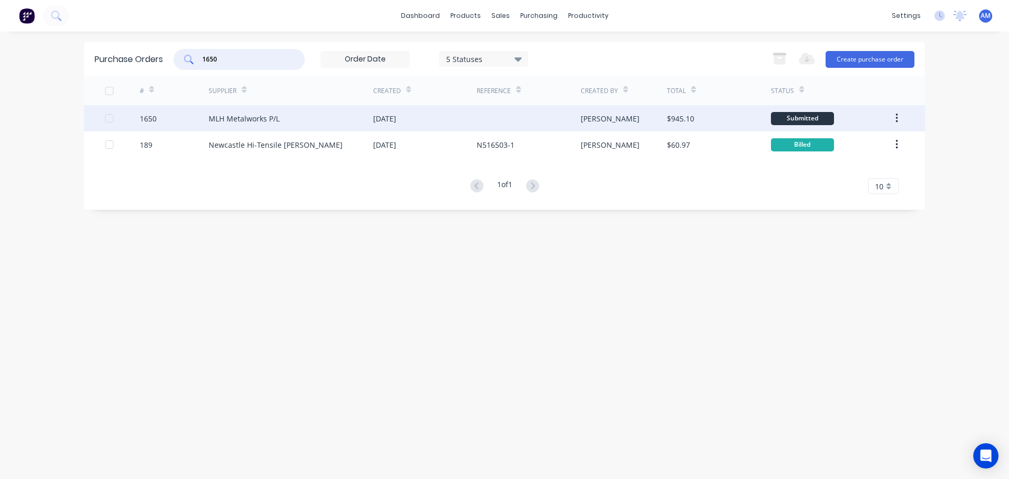
click at [393, 117] on div "07 Oct 2025" at bounding box center [384, 118] width 23 height 11
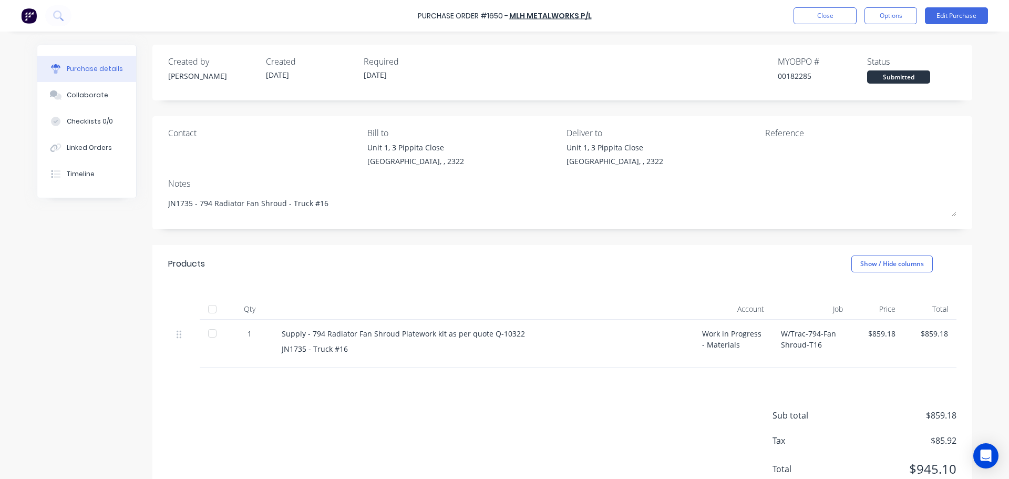
click at [213, 311] on div at bounding box center [212, 308] width 21 height 21
type textarea "x"
click at [826, 15] on button "Close" at bounding box center [824, 15] width 63 height 17
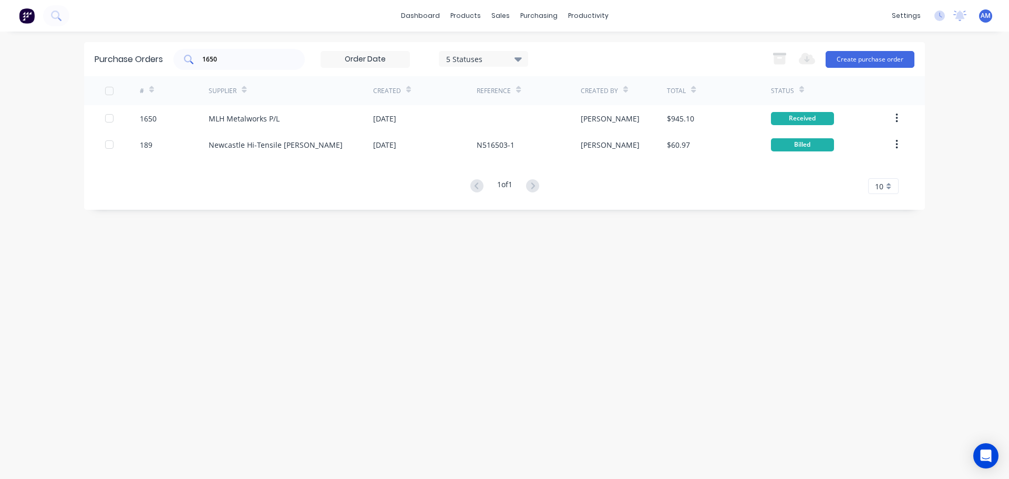
click at [192, 56] on div "1650" at bounding box center [238, 59] width 131 height 21
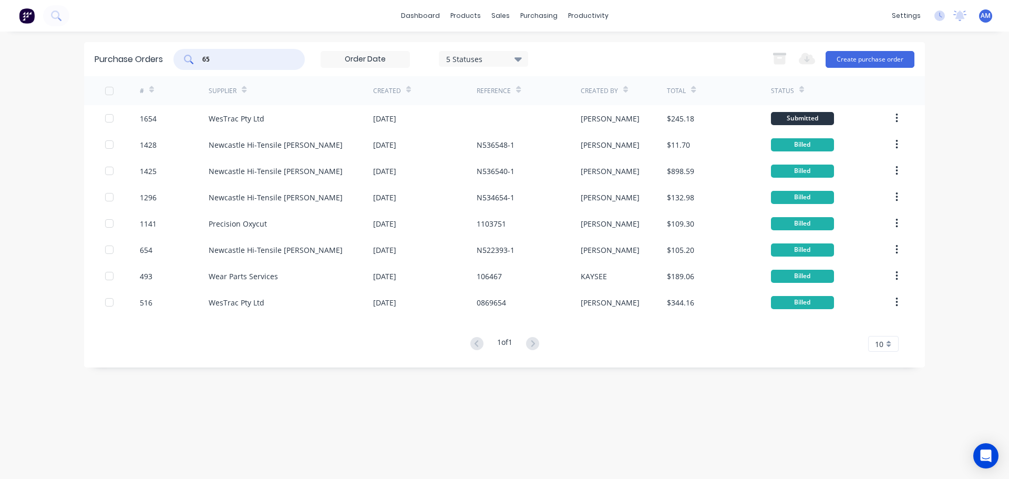
type input "6"
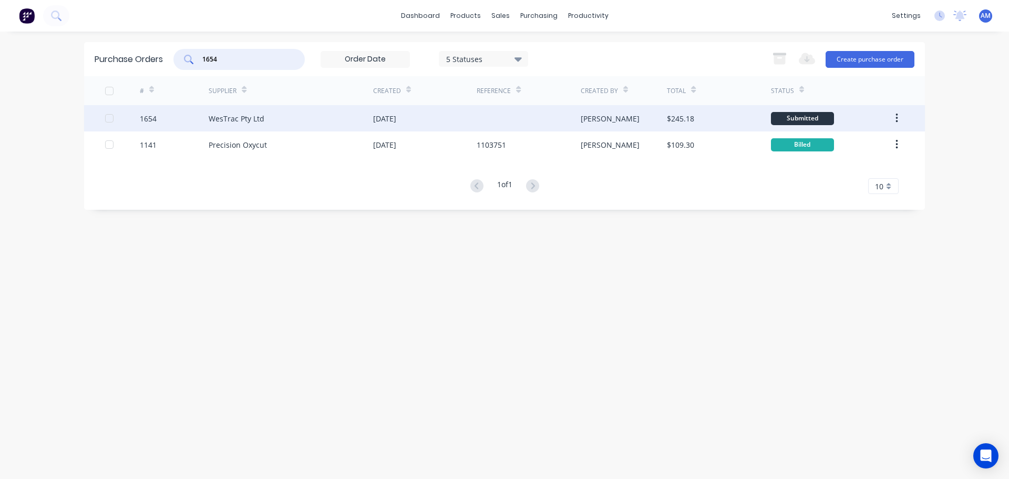
type input "1654"
click at [396, 115] on div "07 Oct 2025" at bounding box center [384, 118] width 23 height 11
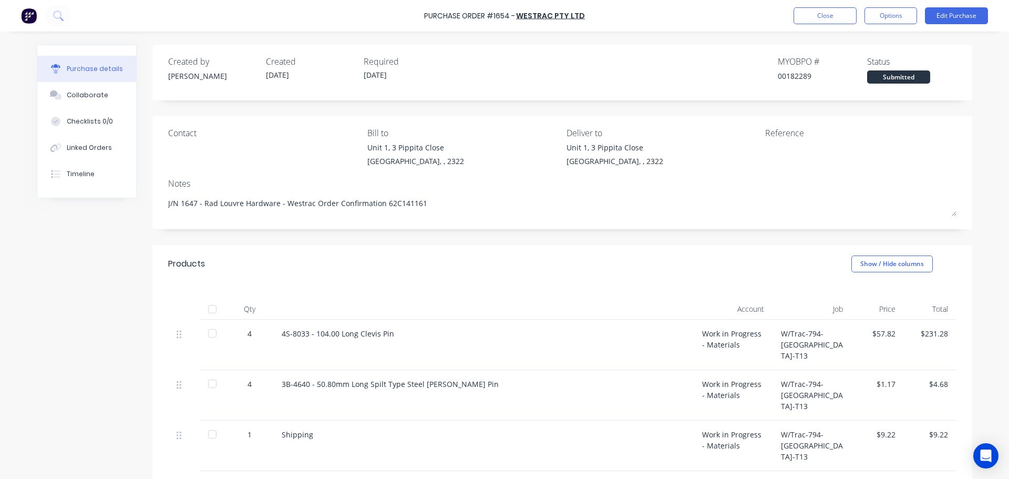
click at [210, 309] on div at bounding box center [212, 308] width 21 height 21
click at [487, 390] on div "3B-4640 - 50.80mm Long Spilt Type Steel Cotter Pin" at bounding box center [483, 395] width 420 height 50
drag, startPoint x: 274, startPoint y: 202, endPoint x: 154, endPoint y: 205, distance: 120.4
click at [154, 205] on div "Contact Bill to Unit 1, 3 Pippita Close Beresfield, , 2322 Deliver to Unit 1, 3…" at bounding box center [562, 172] width 820 height 113
type textarea "x"
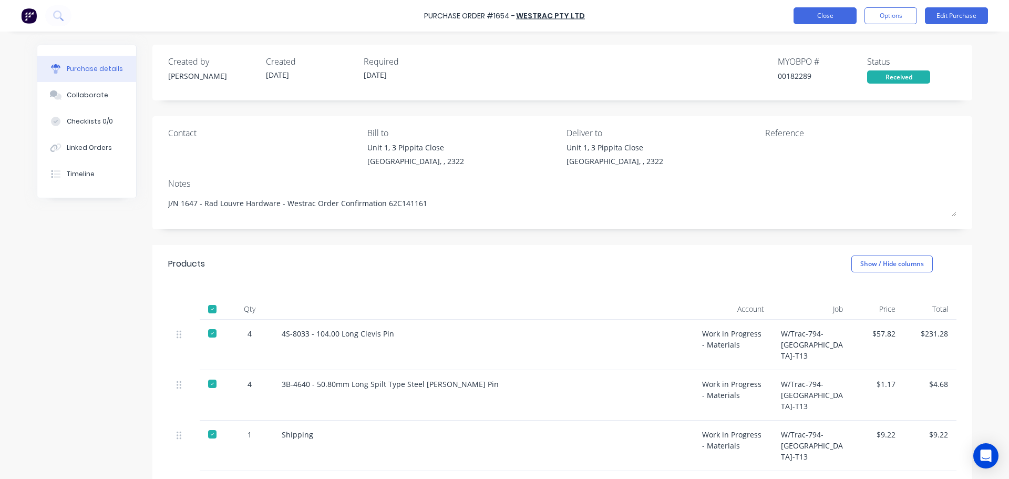
click at [824, 14] on button "Close" at bounding box center [824, 15] width 63 height 17
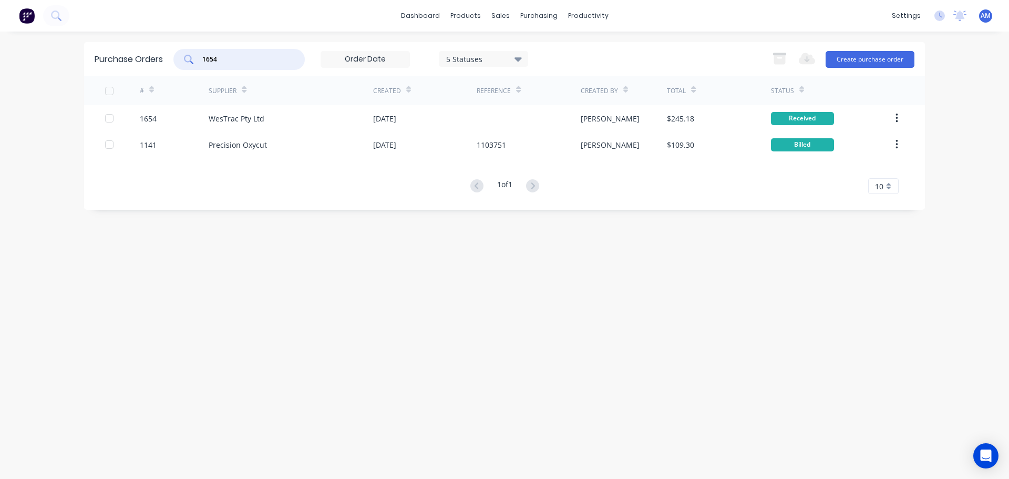
drag, startPoint x: 236, startPoint y: 58, endPoint x: 196, endPoint y: 56, distance: 40.5
click at [196, 56] on div "1654" at bounding box center [238, 59] width 131 height 21
type input "1666"
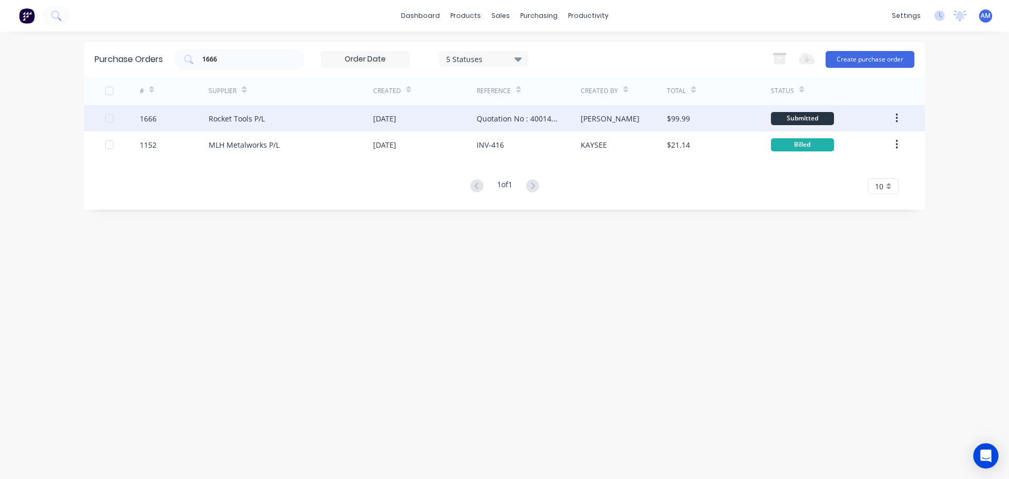
click at [396, 117] on div "08 Oct 2025" at bounding box center [384, 118] width 23 height 11
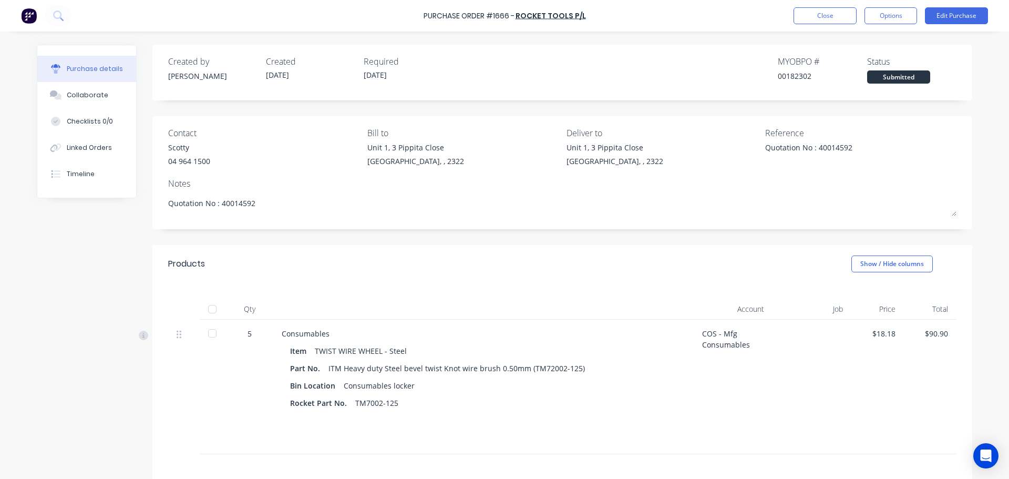
click at [207, 311] on div at bounding box center [212, 308] width 21 height 21
type textarea "x"
click at [833, 16] on button "Close" at bounding box center [824, 15] width 63 height 17
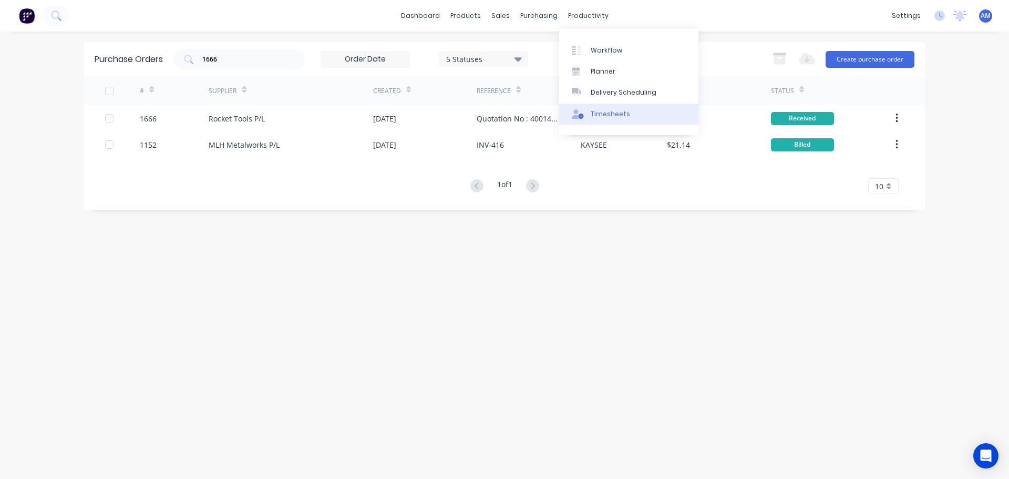
click at [605, 114] on div "Timesheets" at bounding box center [610, 113] width 39 height 9
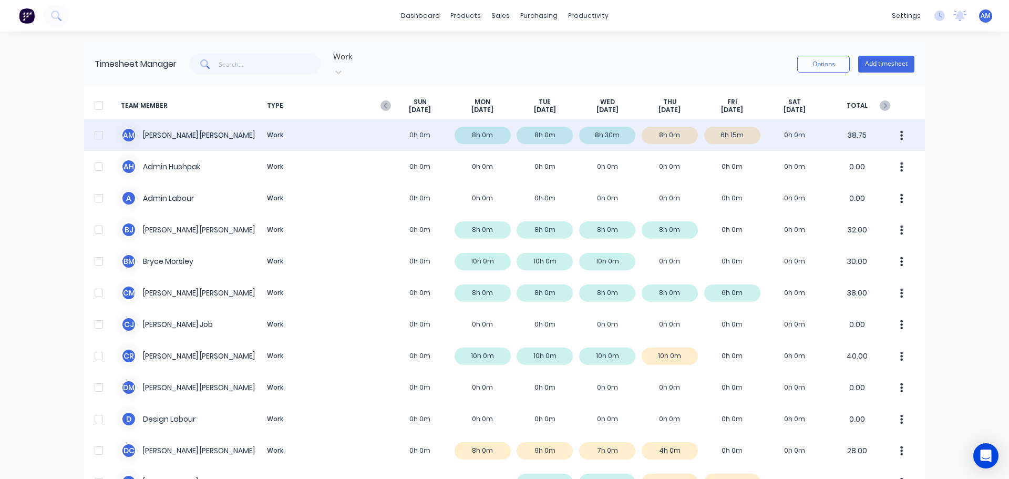
click at [736, 125] on div "A M Aaron MacDonell Work 0h 0m 8h 0m 8h 0m 8h 30m 8h 0m 6h 15m 0h 0m 38.75" at bounding box center [504, 135] width 841 height 32
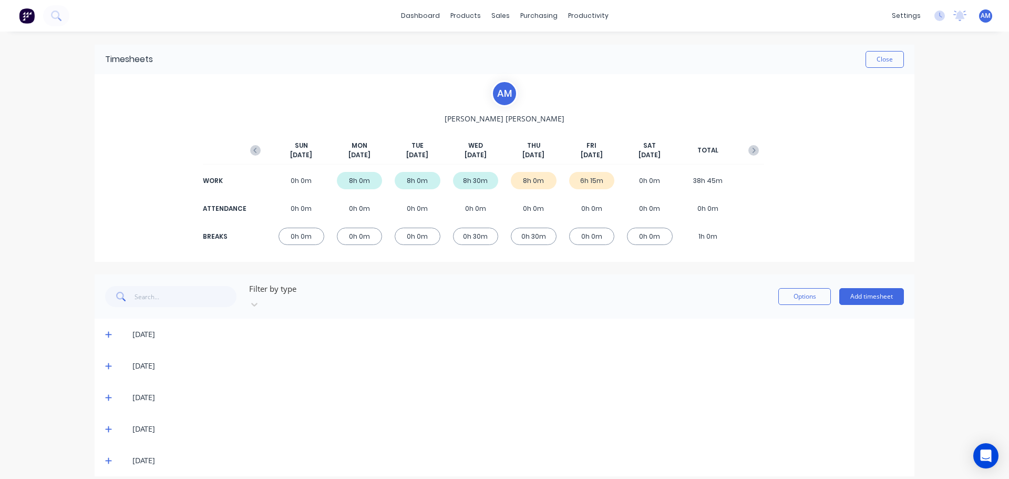
click at [111, 457] on icon at bounding box center [108, 460] width 7 height 7
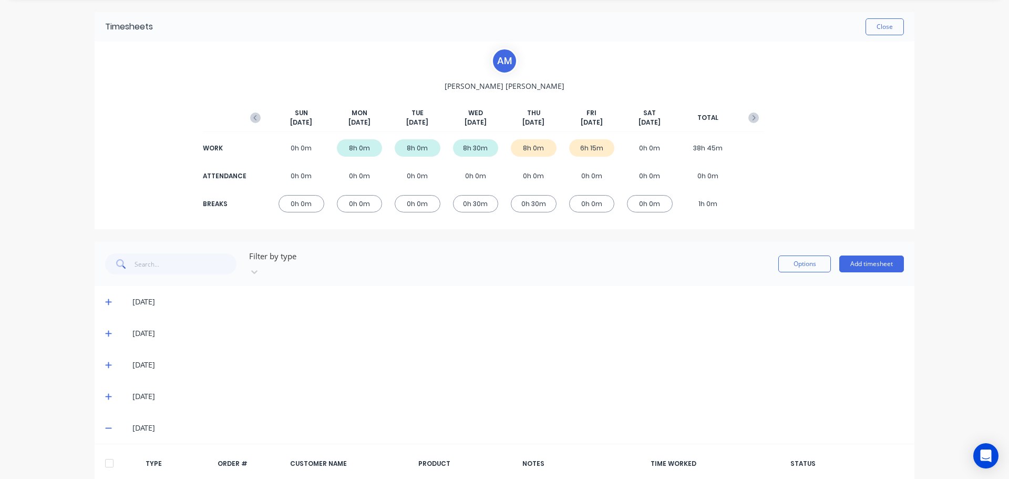
scroll to position [104, 0]
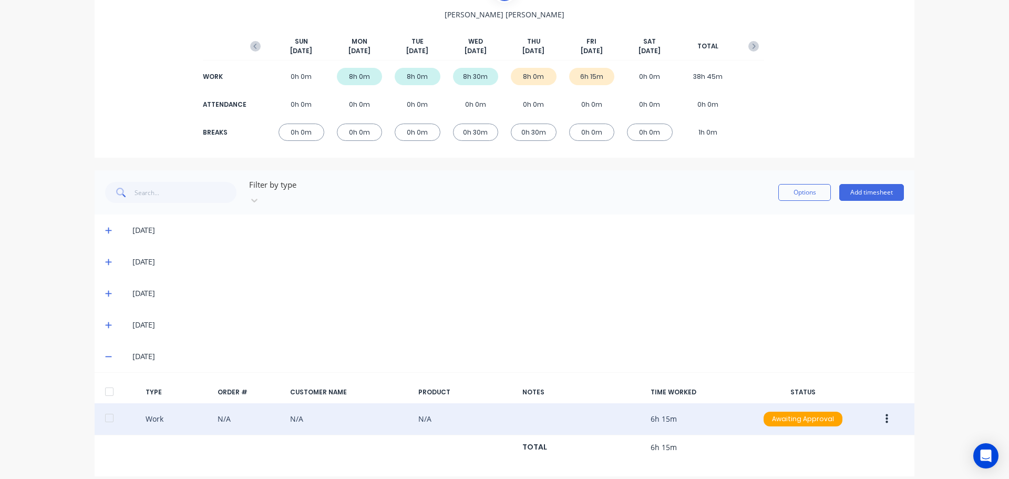
click at [885, 414] on icon "button" at bounding box center [886, 418] width 3 height 9
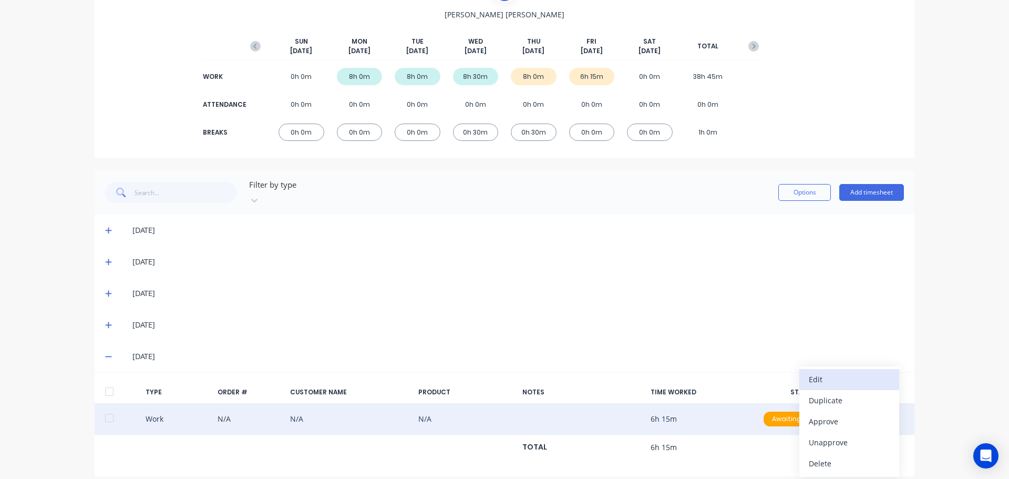
click at [826, 372] on div "Edit" at bounding box center [849, 379] width 81 height 15
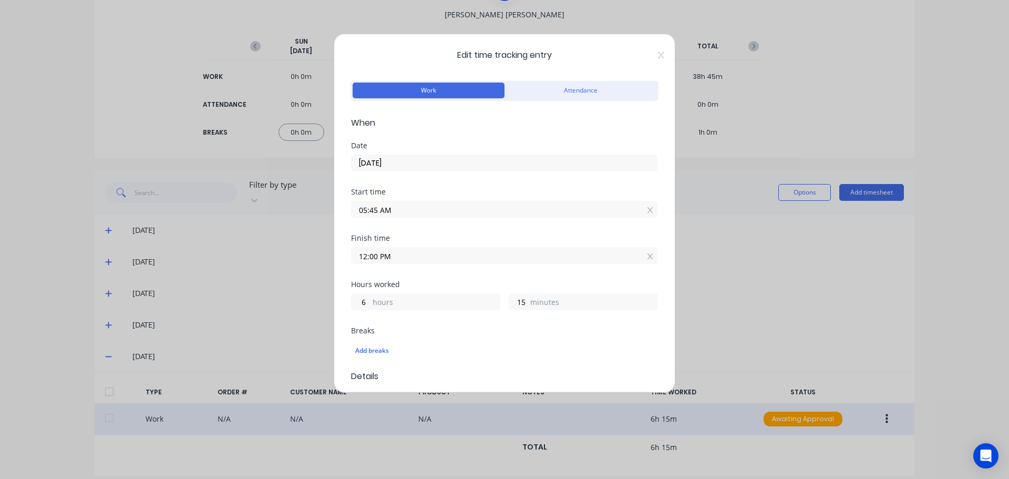
click at [382, 259] on input "12:00 PM" at bounding box center [505, 256] width 306 height 16
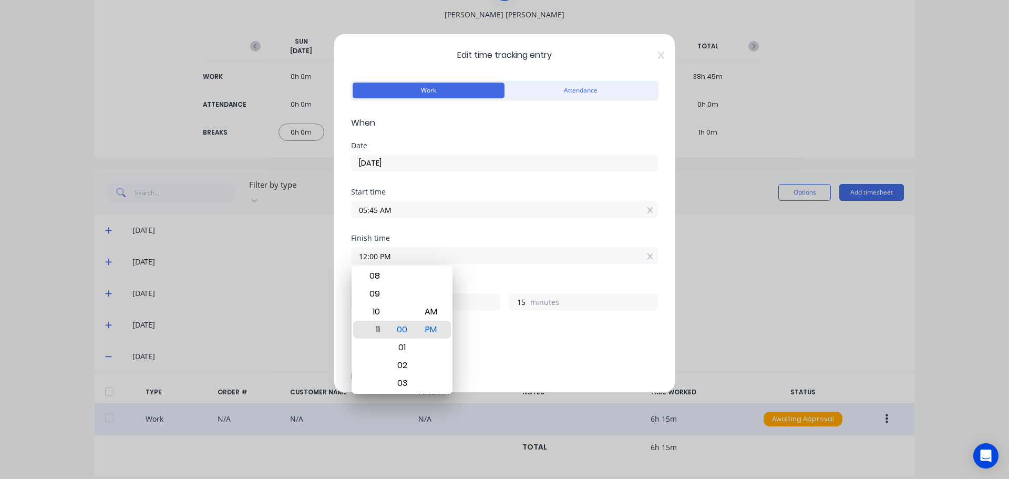
type input "11:00 PM"
type input "17"
type input "11:04 PM"
type input "19"
type input "11:09 PM"
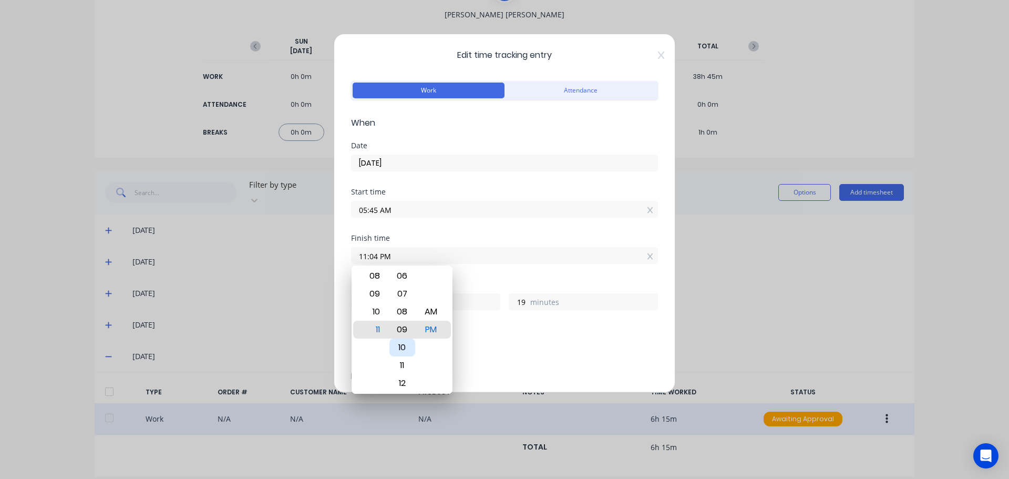
type input "24"
type input "11:14 PM"
type input "29"
type input "11:20 PM"
type input "35"
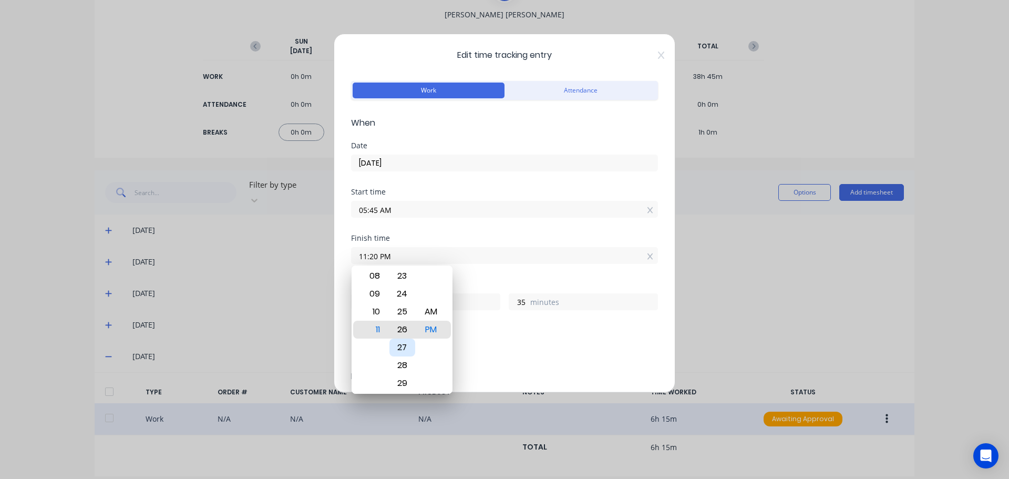
type input "11:26 PM"
type input "41"
type input "11:33 PM"
type input "48"
type input "11:39 PM"
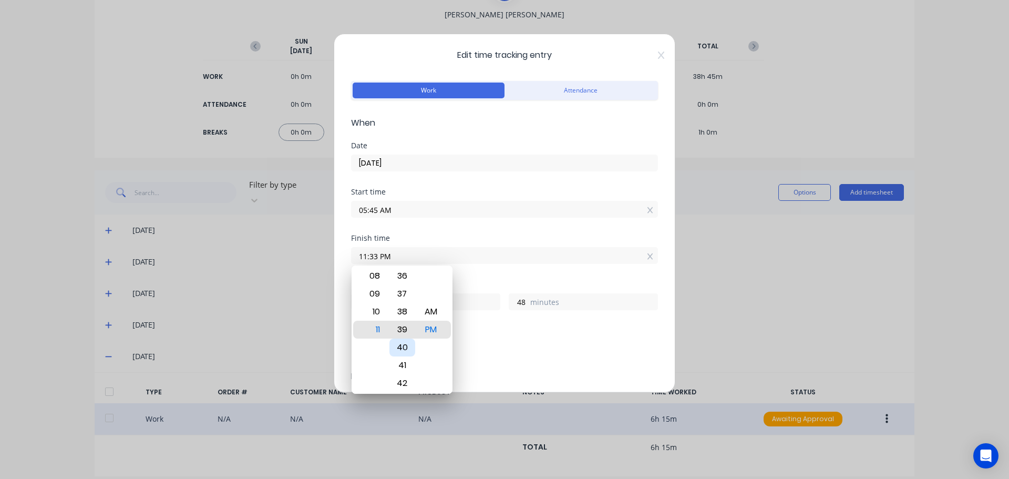
type input "54"
type input "11:45 PM"
type input "18"
type input "0"
click at [436, 331] on div "PM" at bounding box center [431, 330] width 26 height 18
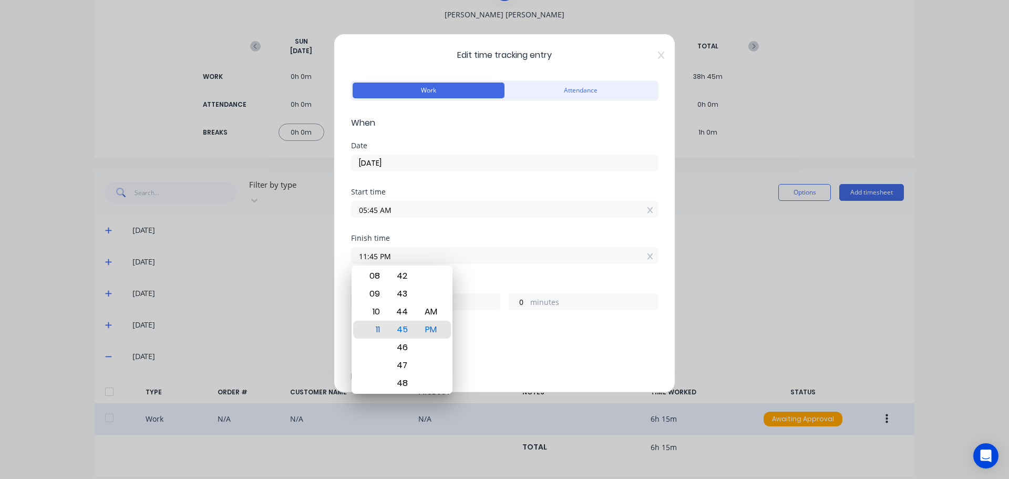
click at [550, 327] on div "Breaks" at bounding box center [504, 330] width 307 height 7
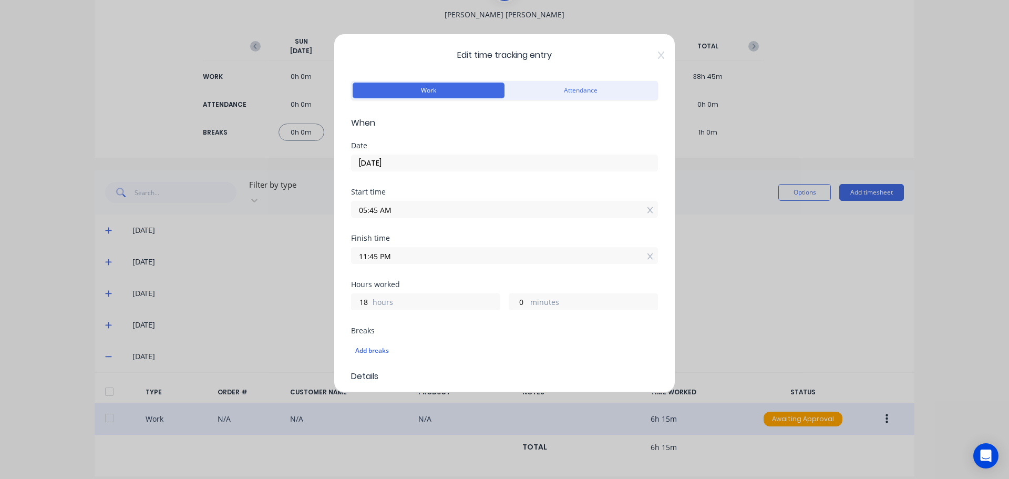
click at [386, 211] on input "05:45 AM" at bounding box center [505, 209] width 306 height 16
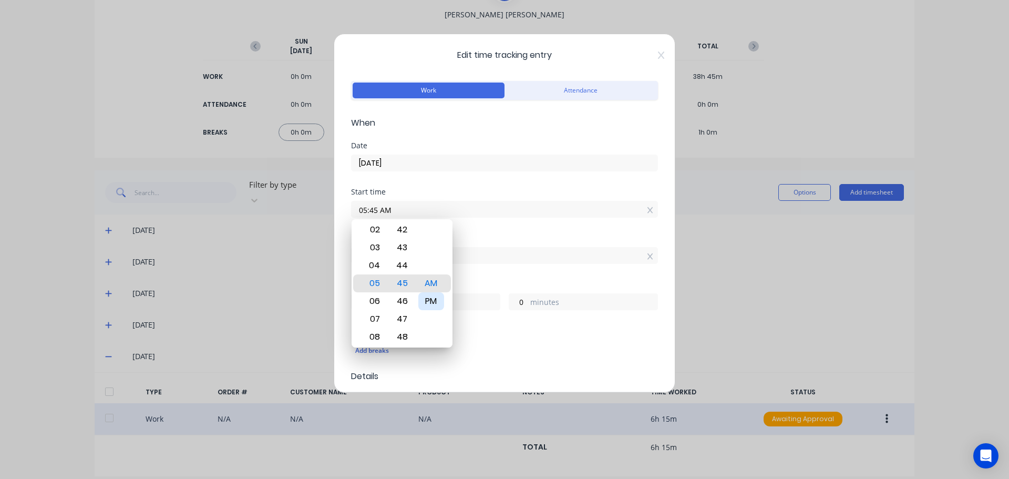
click at [431, 297] on div "PM" at bounding box center [431, 301] width 26 height 18
type input "05:45 PM"
type input "6"
click at [429, 263] on div "AM" at bounding box center [431, 265] width 26 height 18
type input "05:45 AM"
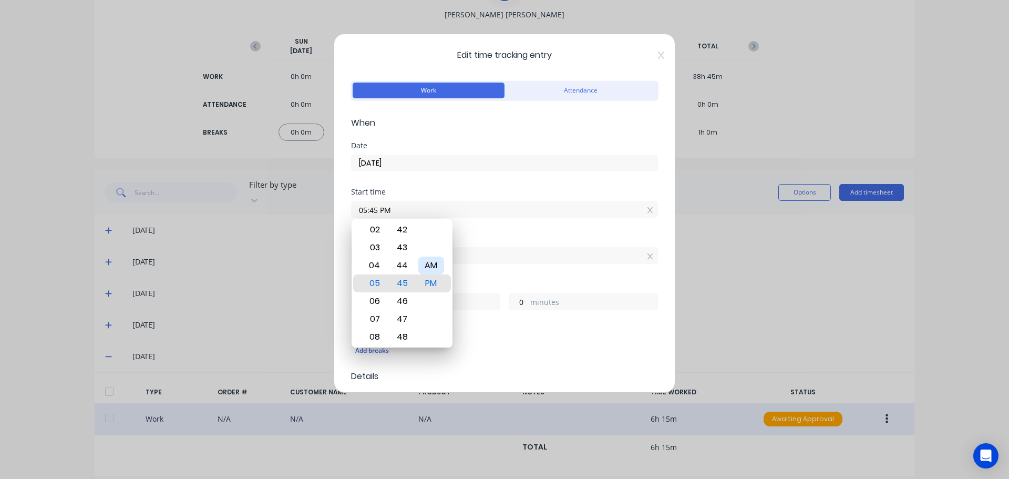
type input "18"
click at [501, 251] on input "11:45 PM" at bounding box center [505, 256] width 306 height 16
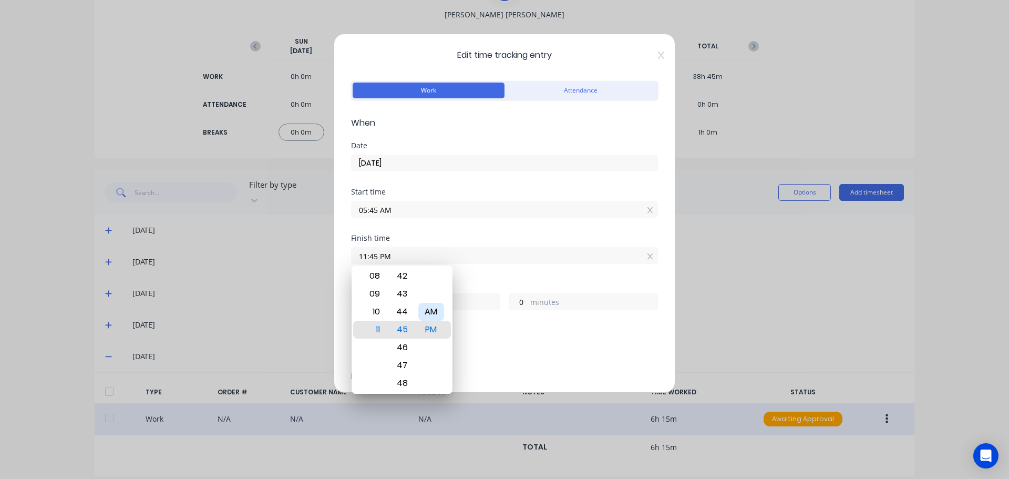
click at [435, 312] on div "AM" at bounding box center [431, 312] width 26 height 18
type input "11:45 AM"
type input "6"
click at [490, 240] on div "Finish time" at bounding box center [504, 237] width 307 height 7
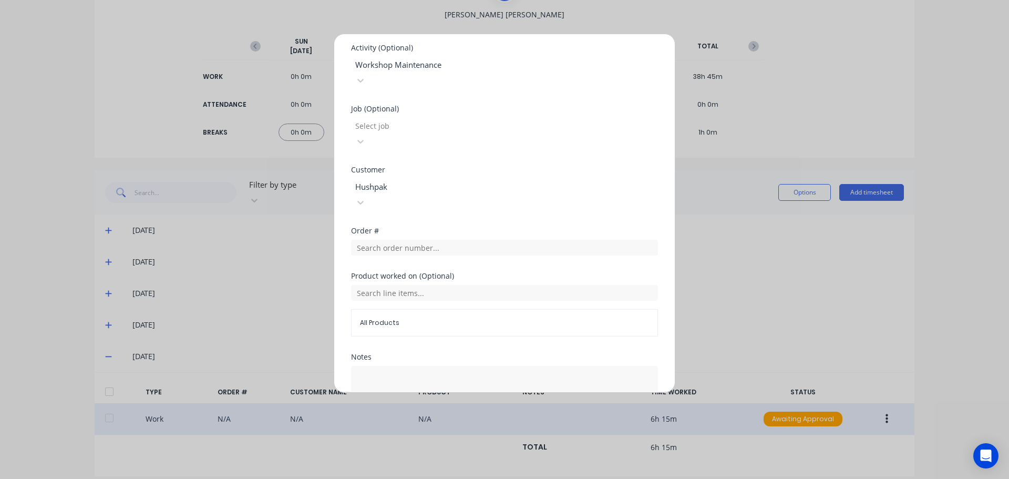
scroll to position [427, 0]
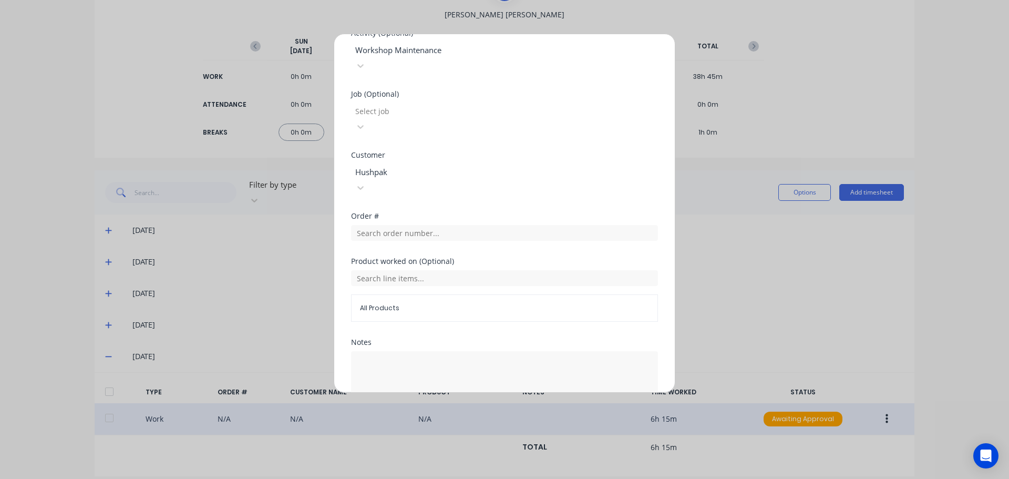
click at [476, 424] on button "Edit time tracking entry" at bounding box center [480, 432] width 90 height 17
